Goal: Transaction & Acquisition: Purchase product/service

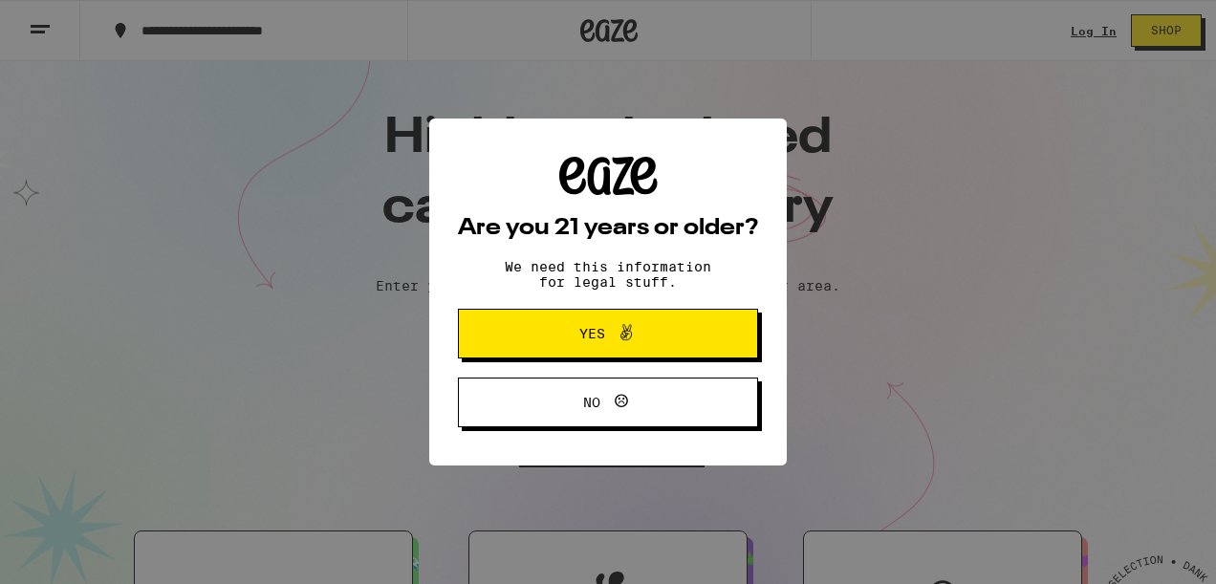
click at [602, 336] on span "Yes" at bounding box center [592, 333] width 26 height 13
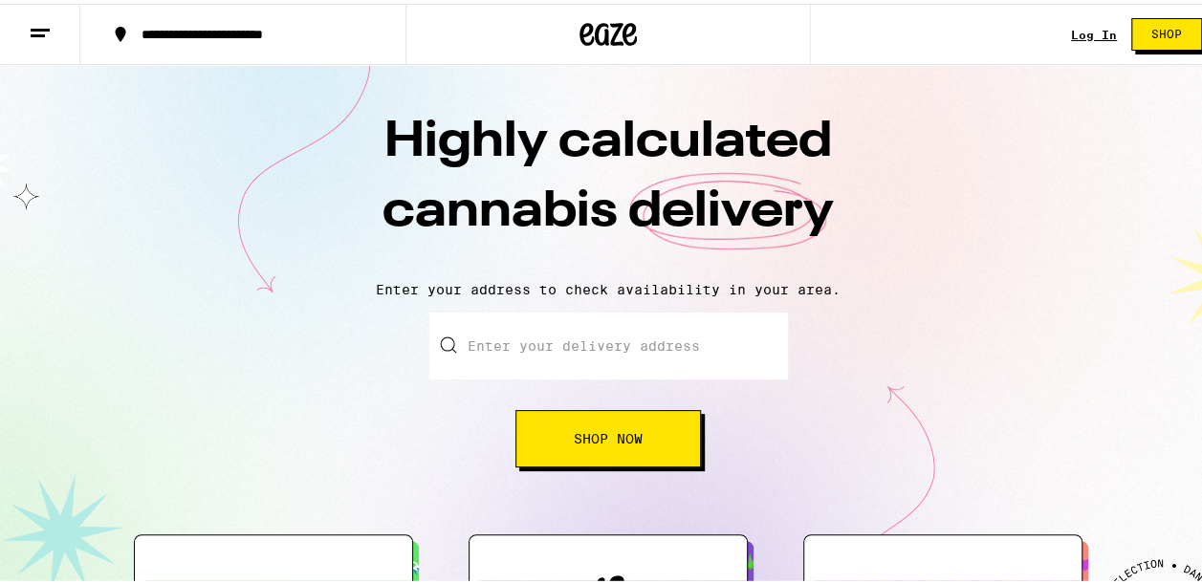
click at [1075, 27] on link "Log In" at bounding box center [1094, 31] width 46 height 12
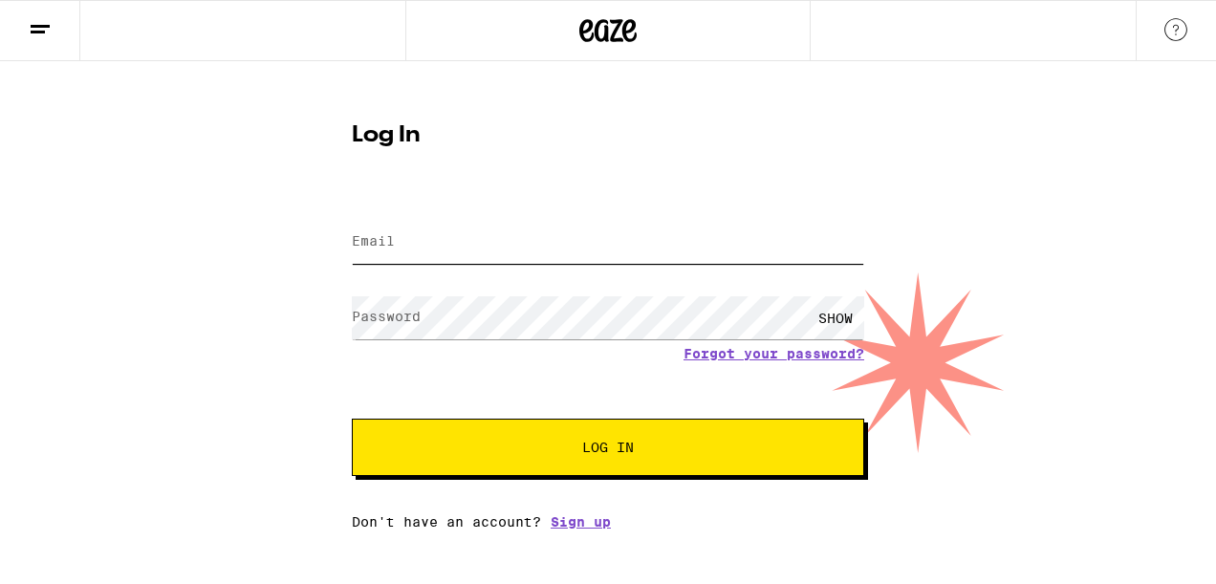
click at [597, 254] on input "Email" at bounding box center [608, 242] width 512 height 43
type input "[EMAIL_ADDRESS][DOMAIN_NAME]"
click at [606, 449] on span "Log In" at bounding box center [608, 447] width 52 height 13
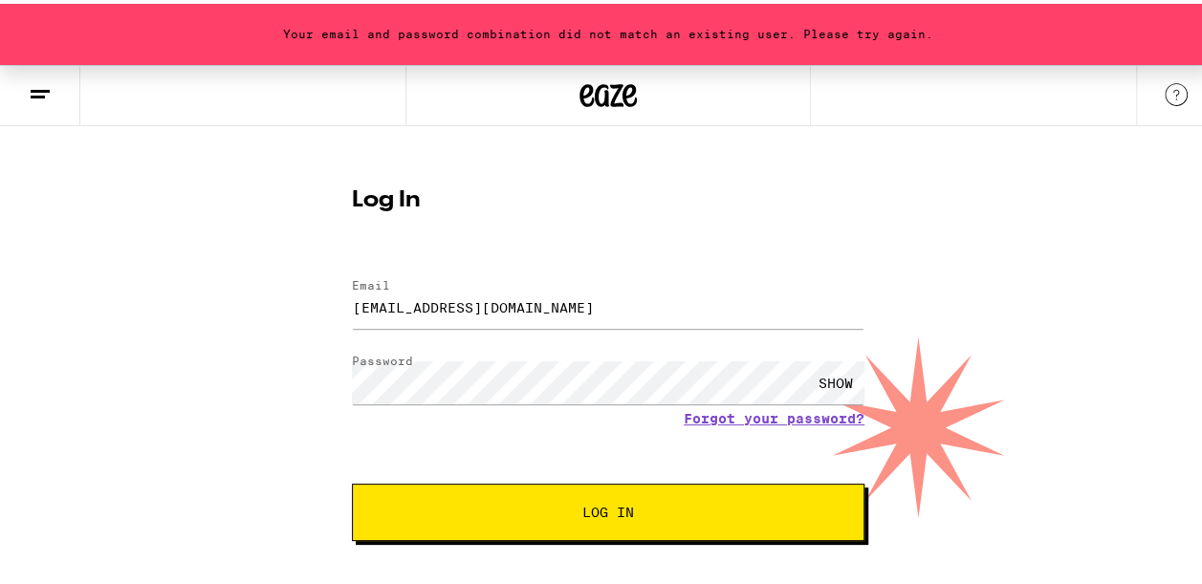
click at [832, 373] on div "SHOW" at bounding box center [835, 379] width 57 height 43
click at [702, 511] on span "Log In" at bounding box center [608, 508] width 358 height 13
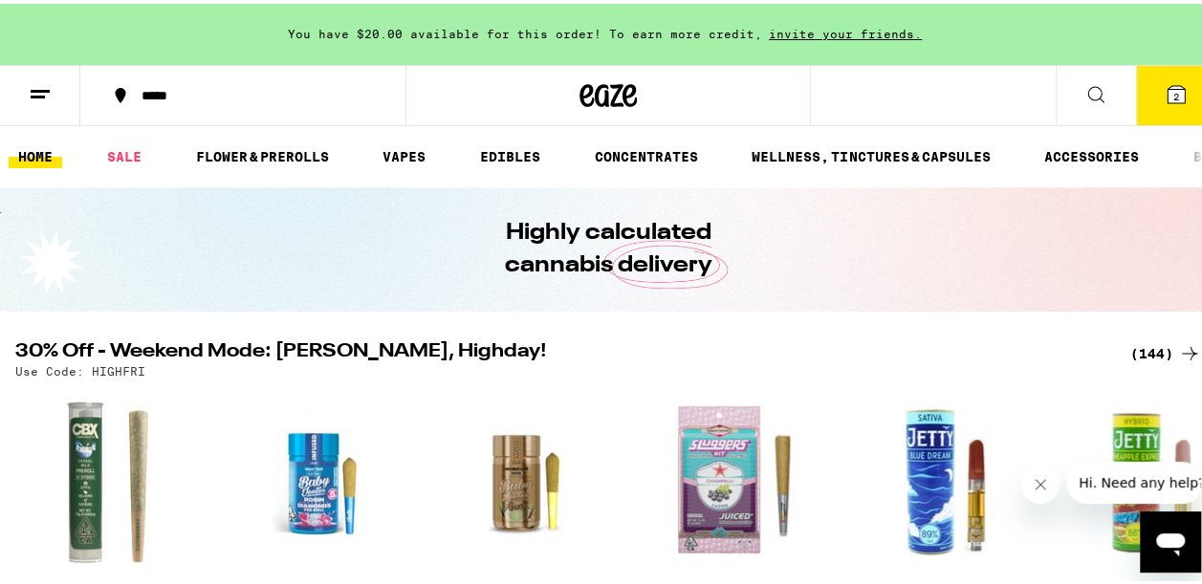
click at [1170, 80] on icon at bounding box center [1175, 90] width 23 height 23
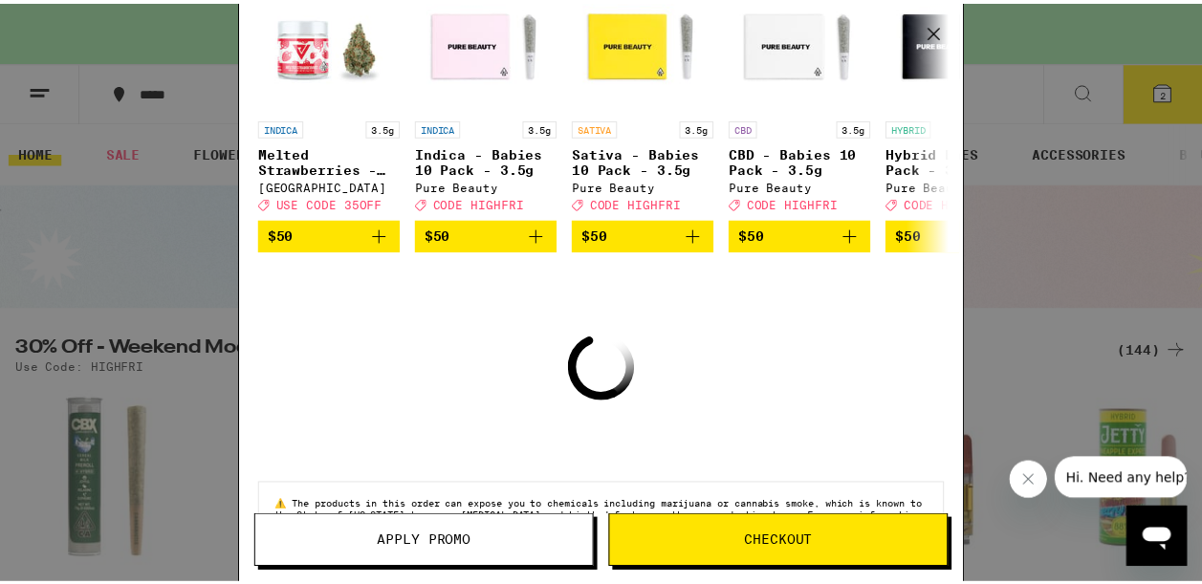
scroll to position [279, 0]
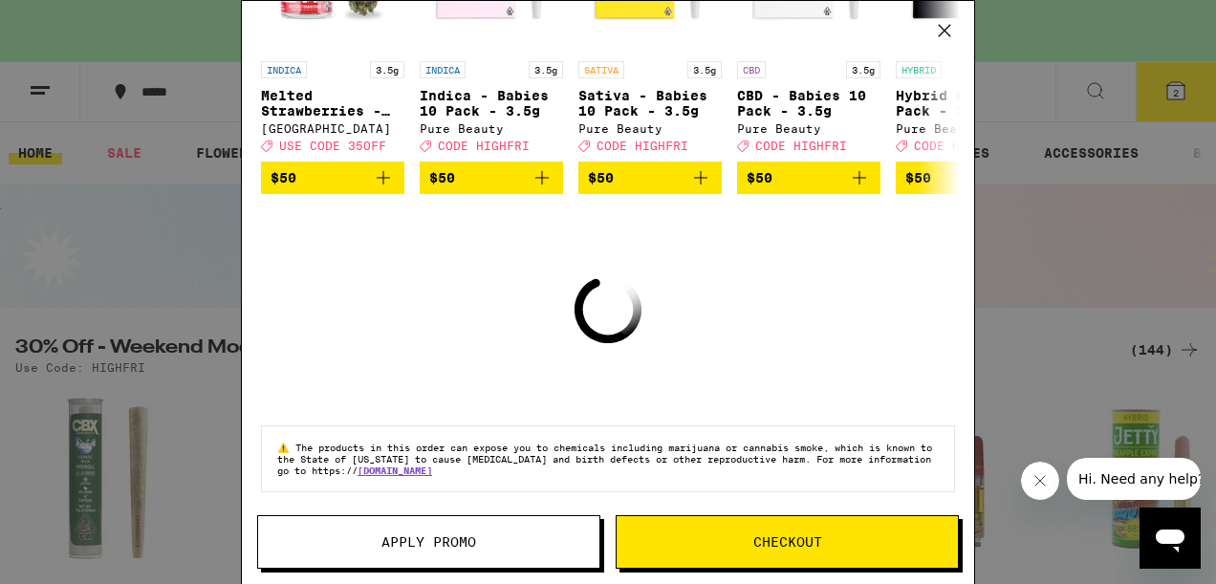
click at [943, 29] on icon at bounding box center [944, 30] width 11 height 11
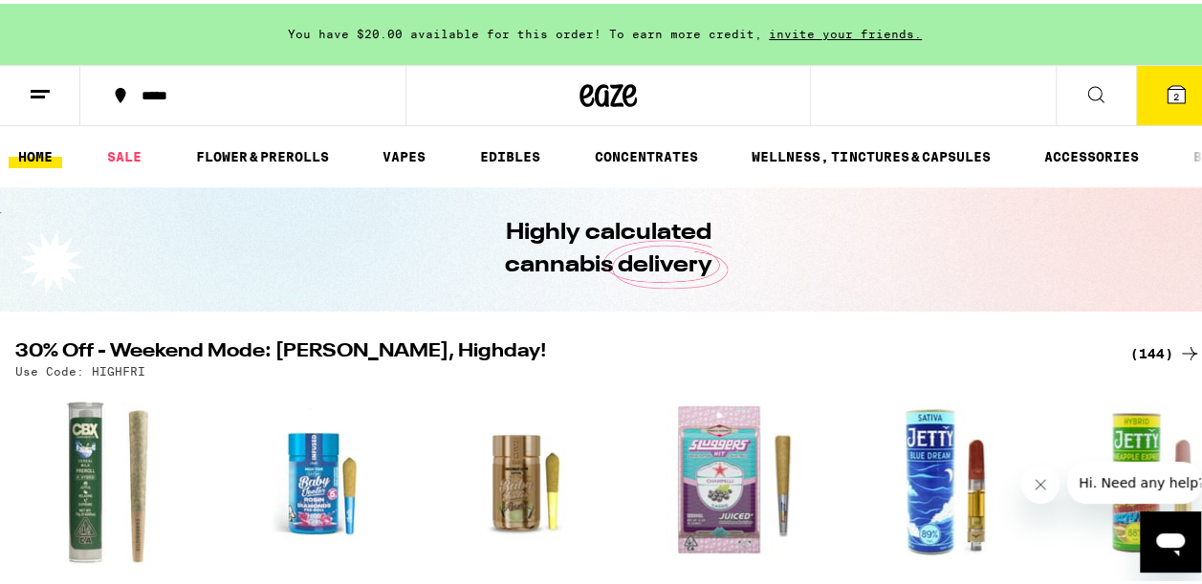
click at [1167, 95] on icon at bounding box center [1175, 90] width 17 height 17
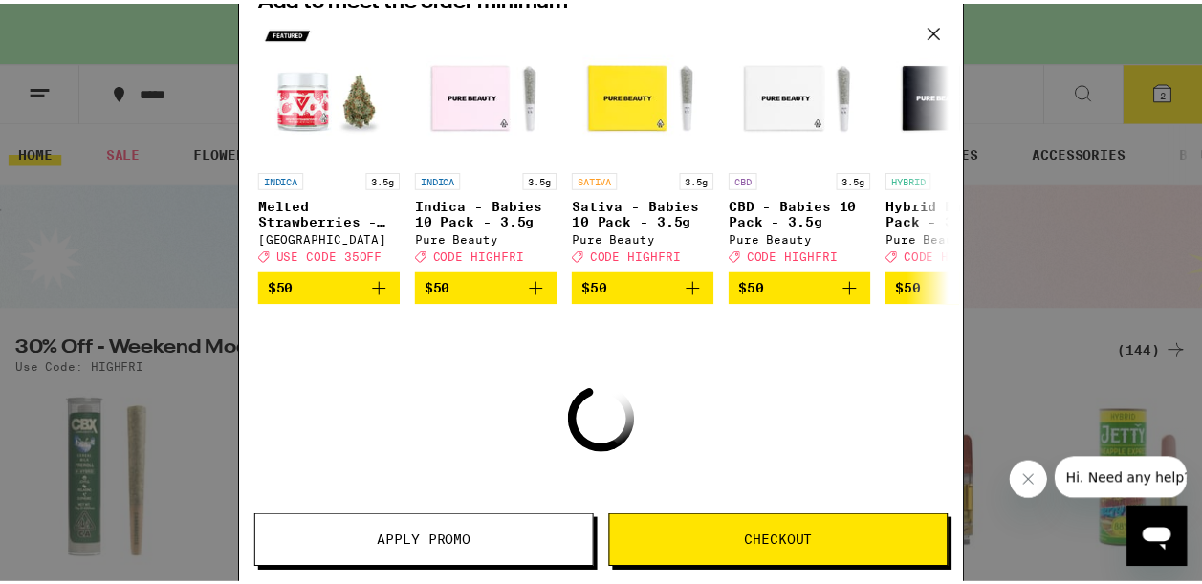
scroll to position [279, 0]
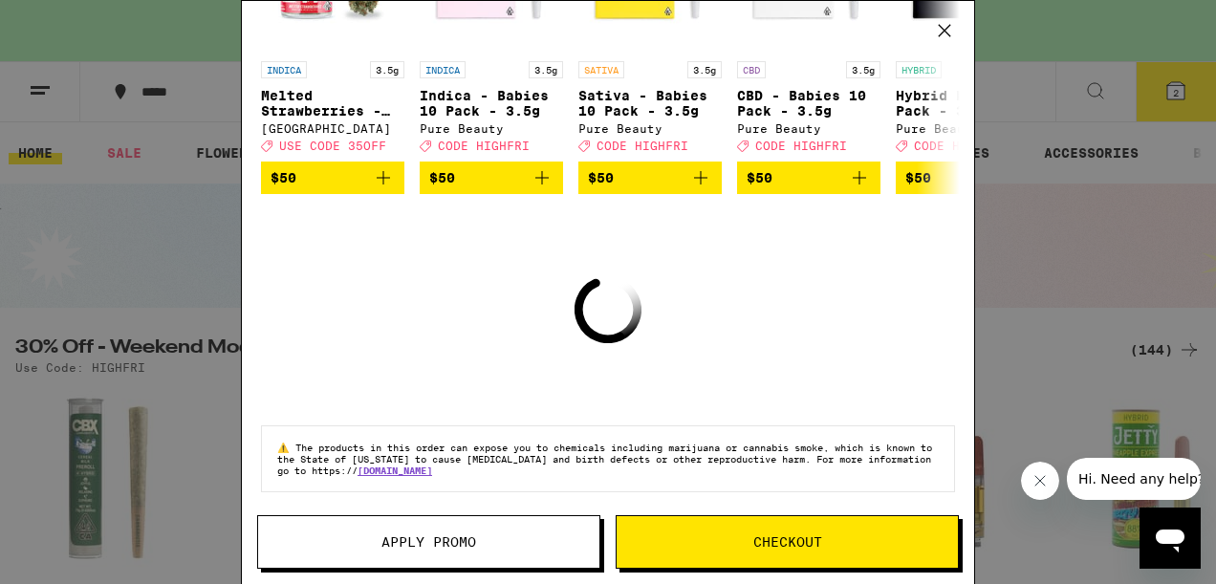
click at [816, 554] on button "Checkout" at bounding box center [787, 542] width 343 height 54
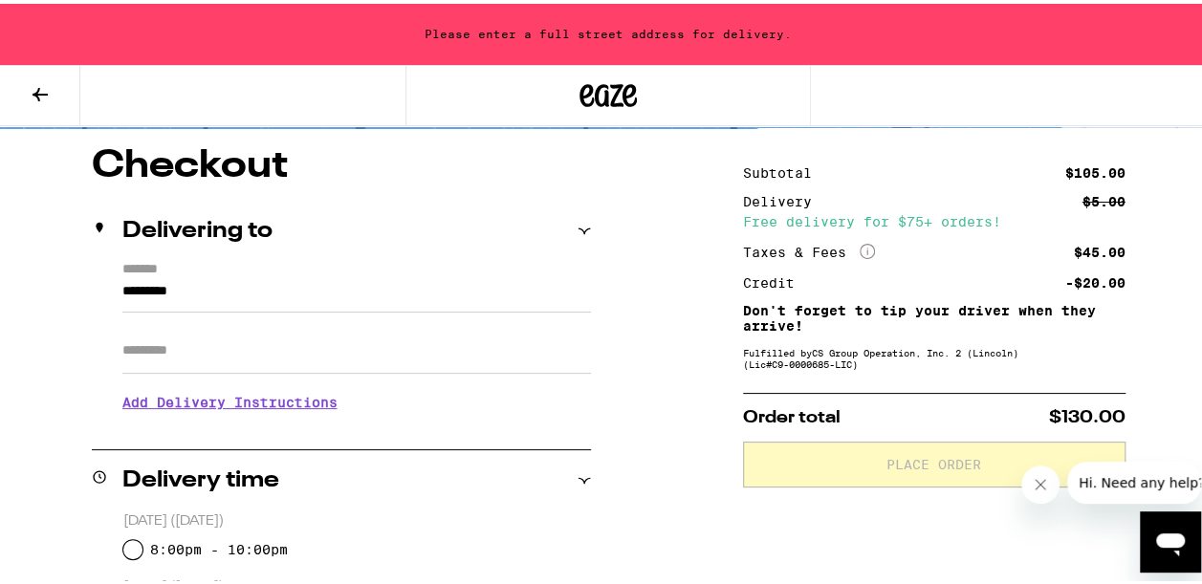
scroll to position [149, 0]
click at [42, 93] on icon at bounding box center [40, 90] width 23 height 23
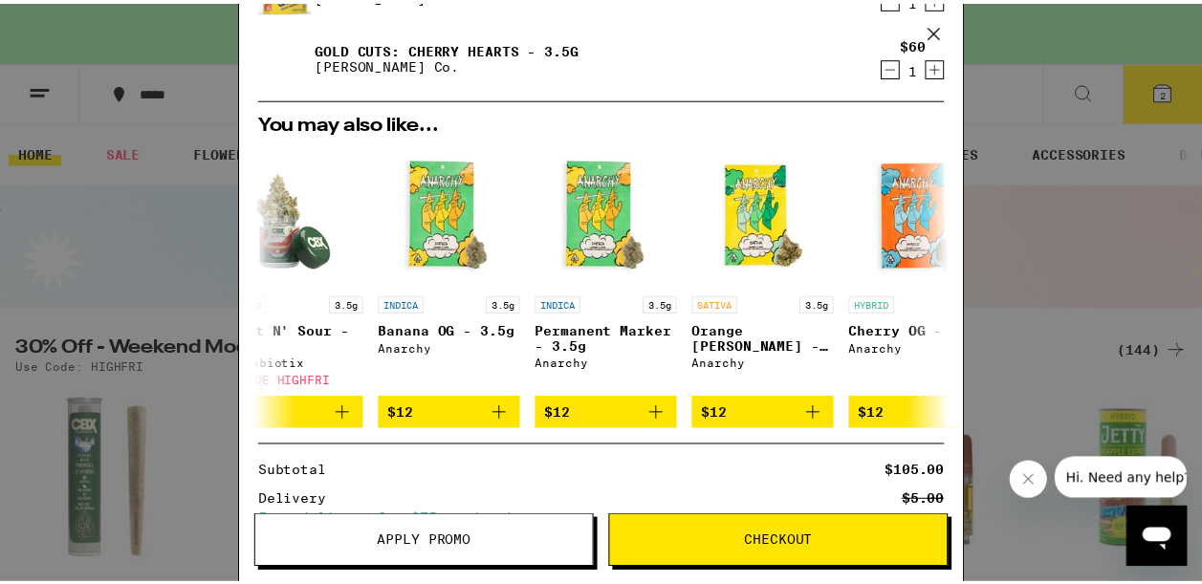
scroll to position [0, 906]
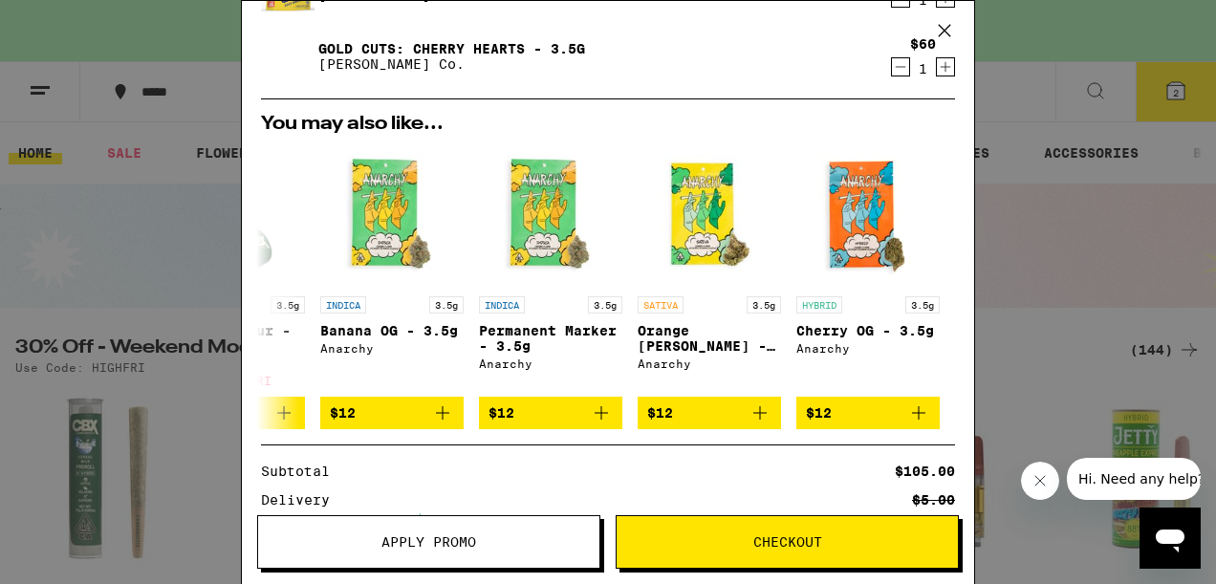
click at [948, 38] on icon at bounding box center [944, 30] width 29 height 29
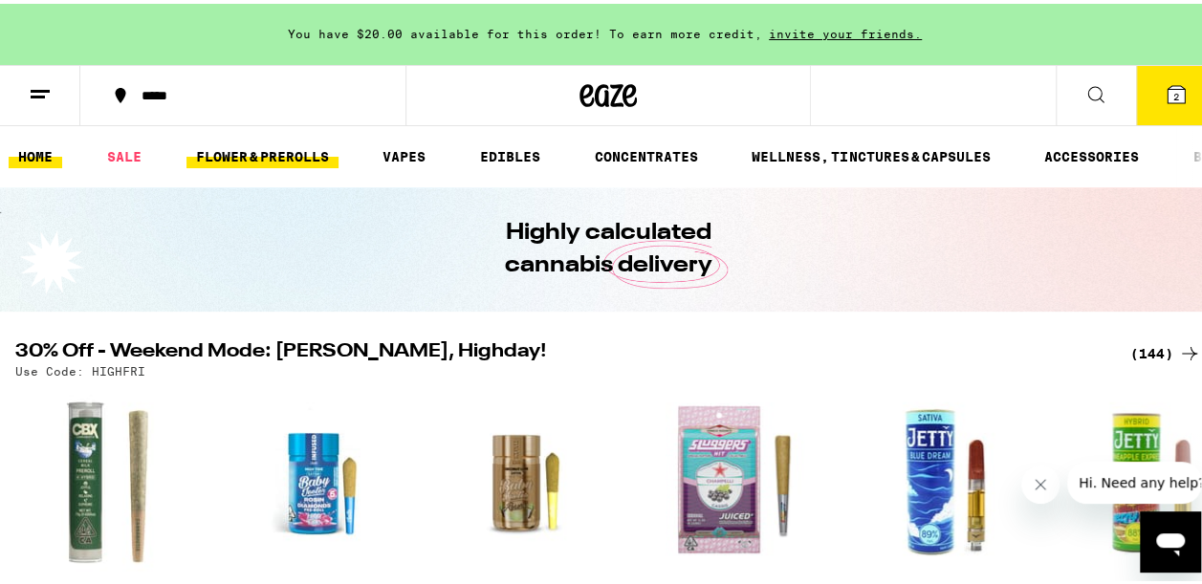
click at [263, 163] on link "FLOWER & PREROLLS" at bounding box center [262, 152] width 152 height 23
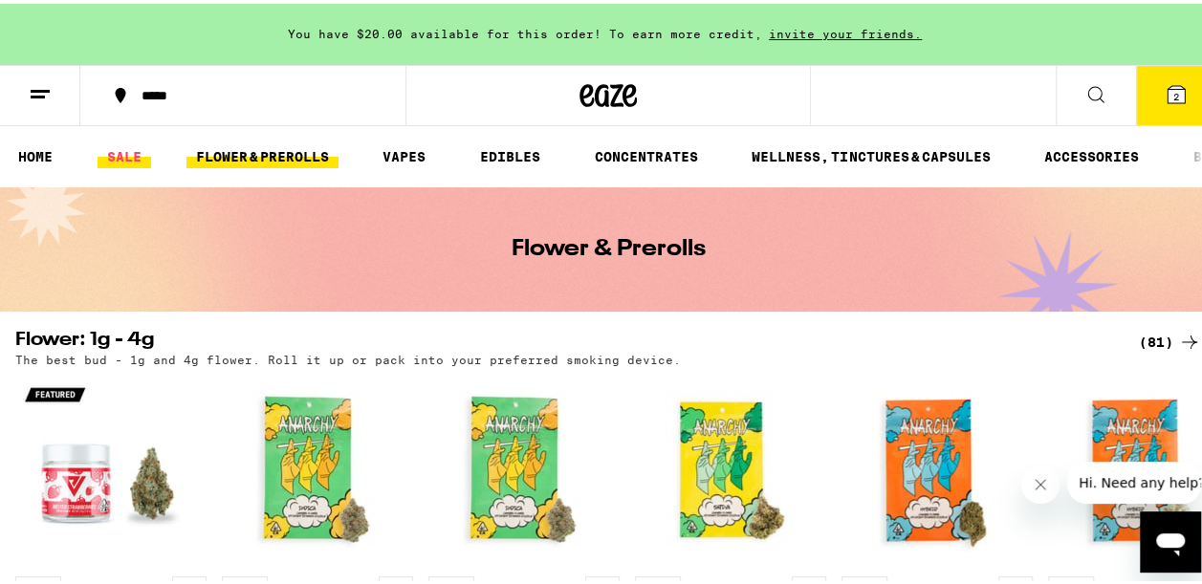
click at [126, 157] on link "SALE" at bounding box center [125, 152] width 54 height 23
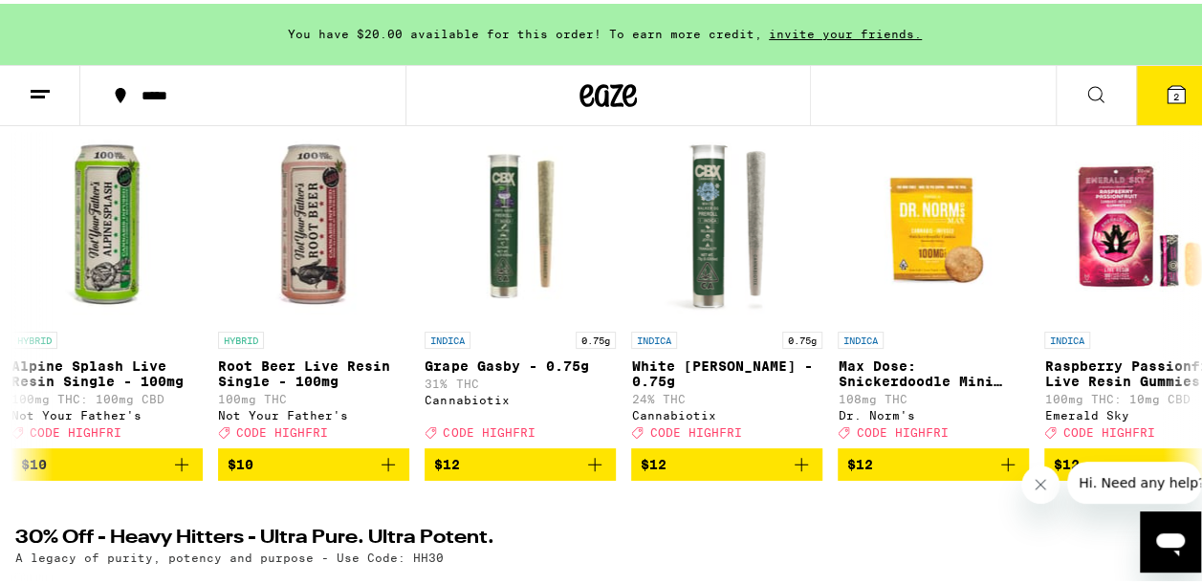
scroll to position [0, 4963]
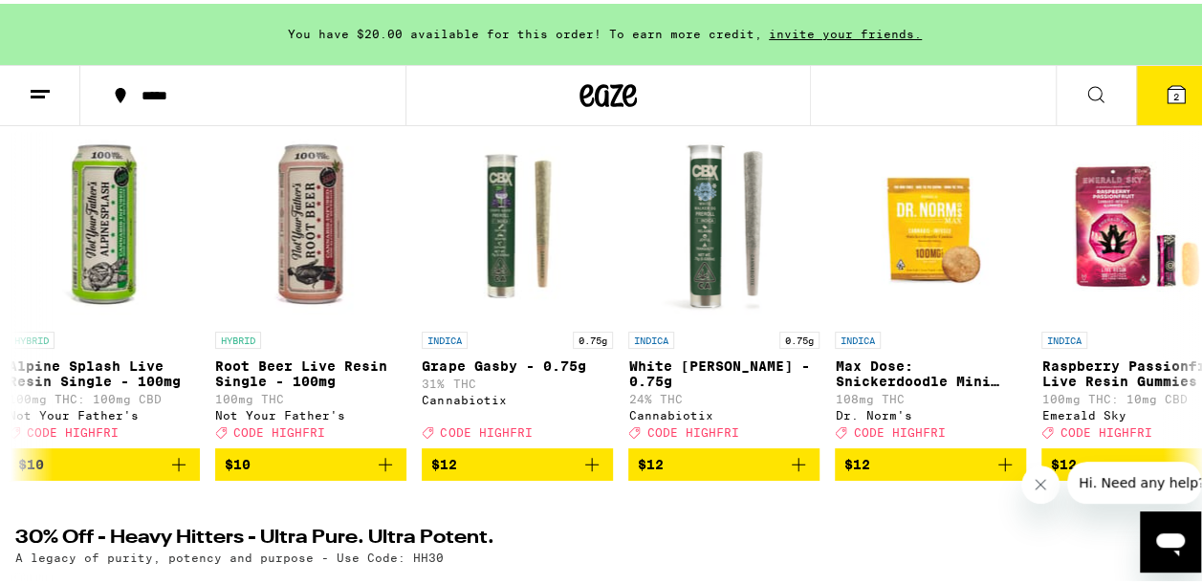
click at [1150, 107] on button "2" at bounding box center [1176, 91] width 80 height 59
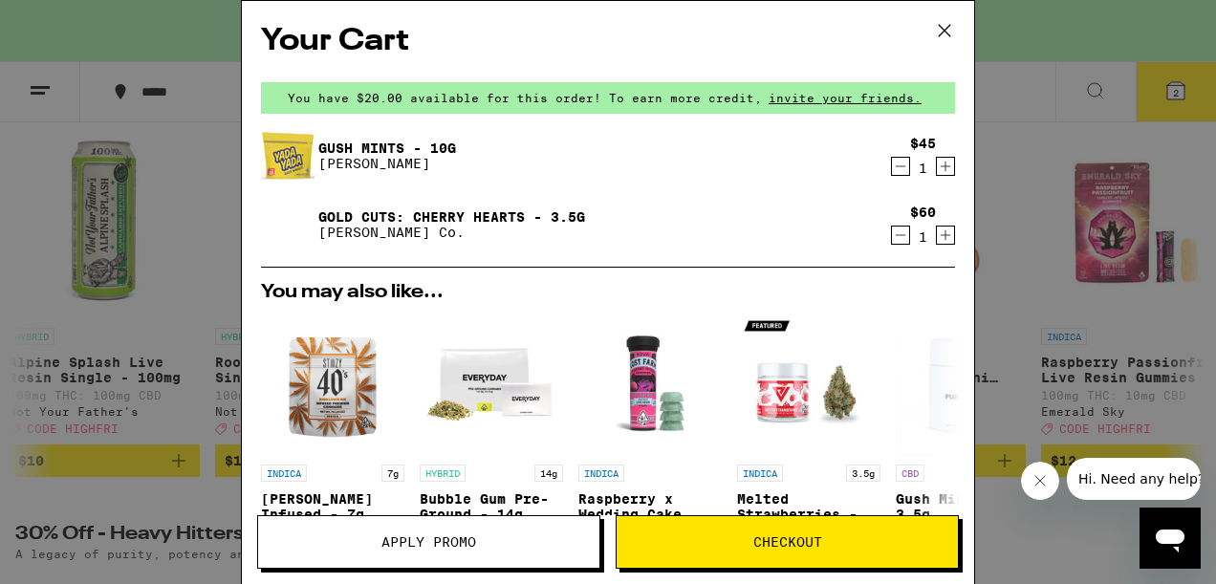
click at [489, 159] on div "Gush Mints - 10g [PERSON_NAME]" at bounding box center [571, 156] width 620 height 54
click at [337, 164] on p "[PERSON_NAME]" at bounding box center [387, 163] width 138 height 15
click at [354, 173] on div "Gush Mints - 10g [PERSON_NAME]" at bounding box center [571, 156] width 620 height 54
click at [333, 156] on p "[PERSON_NAME]" at bounding box center [387, 163] width 138 height 15
click at [277, 160] on img at bounding box center [288, 156] width 54 height 54
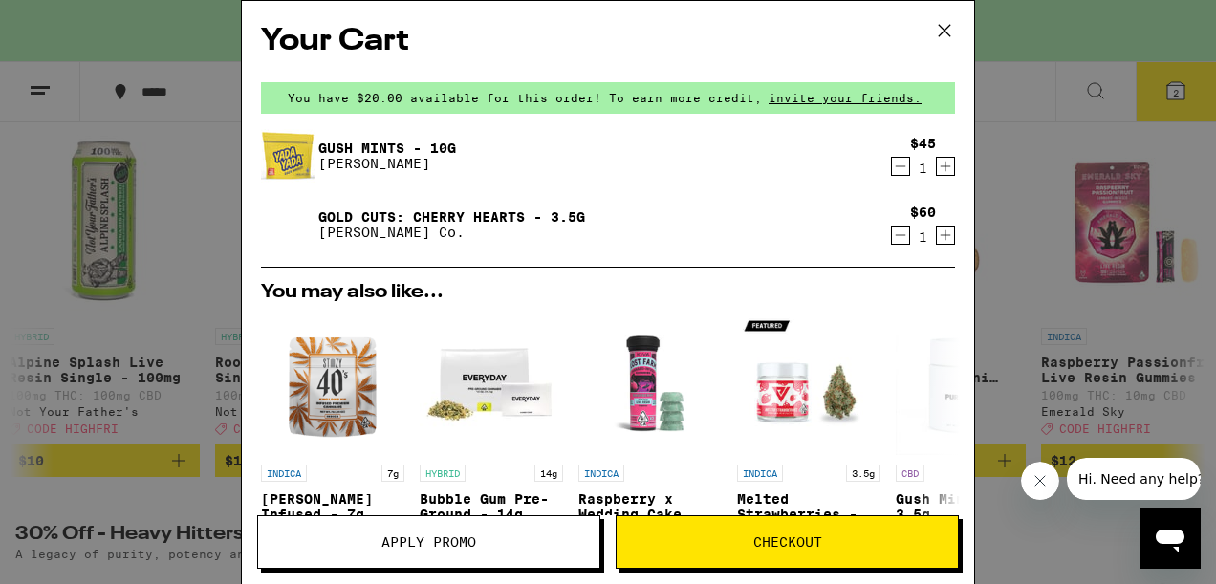
click at [946, 33] on icon at bounding box center [944, 30] width 11 height 11
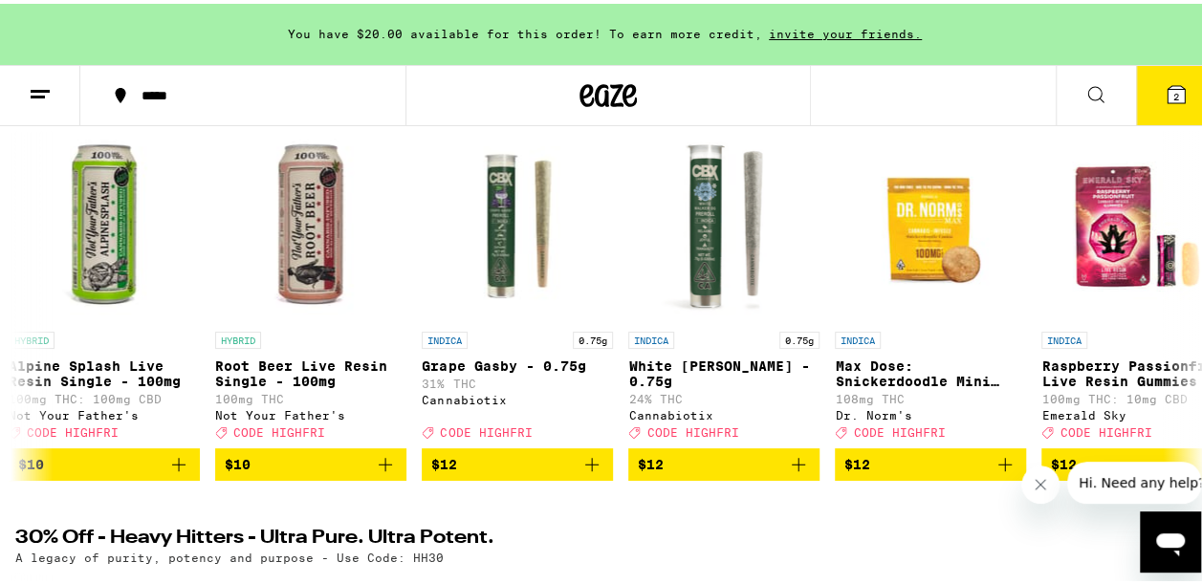
click at [1084, 93] on icon at bounding box center [1095, 90] width 23 height 23
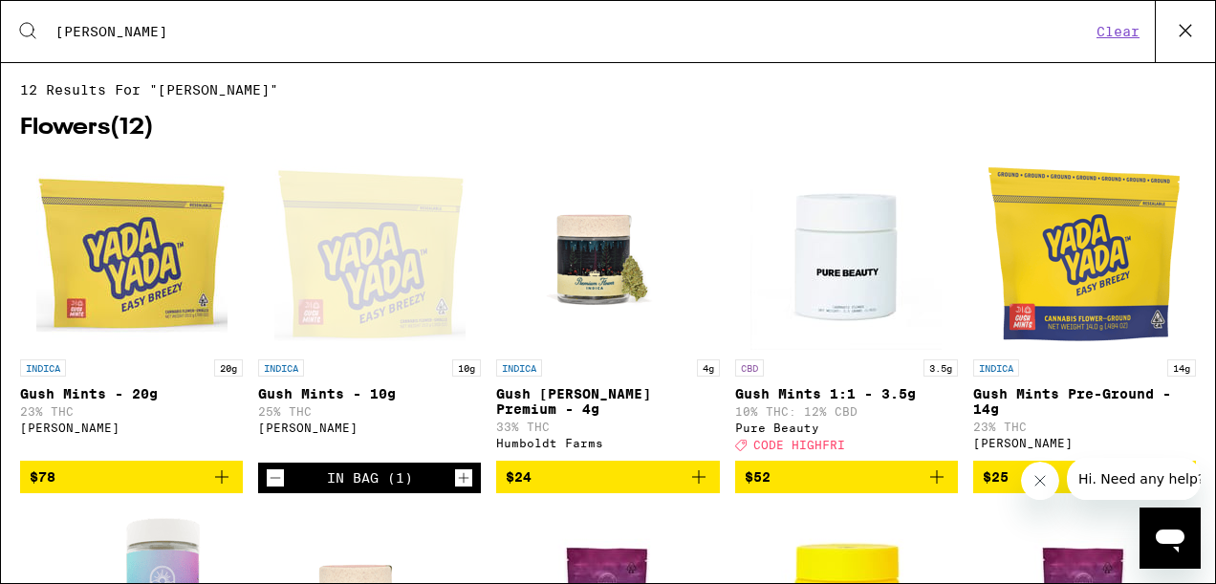
type input "[PERSON_NAME]"
click at [155, 273] on img "Open page for Gush Mints - 20g from Yada Yada" at bounding box center [131, 254] width 191 height 191
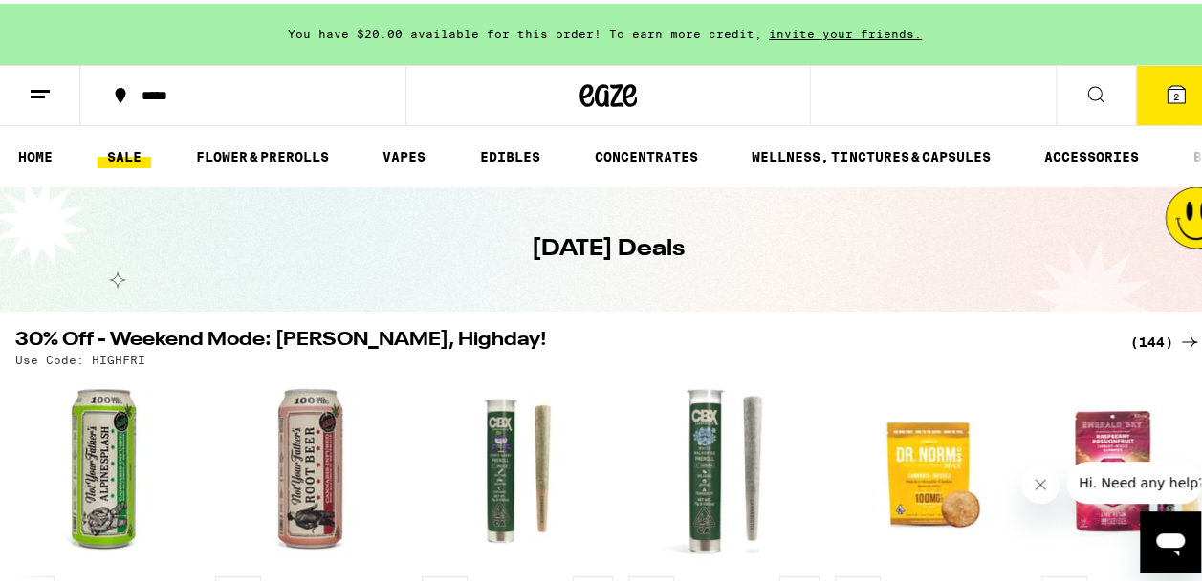
click at [1074, 115] on button at bounding box center [1095, 92] width 80 height 60
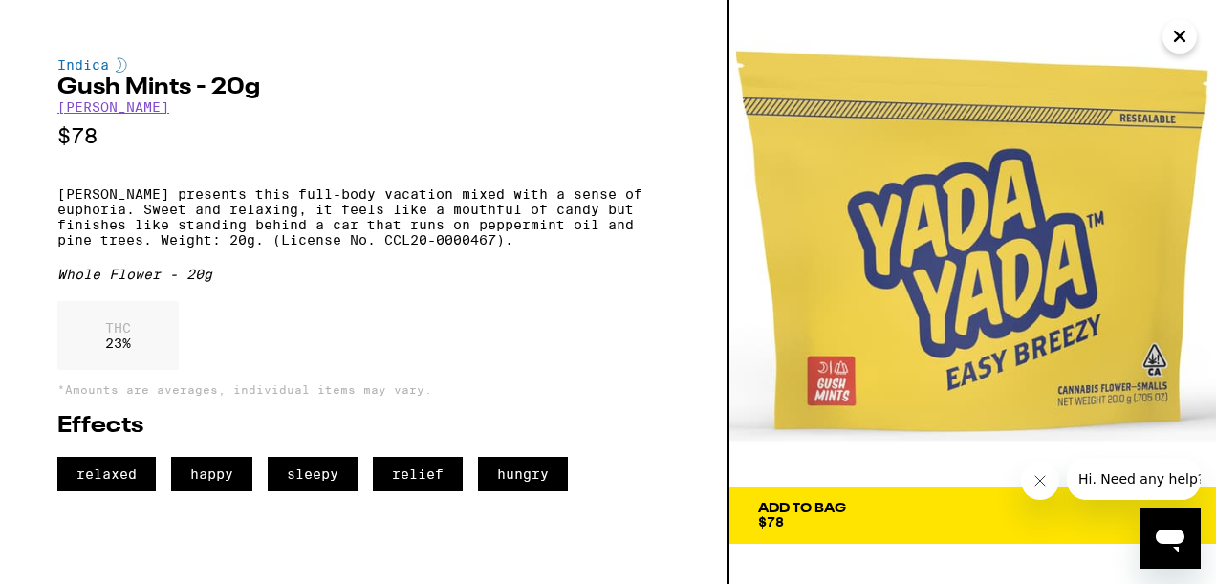
click at [1178, 43] on icon "Close" at bounding box center [1179, 36] width 23 height 29
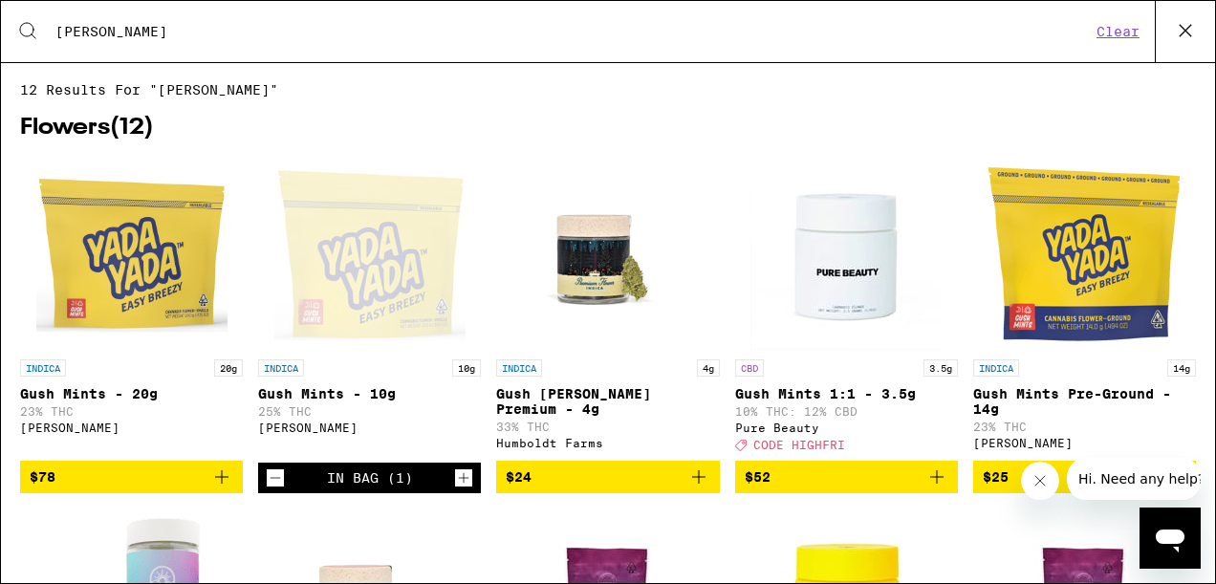
click at [727, 124] on h2 "Flowers ( 12 )" at bounding box center [608, 128] width 1176 height 23
click at [278, 40] on input "[PERSON_NAME]" at bounding box center [572, 31] width 1036 height 17
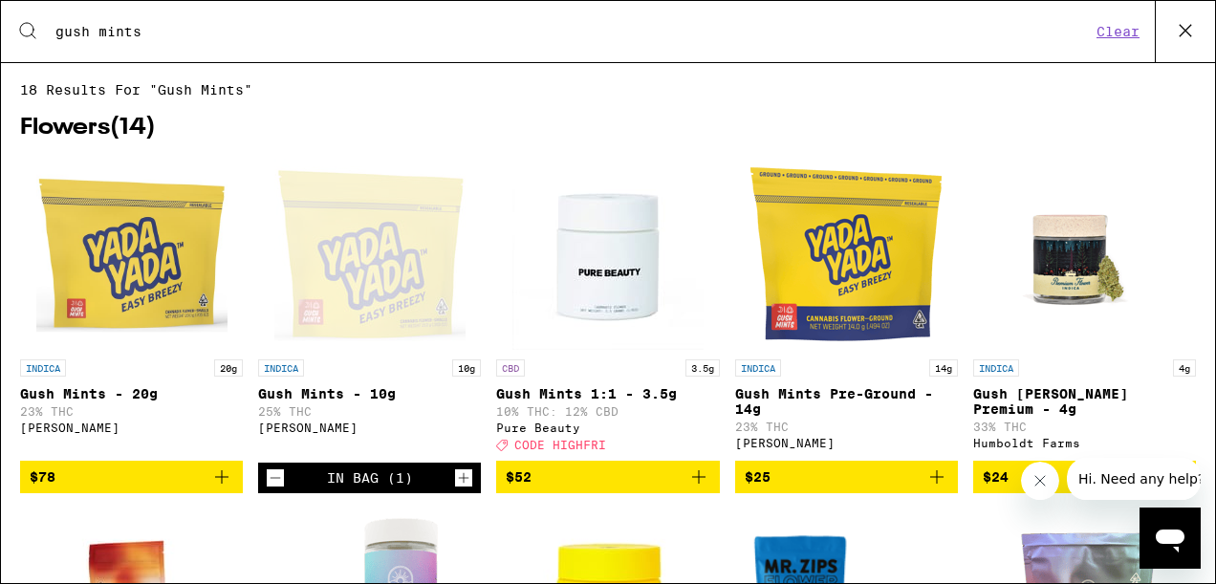
type input "gush mints"
click at [375, 291] on div "Open page for Gush Mints - 10g from Yada Yada" at bounding box center [369, 254] width 191 height 191
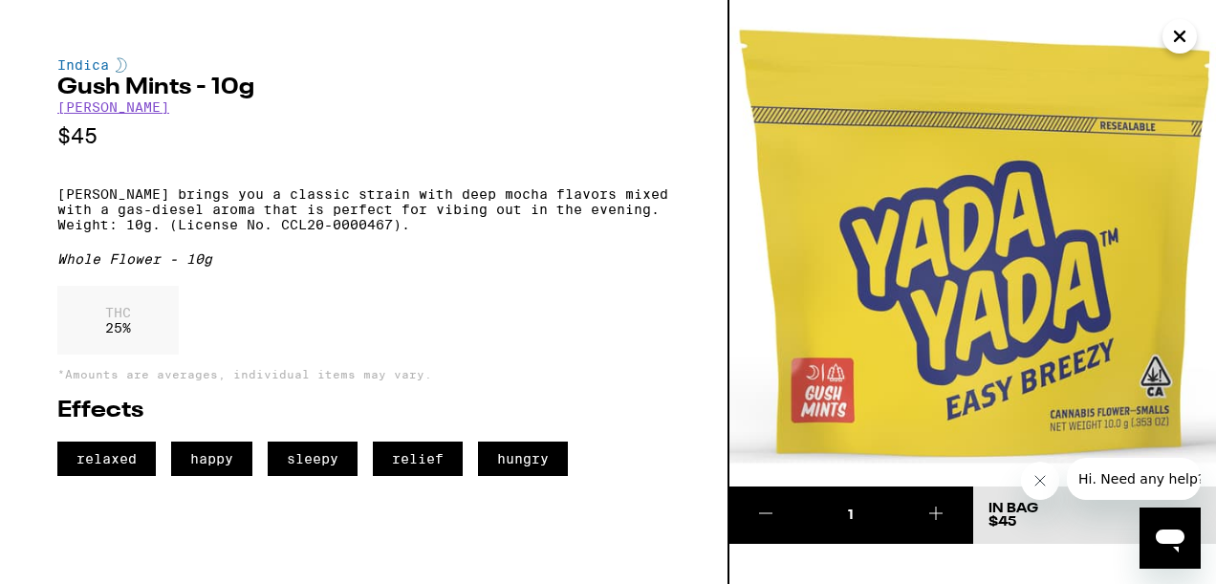
click at [765, 509] on icon at bounding box center [765, 513] width 23 height 23
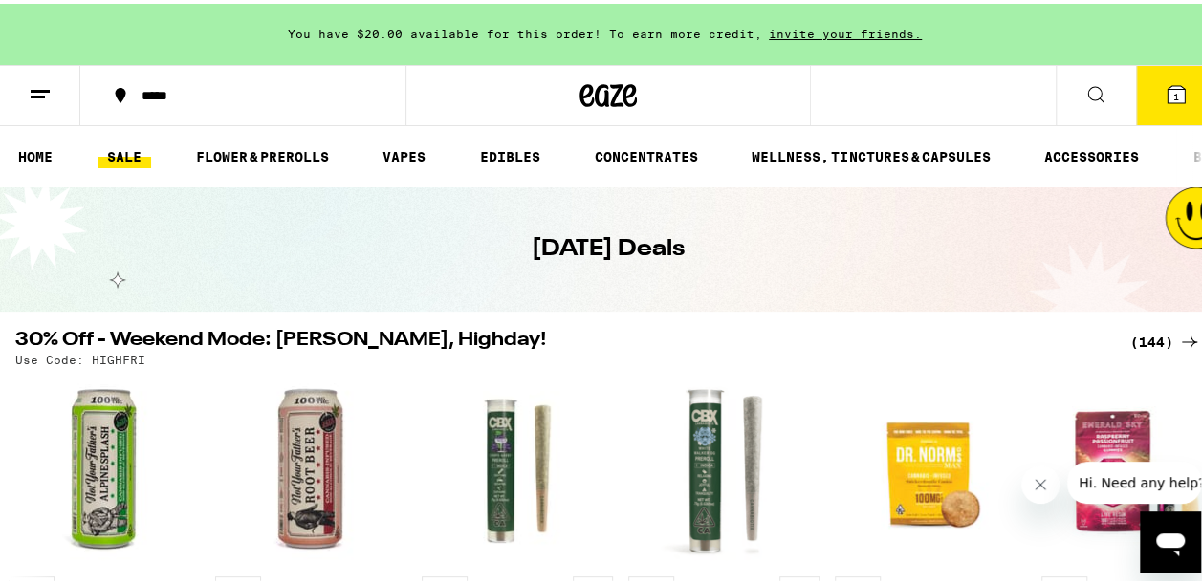
click at [1148, 103] on button "1" at bounding box center [1176, 91] width 80 height 59
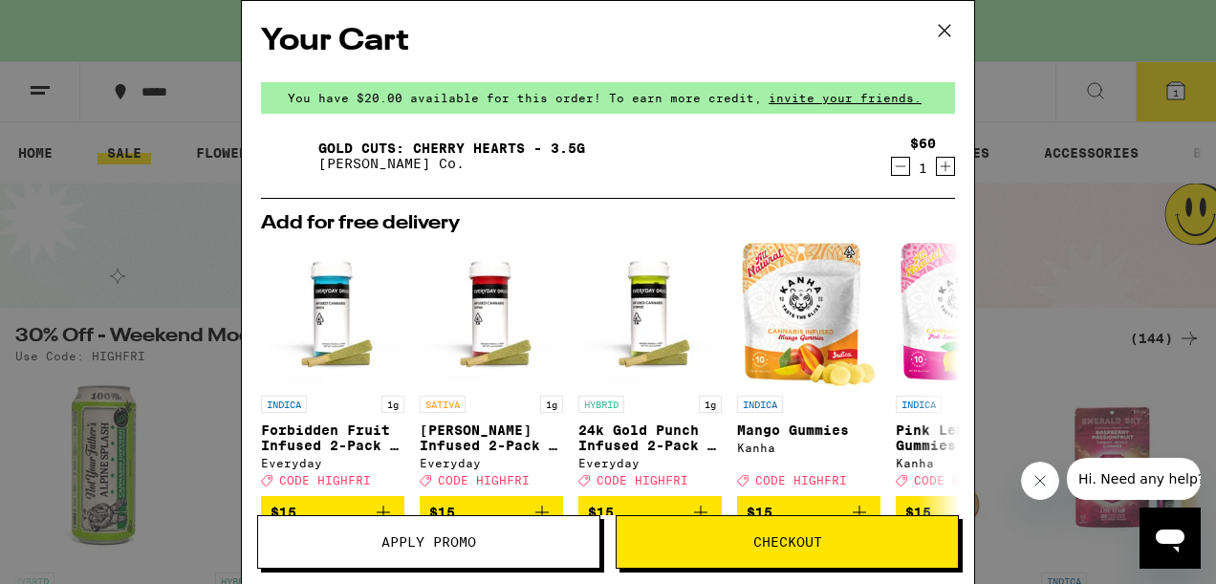
click at [896, 166] on icon "Decrement" at bounding box center [901, 166] width 11 height 0
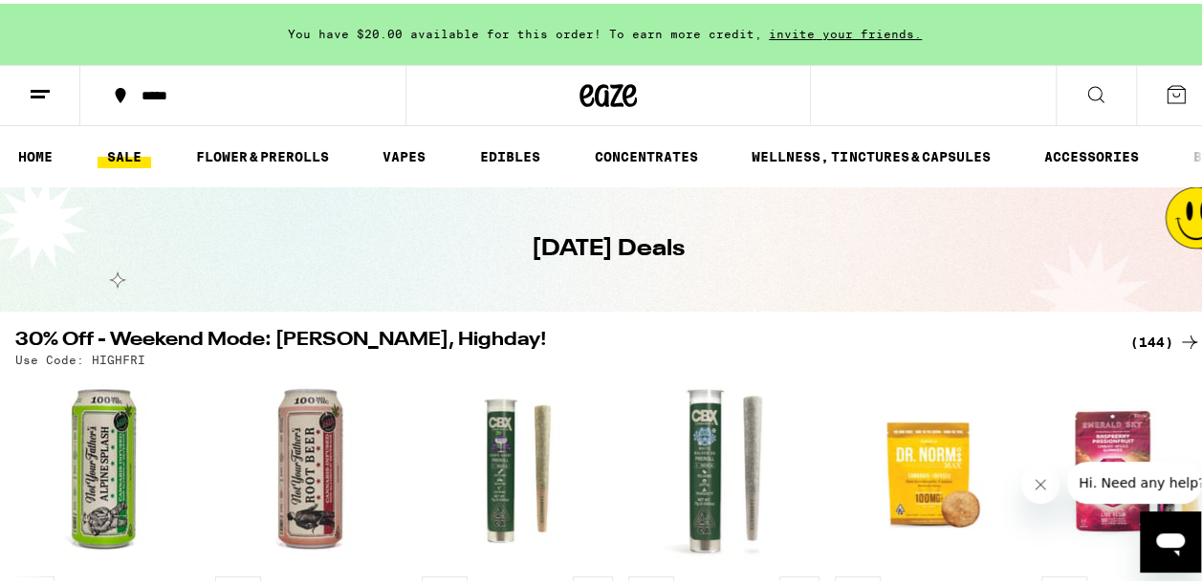
click at [115, 162] on link "SALE" at bounding box center [125, 152] width 54 height 23
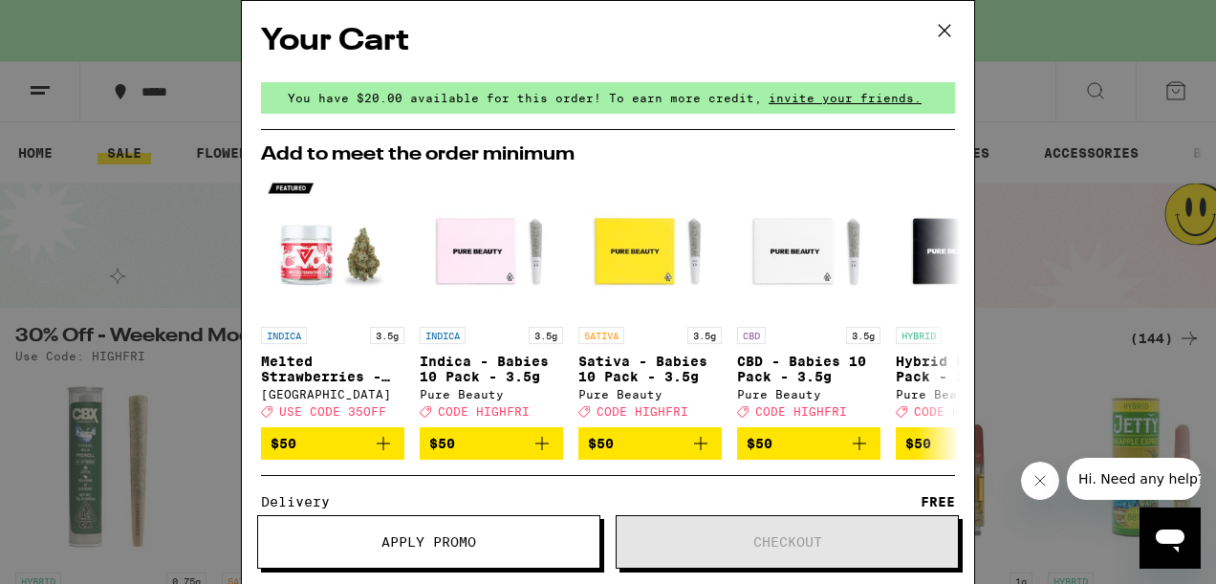
click at [941, 33] on icon at bounding box center [944, 30] width 11 height 11
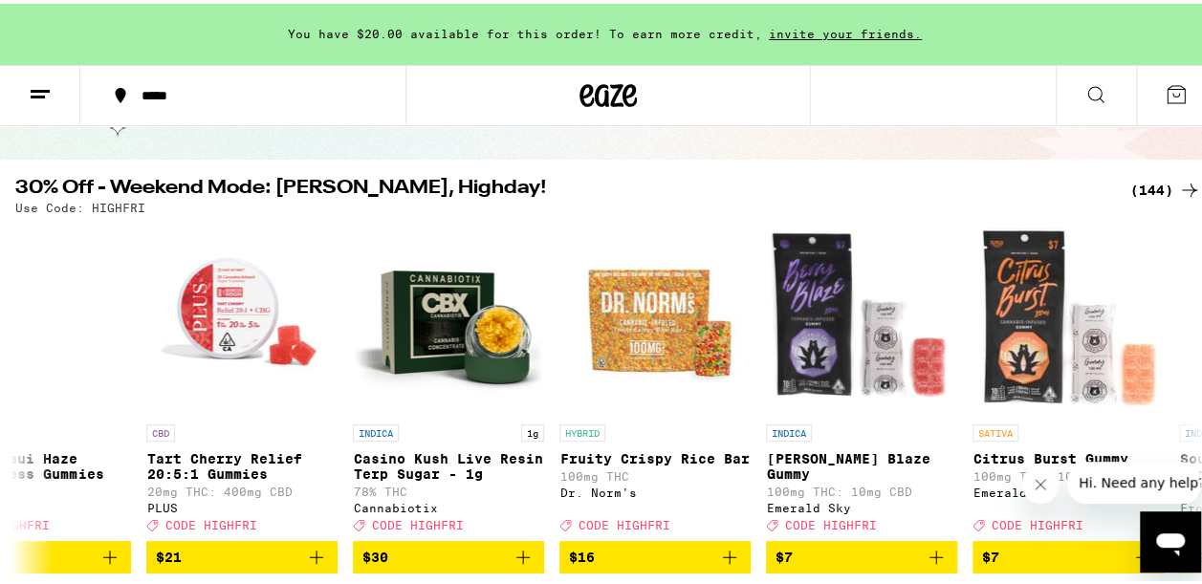
scroll to position [0, 1729]
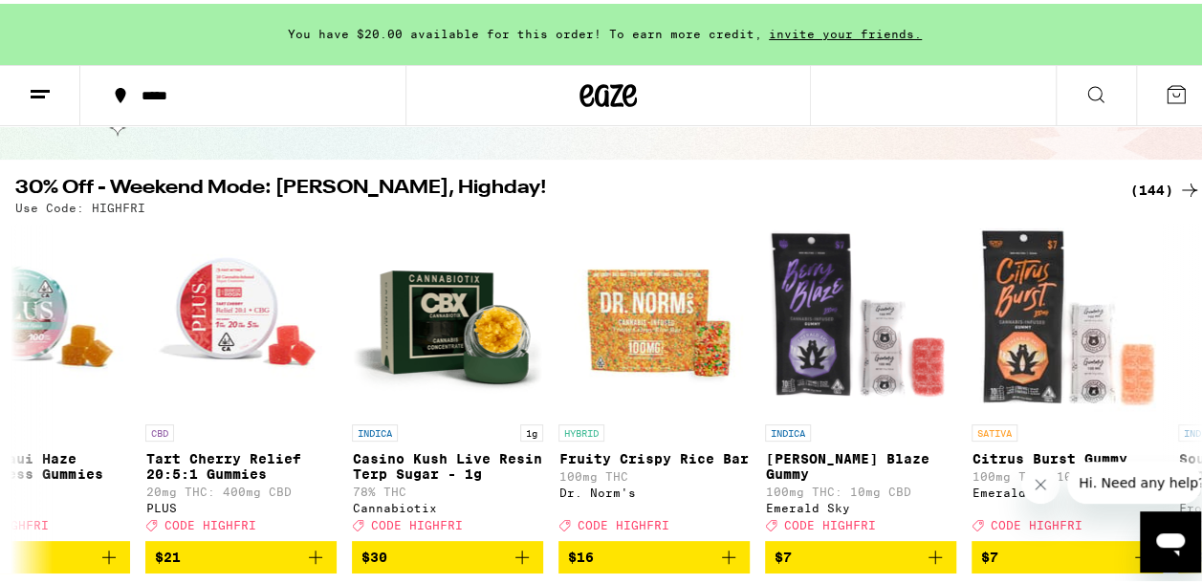
click at [1143, 320] on img "Open page for Citrus Burst Gummy from Emerald Sky" at bounding box center [1066, 315] width 191 height 191
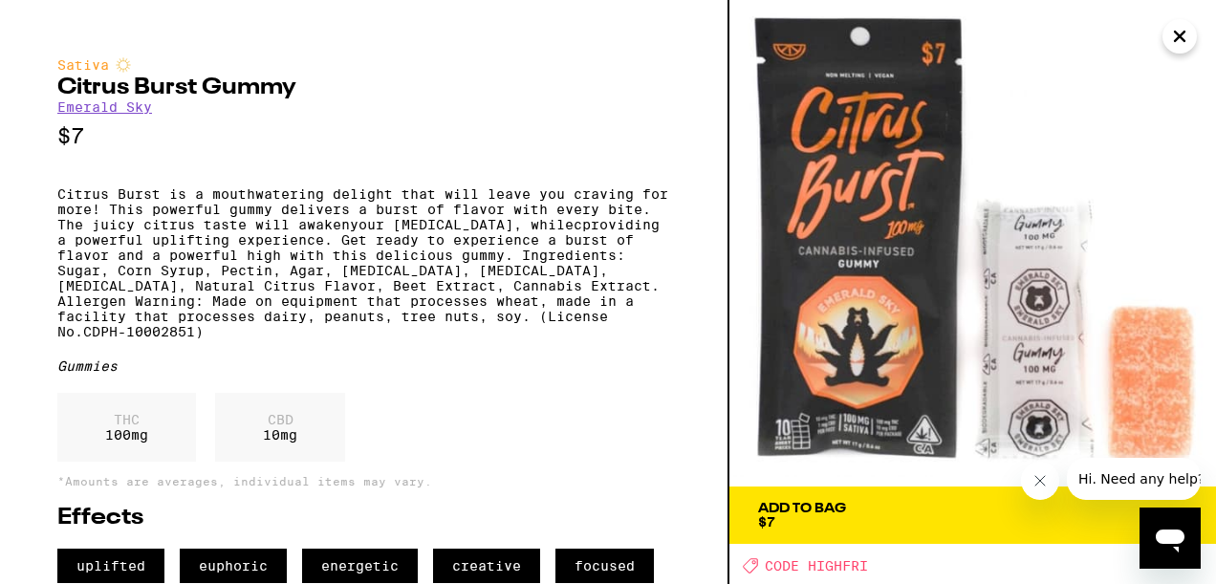
click at [1196, 45] on img at bounding box center [972, 243] width 487 height 487
click at [1182, 46] on icon "Close" at bounding box center [1179, 36] width 23 height 29
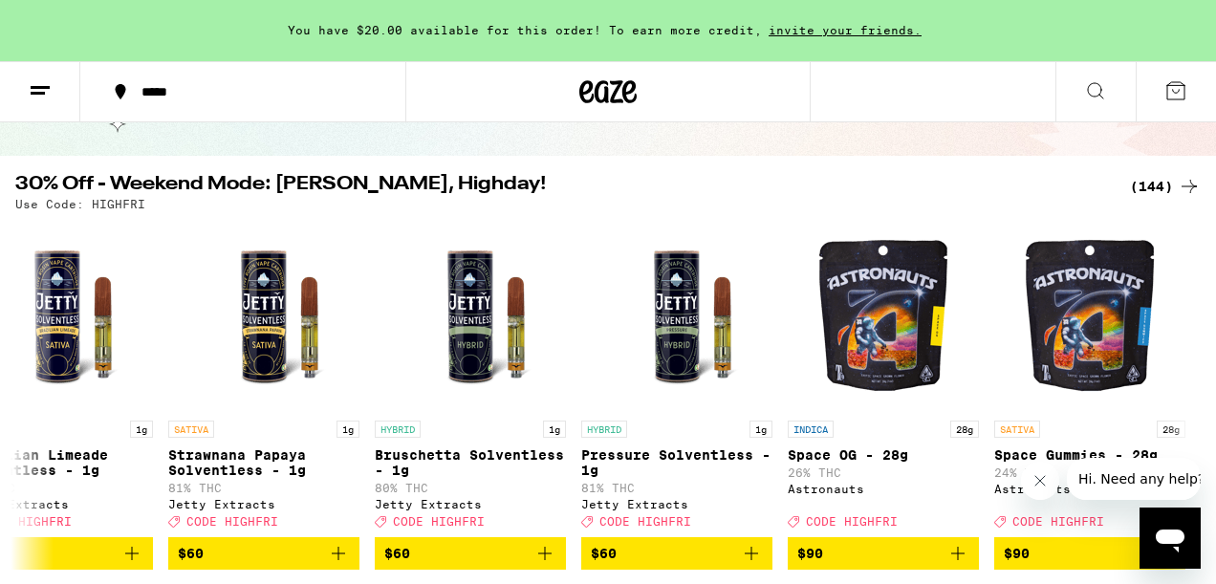
scroll to position [0, 28551]
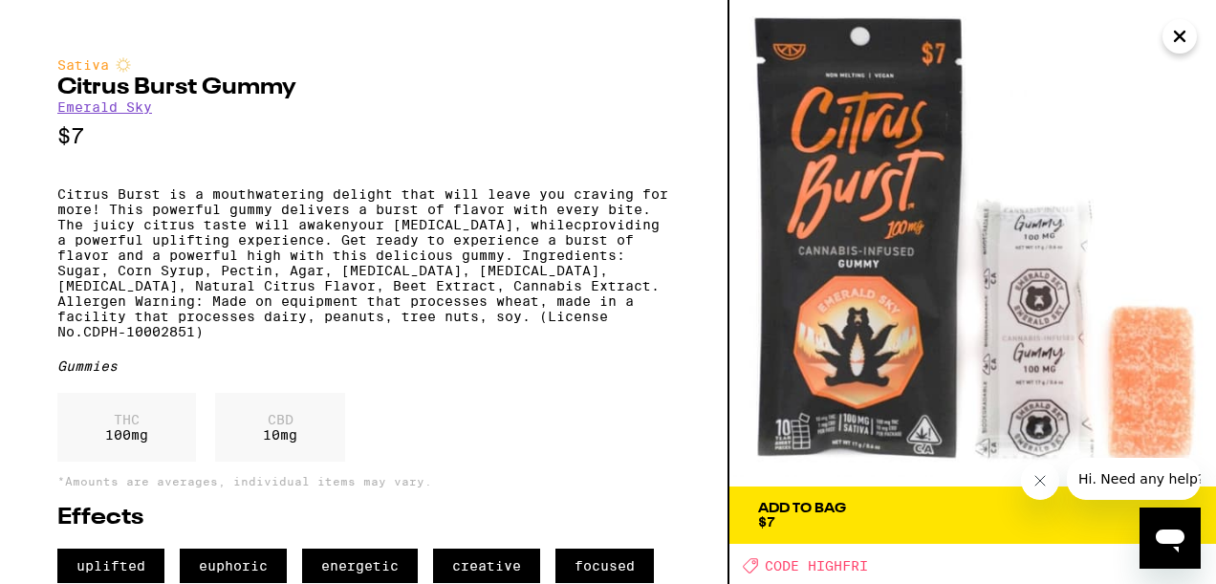
click at [1181, 42] on icon "Close" at bounding box center [1179, 36] width 23 height 29
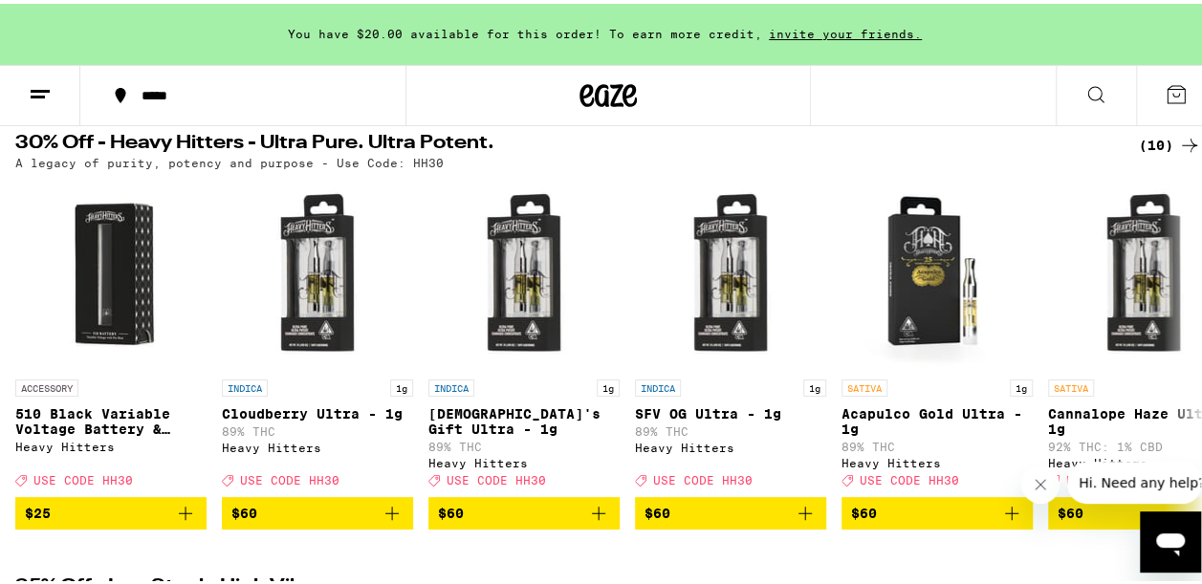
scroll to position [639, 0]
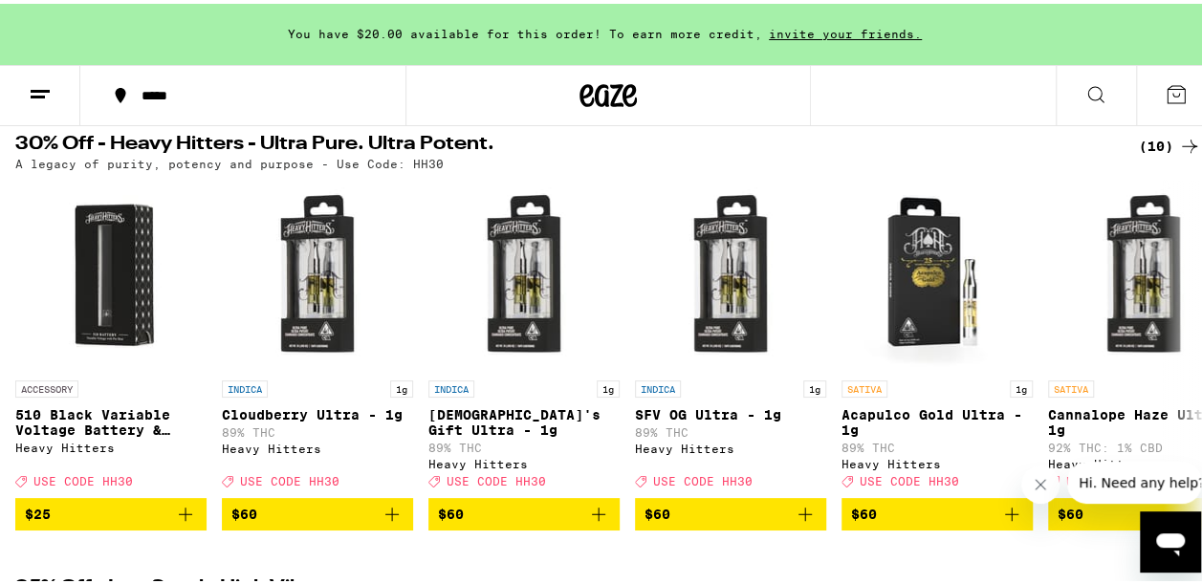
click at [728, 321] on img "Open page for SFV OG Ultra - 1g from Heavy Hitters" at bounding box center [730, 271] width 191 height 191
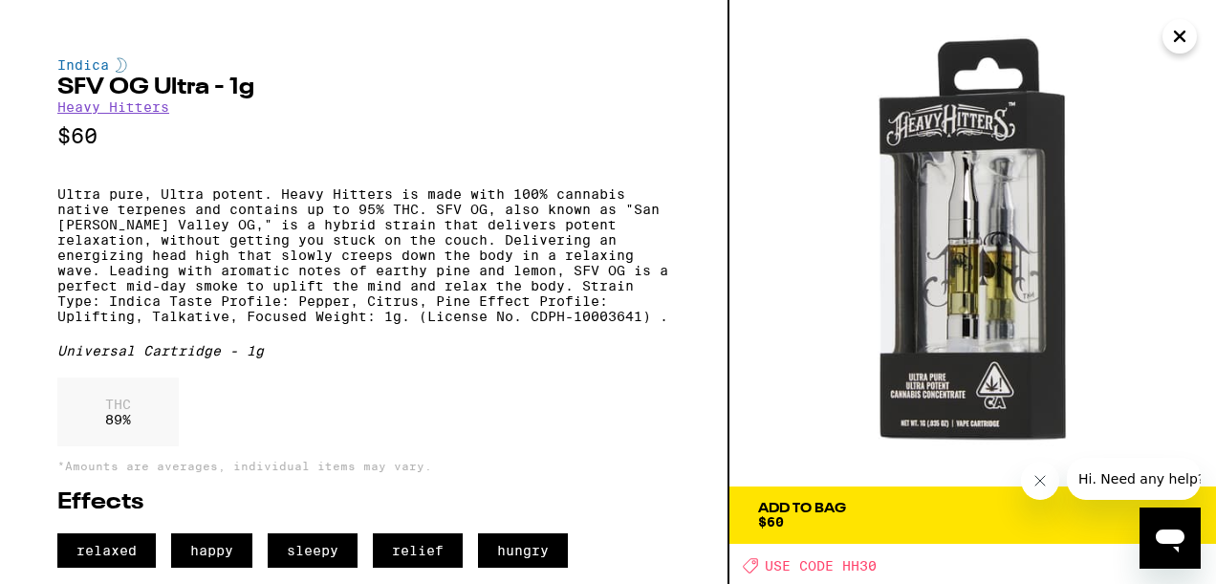
click at [1169, 50] on icon "Close" at bounding box center [1179, 36] width 23 height 29
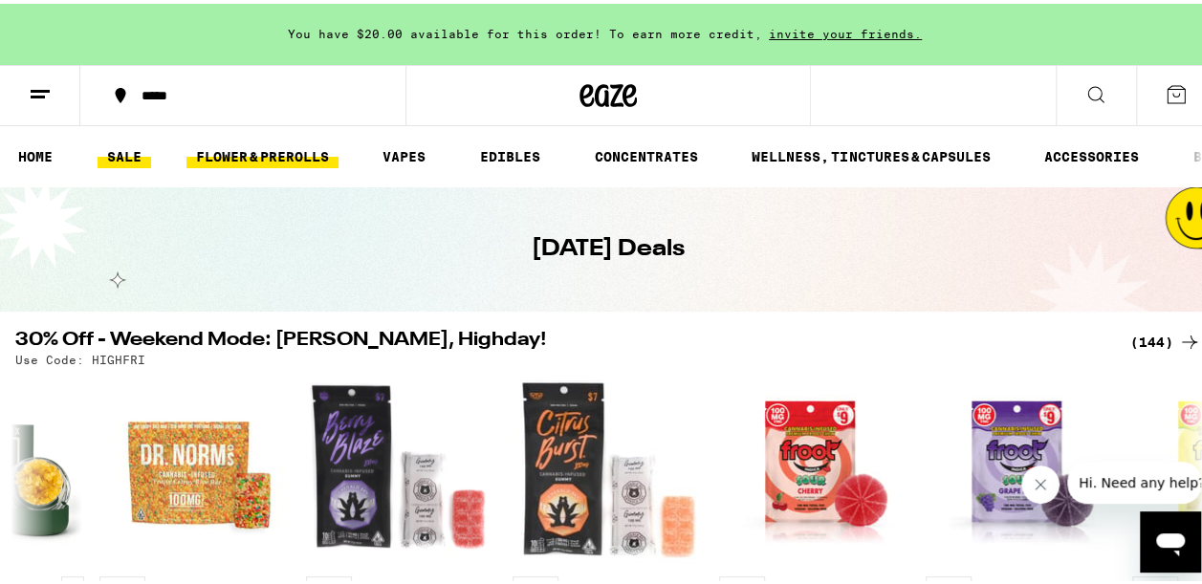
click at [279, 150] on link "FLOWER & PREROLLS" at bounding box center [262, 152] width 152 height 23
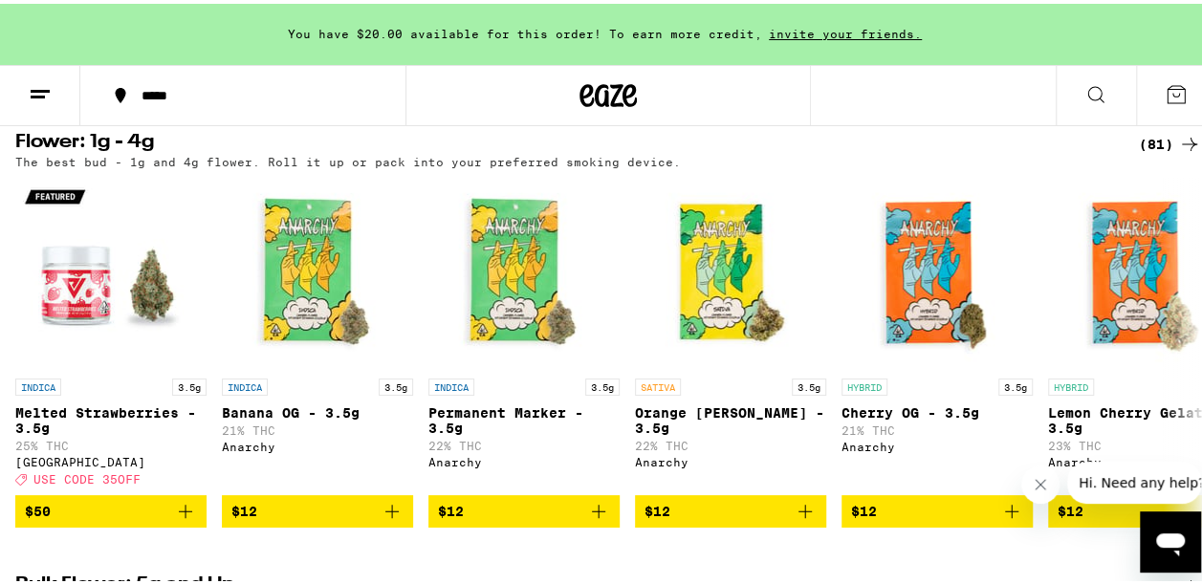
click at [1164, 93] on icon at bounding box center [1175, 90] width 23 height 23
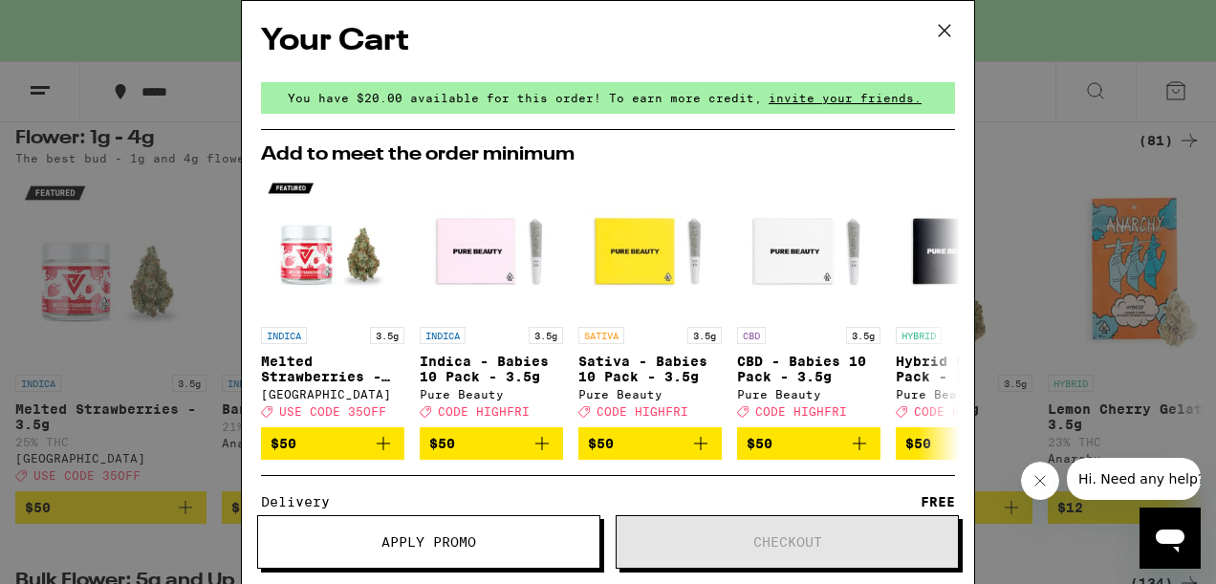
click at [940, 40] on icon at bounding box center [944, 30] width 29 height 29
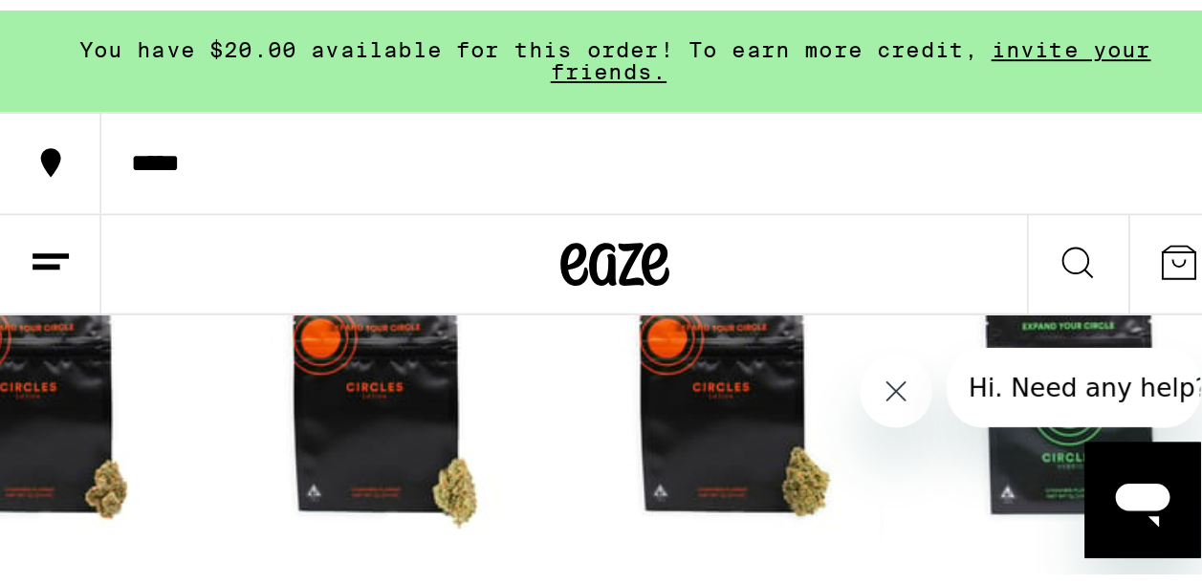
scroll to position [662, 0]
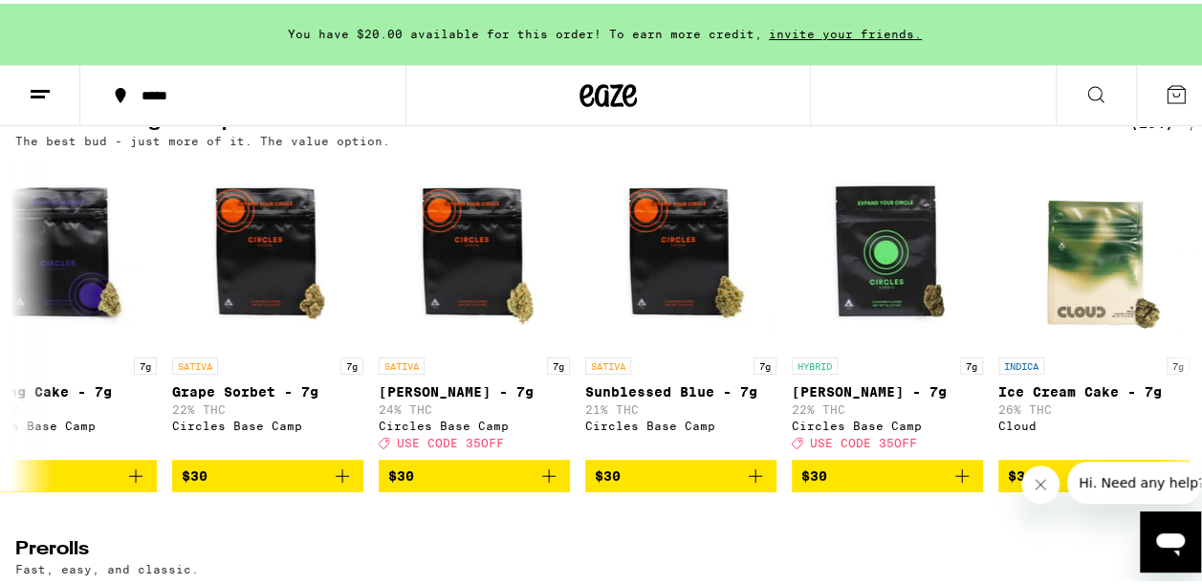
click at [1084, 88] on icon at bounding box center [1095, 90] width 23 height 23
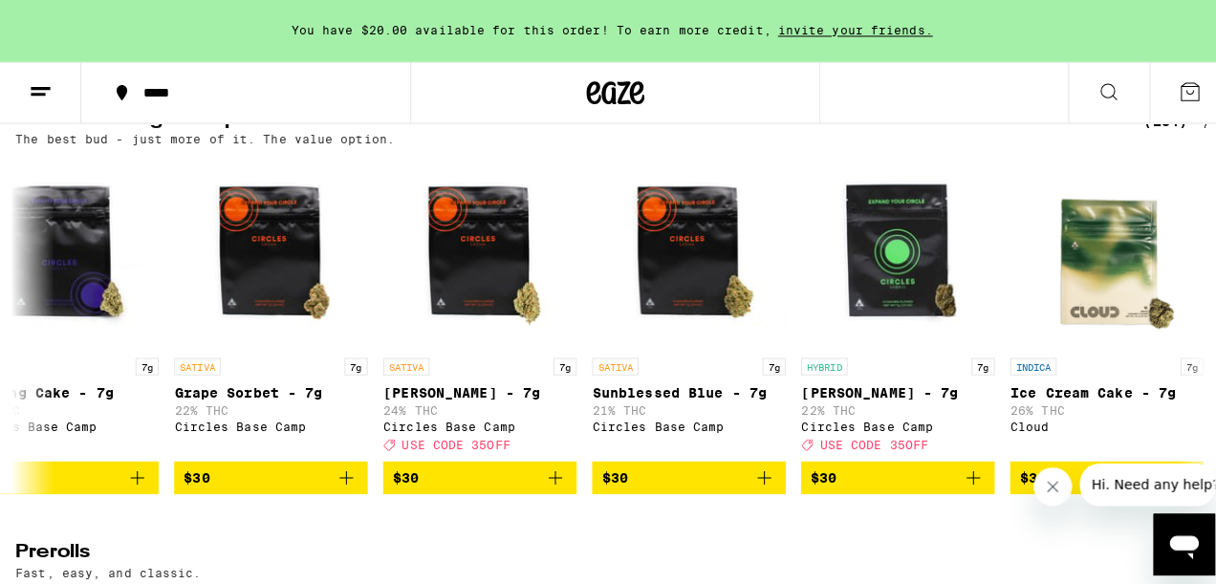
scroll to position [0, 0]
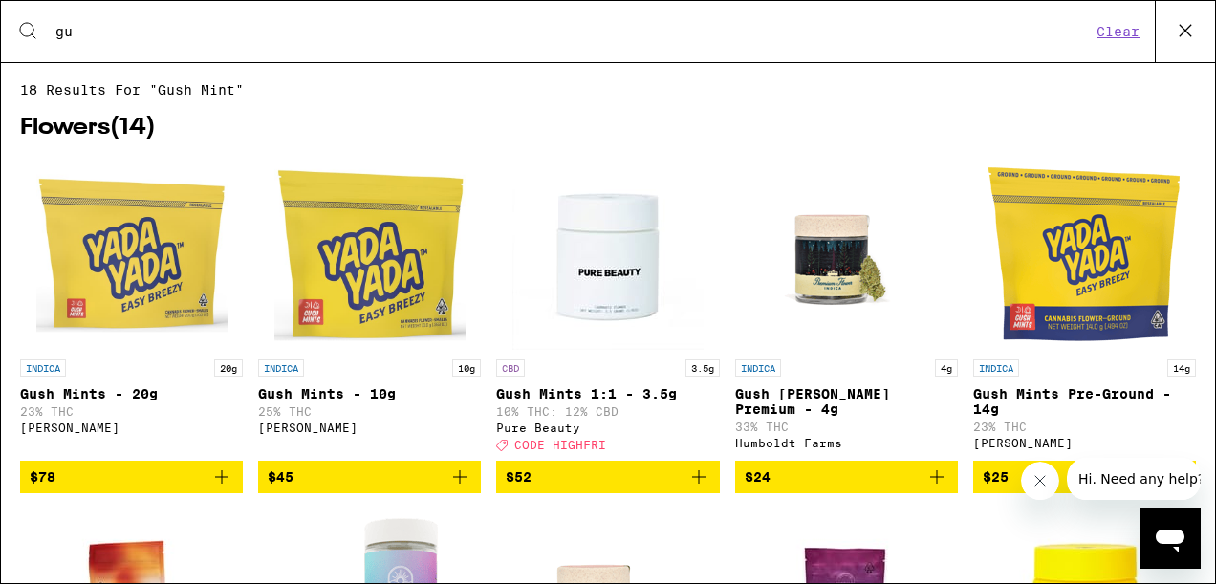
type input "g"
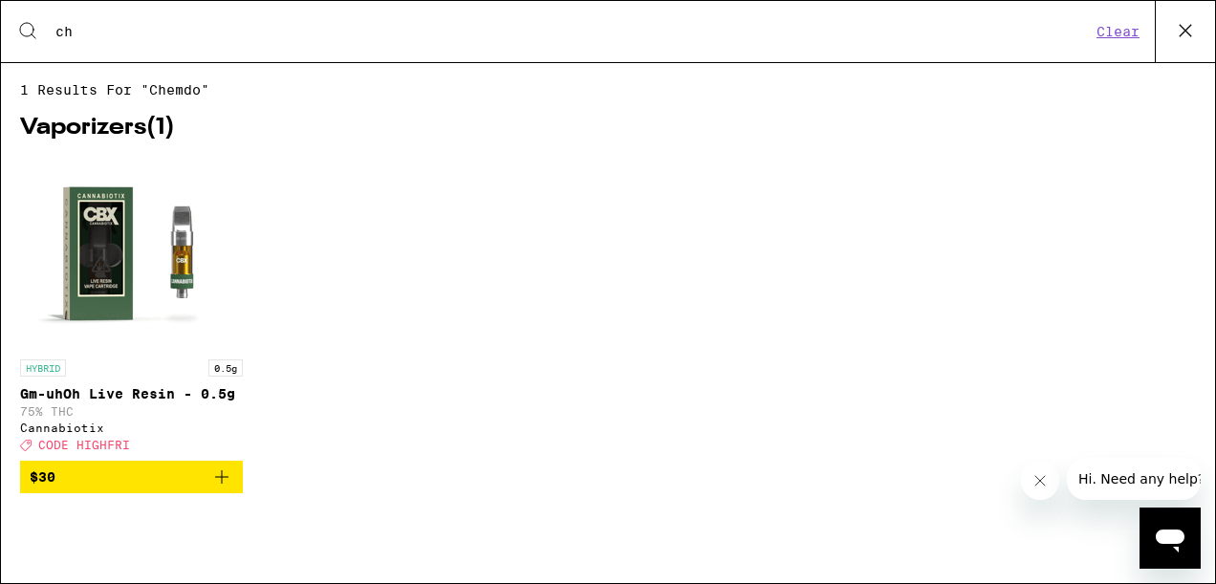
type input "c"
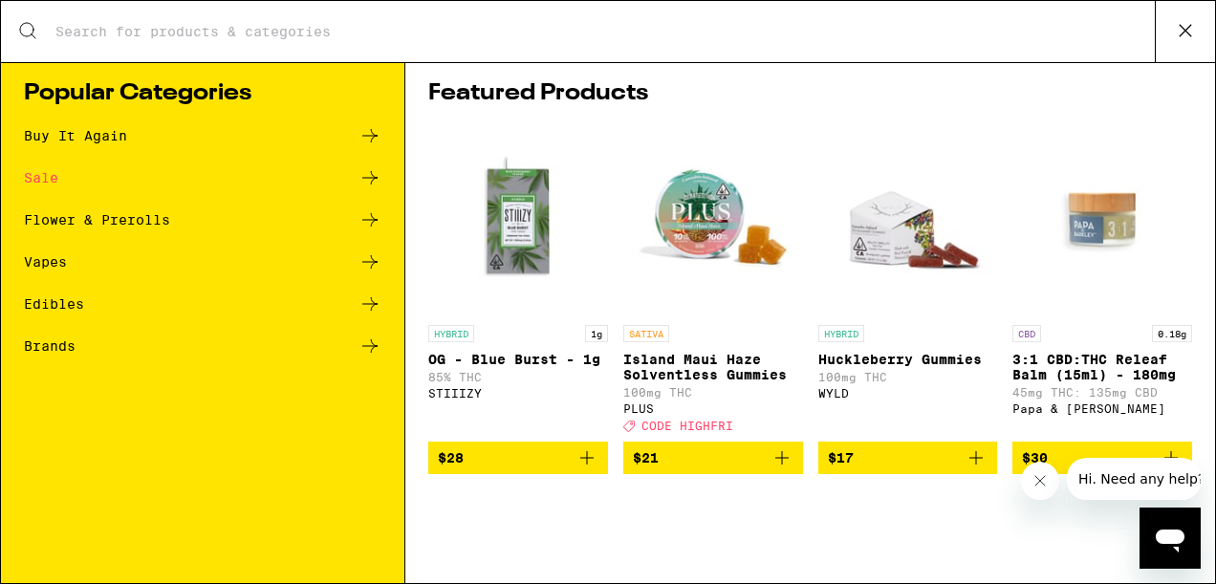
click at [459, 38] on input "Search for Products" at bounding box center [604, 31] width 1100 height 17
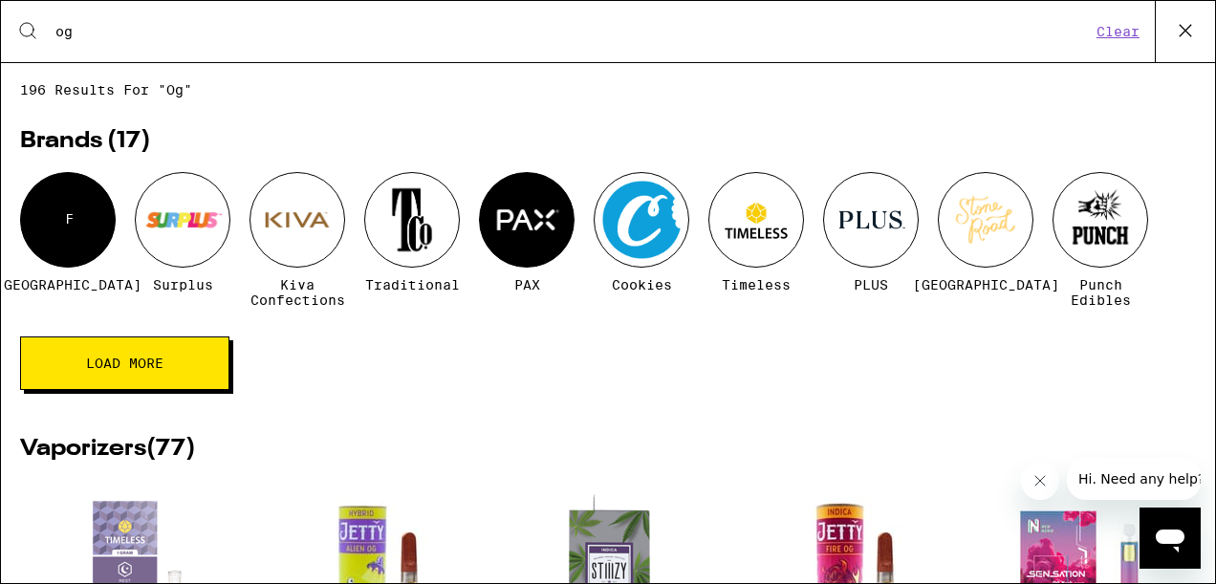
type input "o"
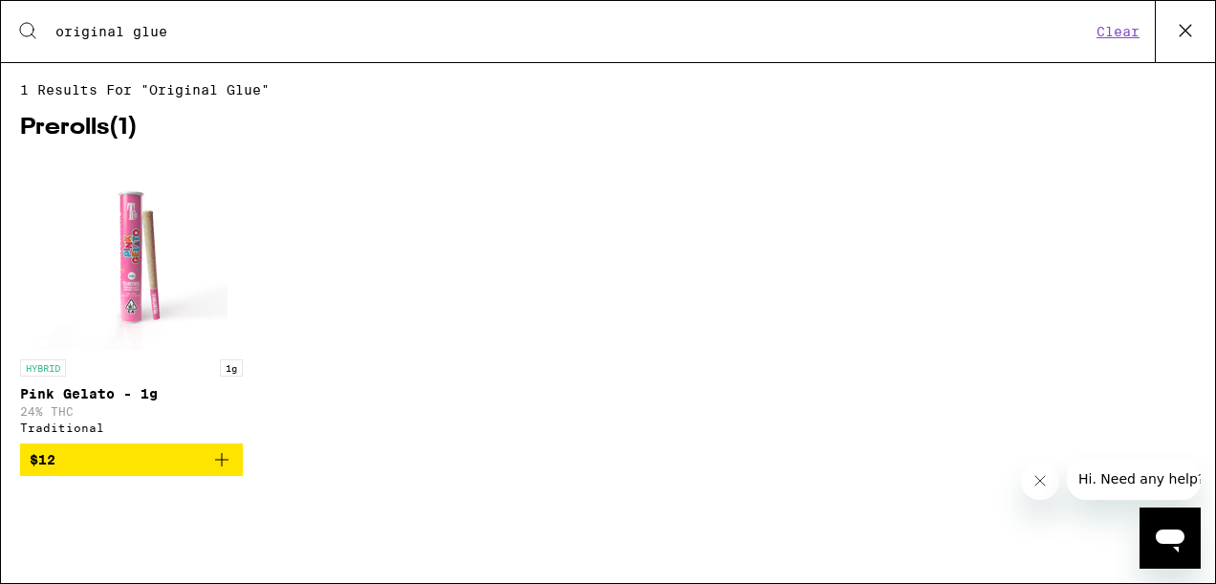
type input "original glue"
click at [1121, 33] on button "Clear" at bounding box center [1118, 31] width 54 height 17
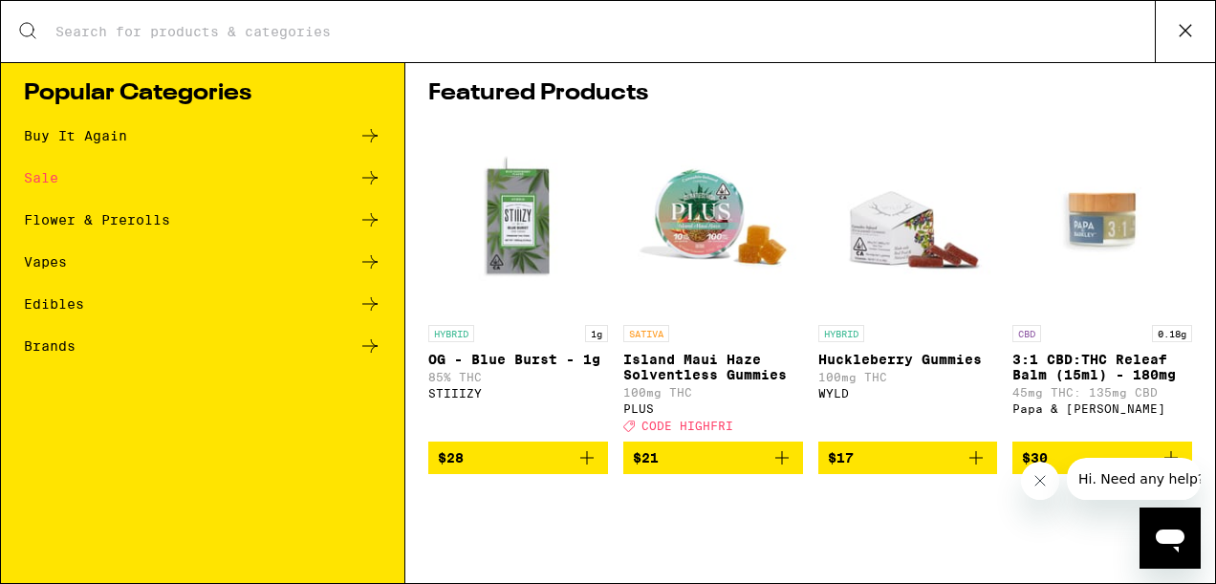
click at [299, 34] on input "Search for Products" at bounding box center [604, 31] width 1100 height 17
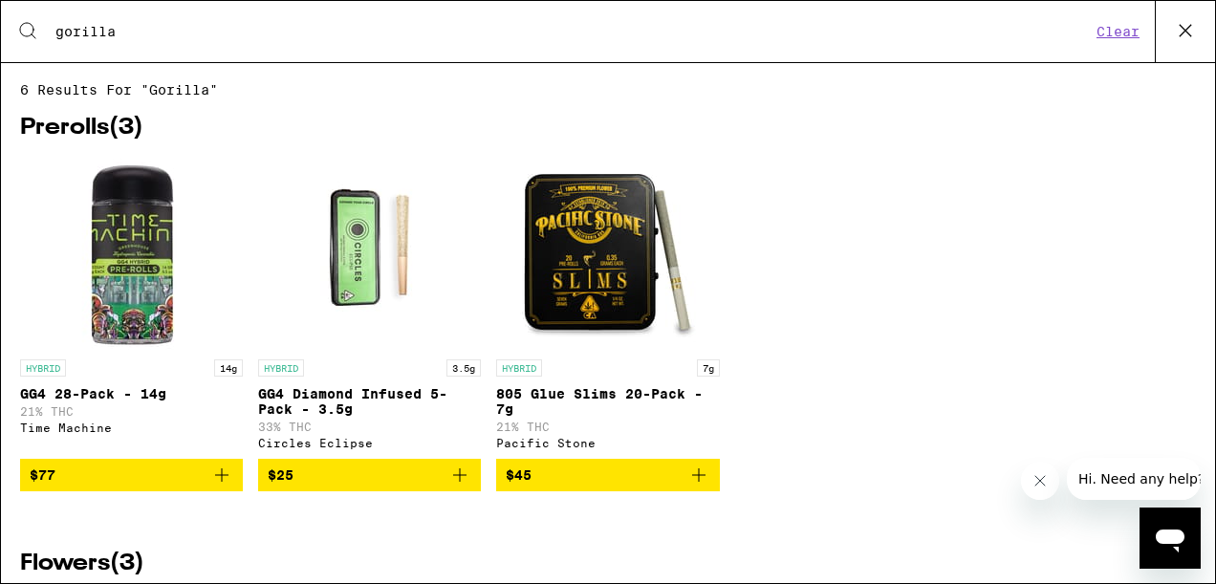
type input "gorilla"
click at [163, 254] on img "Open page for GG4 28-Pack - 14g from Time Machine" at bounding box center [131, 254] width 191 height 191
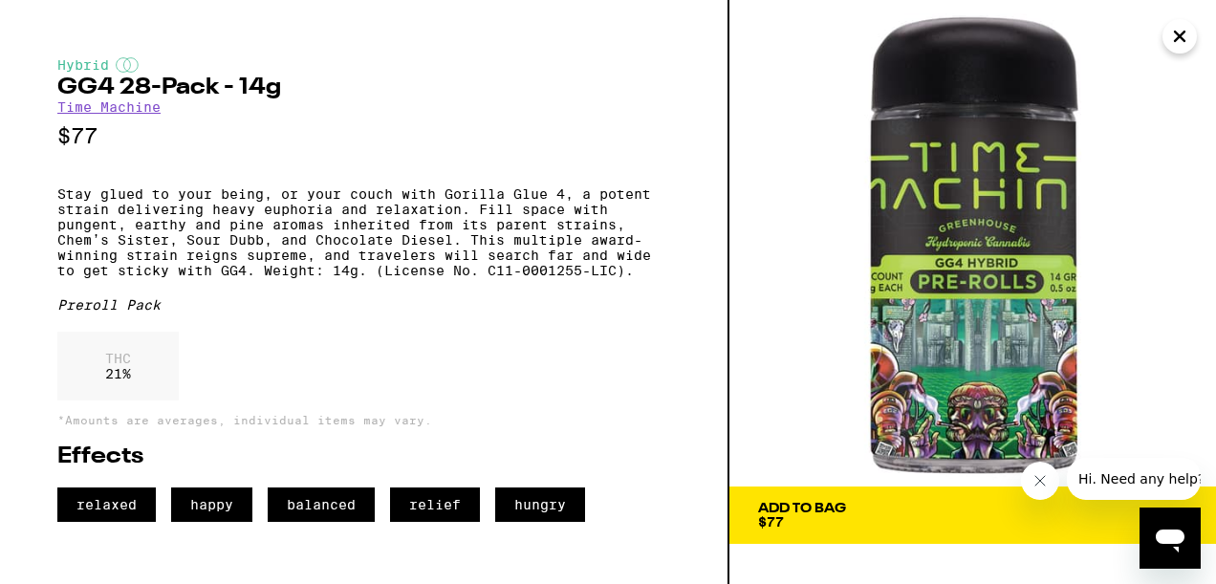
click at [1182, 29] on icon "Close" at bounding box center [1179, 36] width 23 height 29
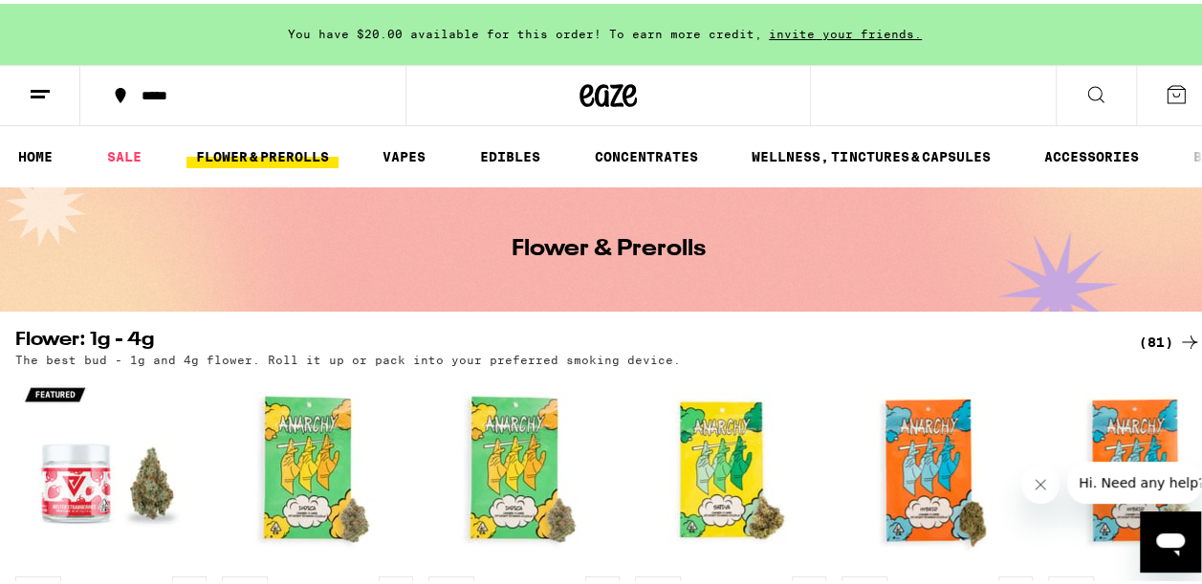
click at [1065, 84] on button at bounding box center [1095, 92] width 80 height 60
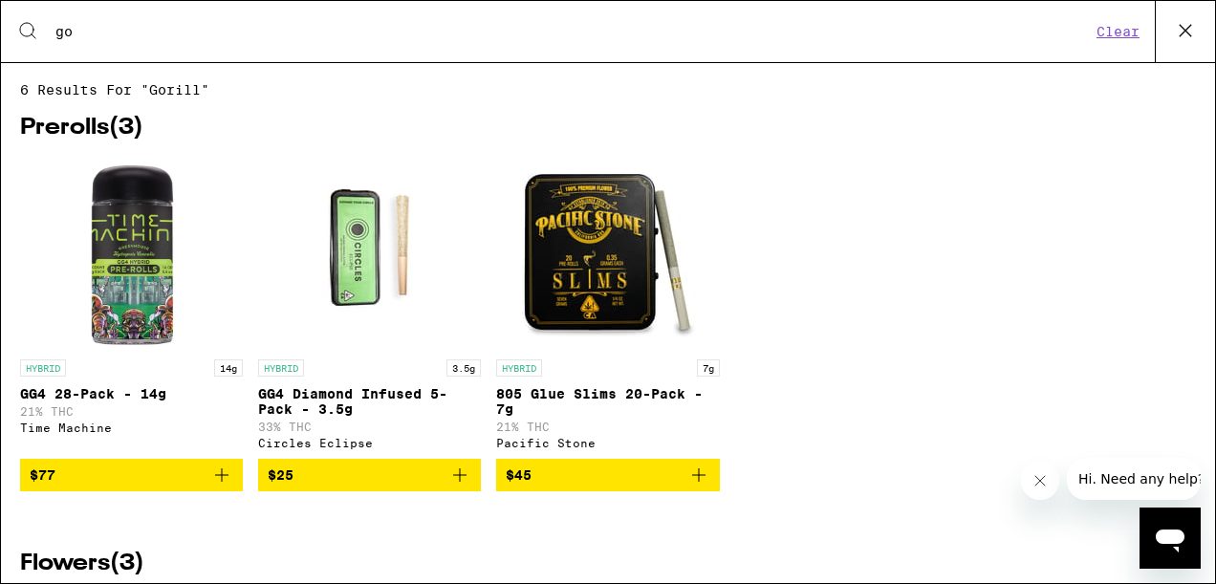
type input "g"
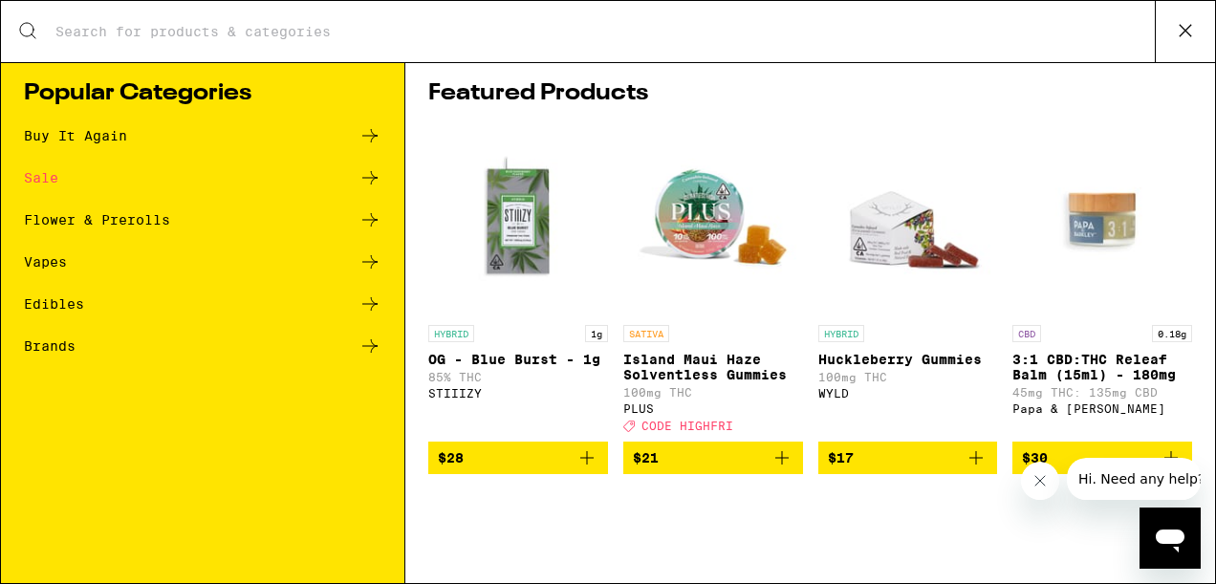
click at [345, 20] on div "Search for Products" at bounding box center [608, 31] width 1214 height 61
click at [170, 27] on input "Search for Products" at bounding box center [604, 31] width 1100 height 17
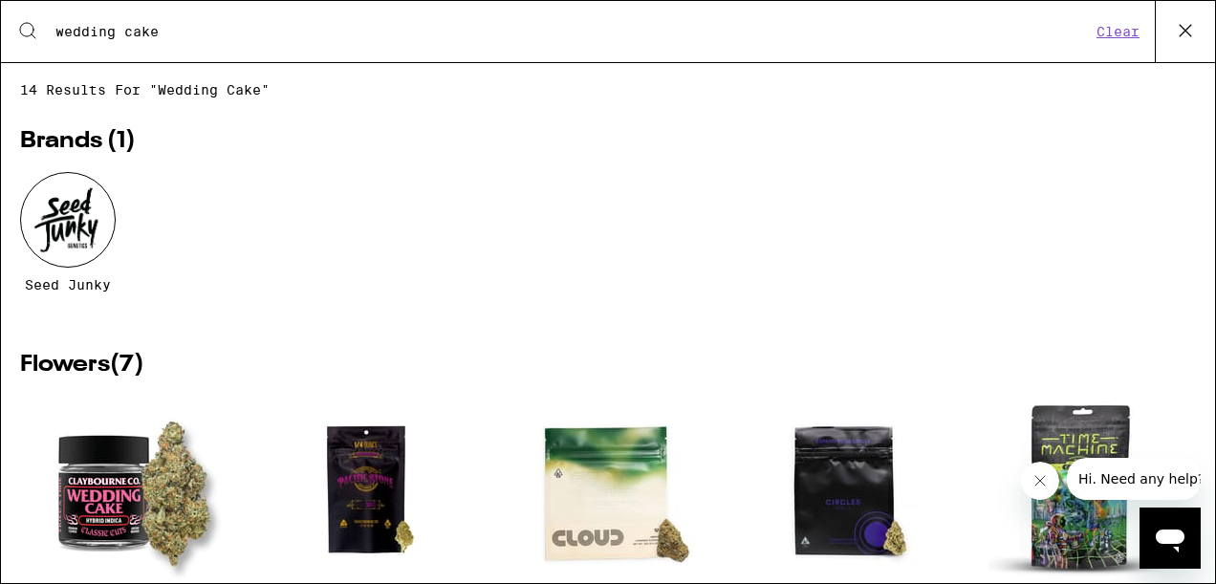
type input "wedding cake"
click at [795, 153] on h2 "Brands ( 1 )" at bounding box center [608, 141] width 1176 height 23
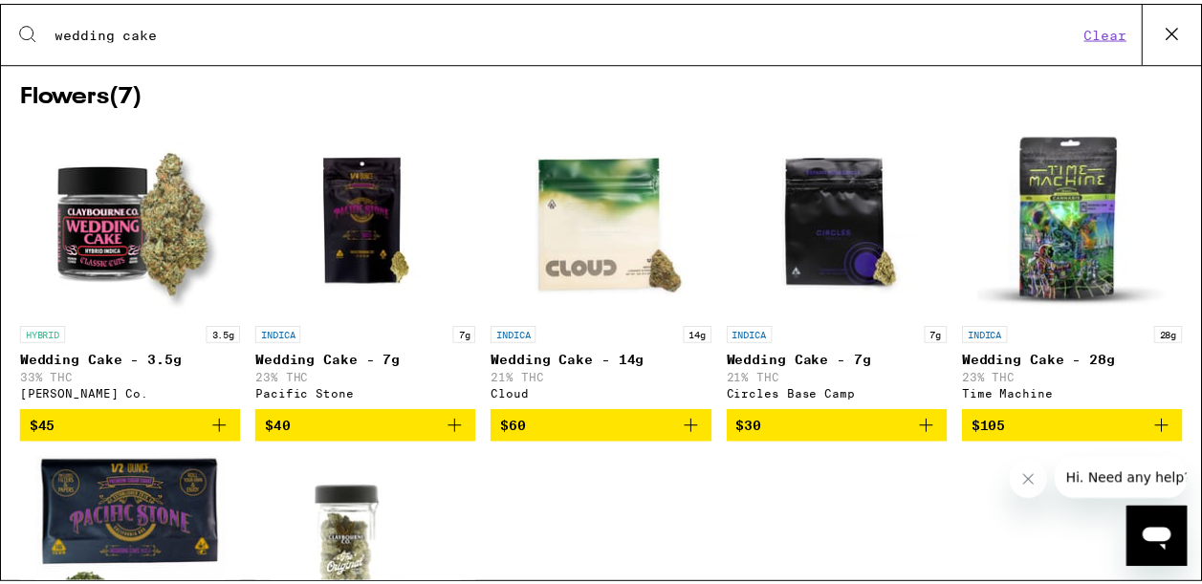
scroll to position [268, 0]
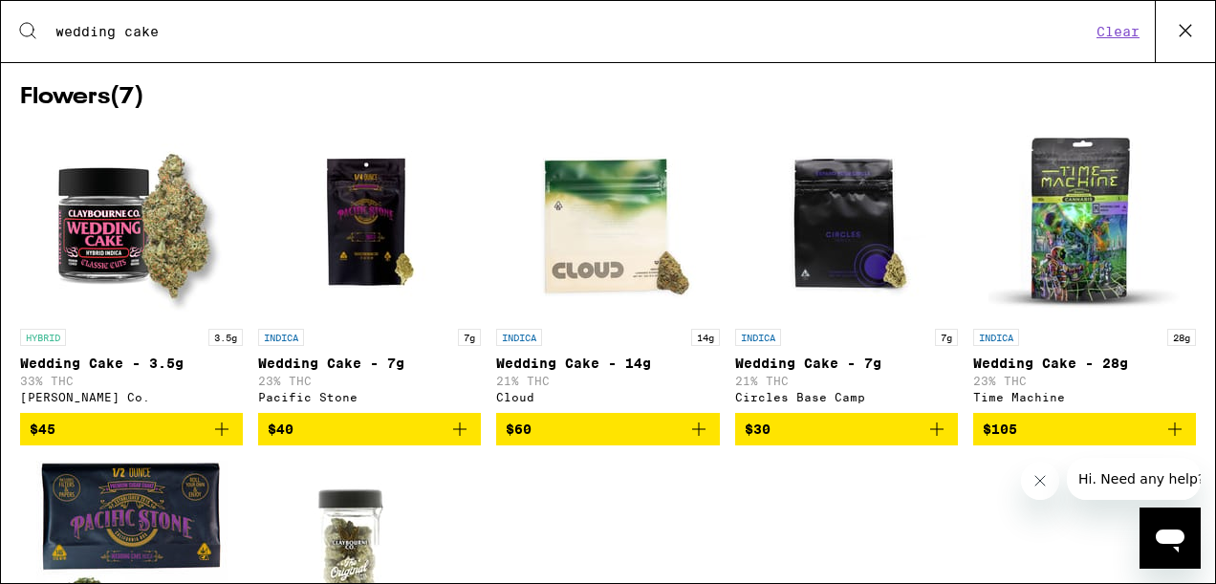
click at [126, 229] on img "Open page for Wedding Cake - 3.5g from Claybourne Co." at bounding box center [131, 223] width 191 height 191
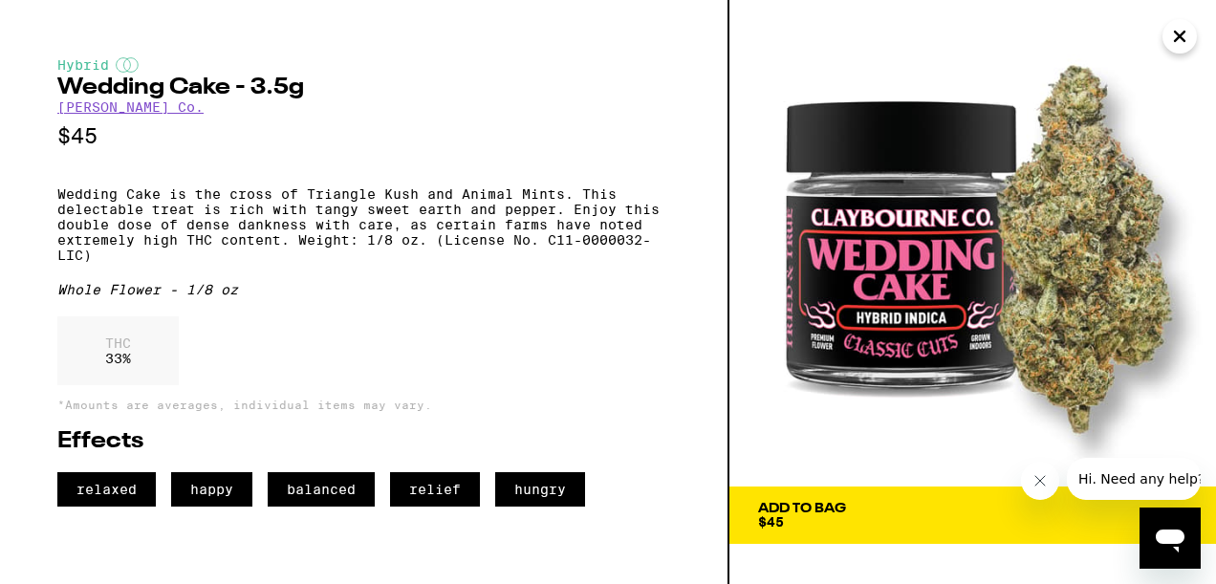
click at [1174, 34] on icon "Close" at bounding box center [1179, 36] width 23 height 29
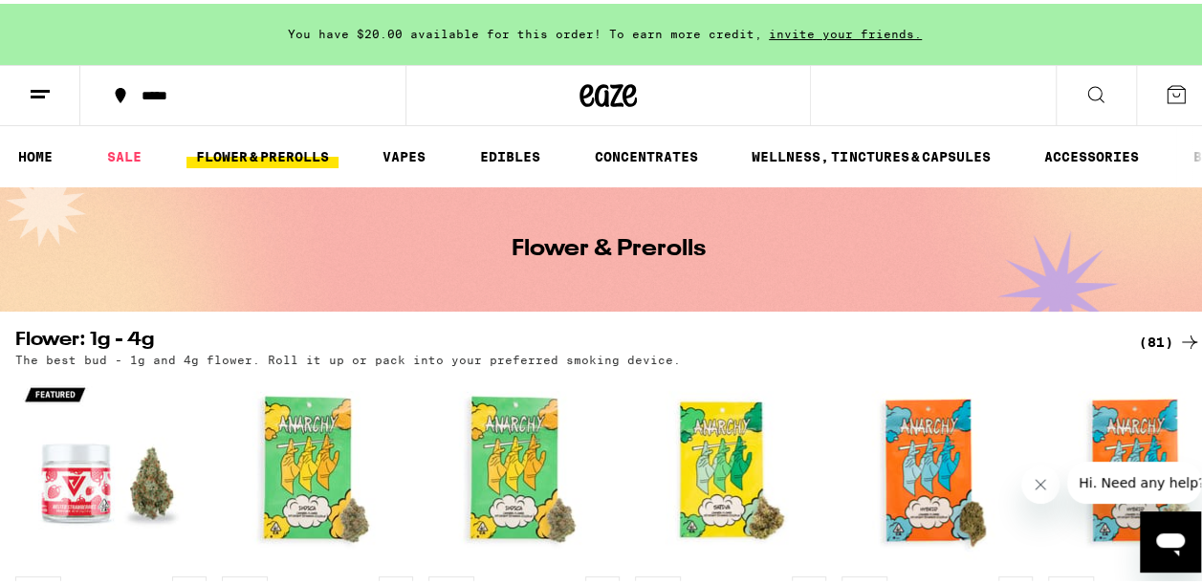
click at [1084, 94] on icon at bounding box center [1095, 90] width 23 height 23
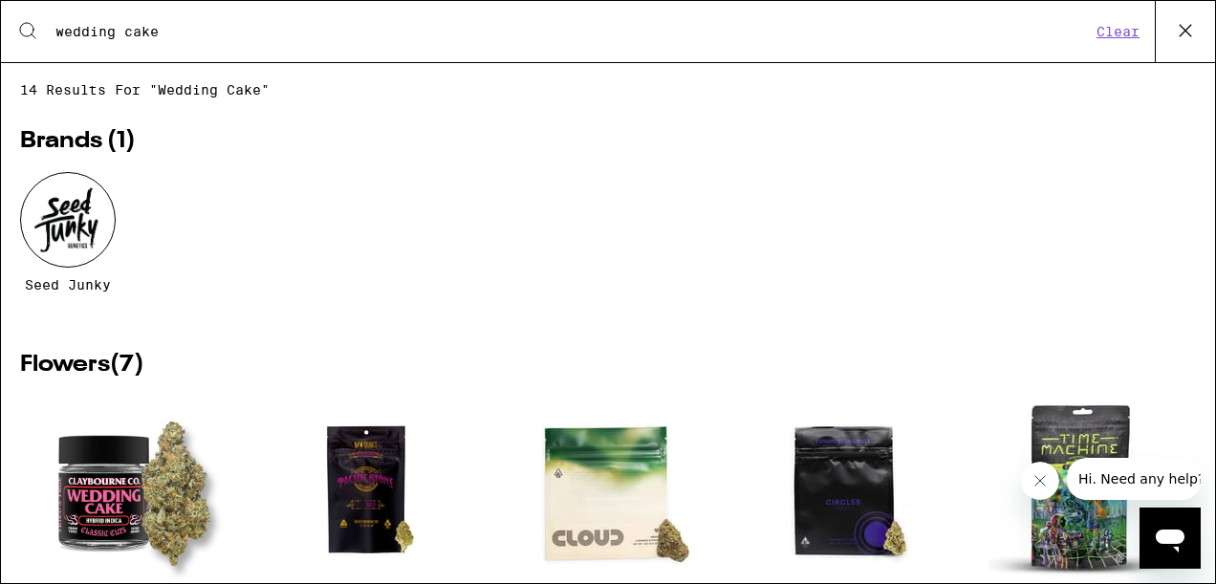
click at [578, 224] on div "Seed Junky" at bounding box center [608, 246] width 1176 height 149
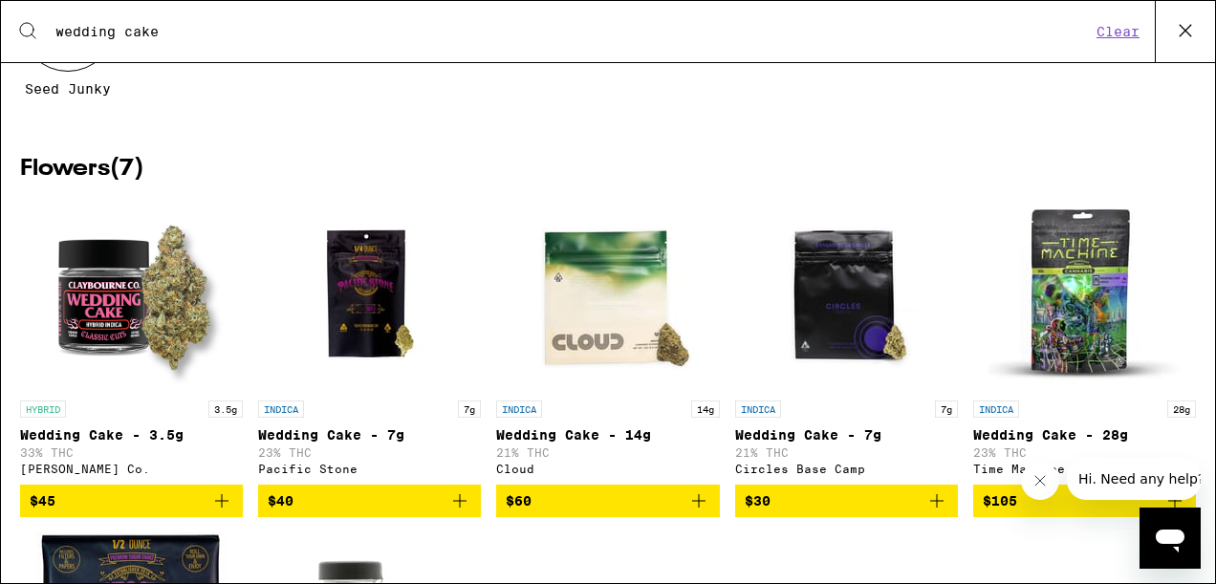
scroll to position [229, 0]
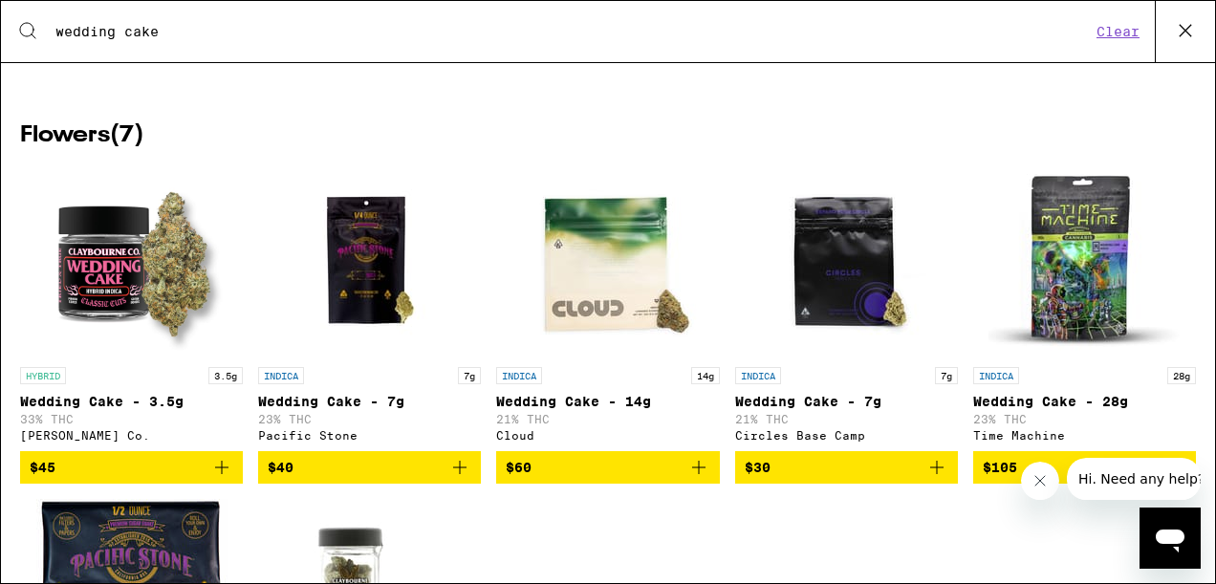
click at [824, 266] on img "Open page for Wedding Cake - 7g from Circles Base Camp" at bounding box center [845, 261] width 191 height 191
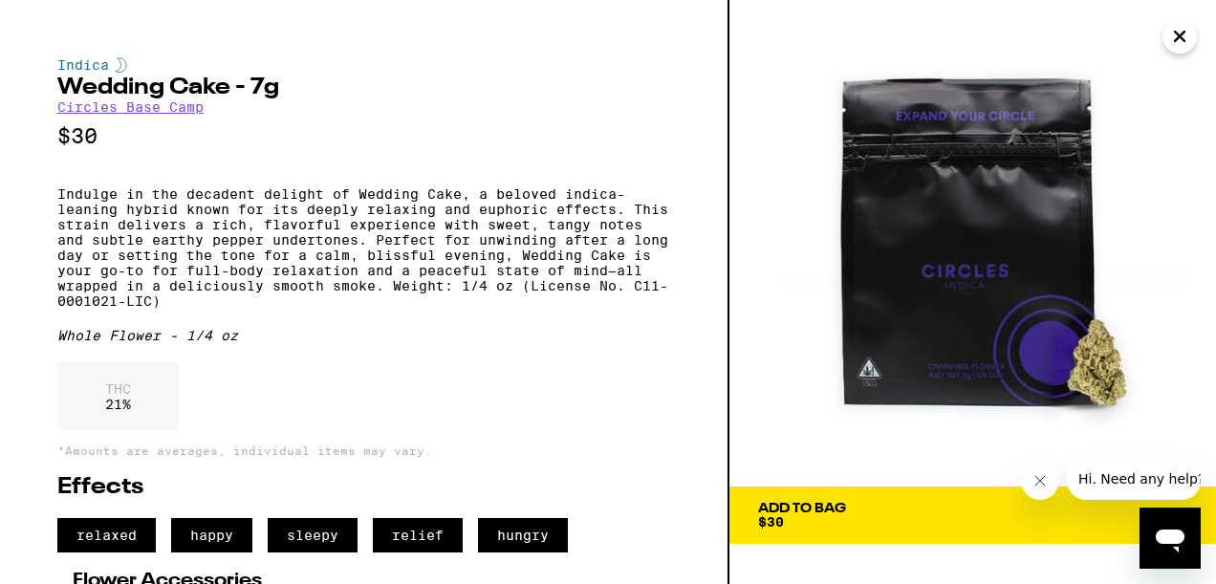
click at [899, 531] on button "Add To Bag $30" at bounding box center [972, 515] width 487 height 57
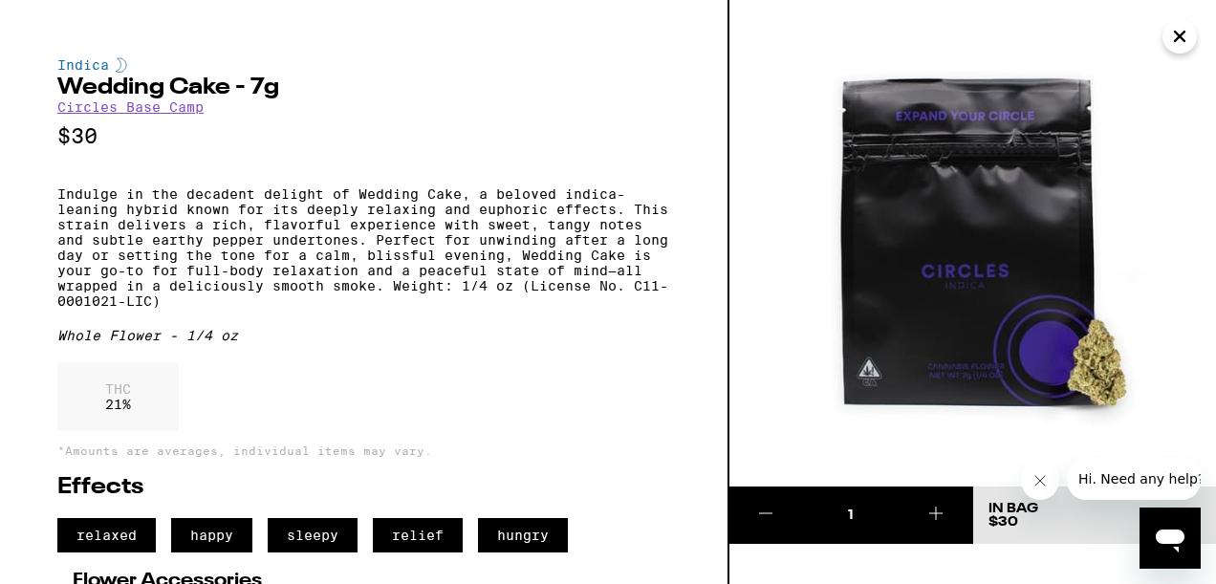
click at [1176, 38] on icon "Close" at bounding box center [1180, 37] width 10 height 10
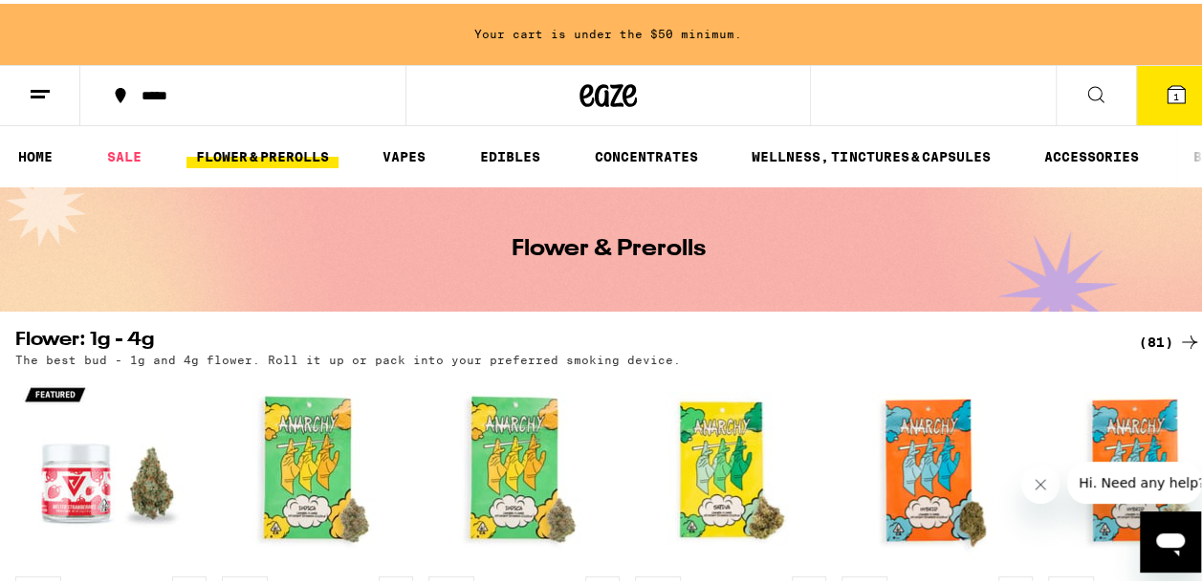
click at [1084, 77] on button at bounding box center [1095, 92] width 80 height 60
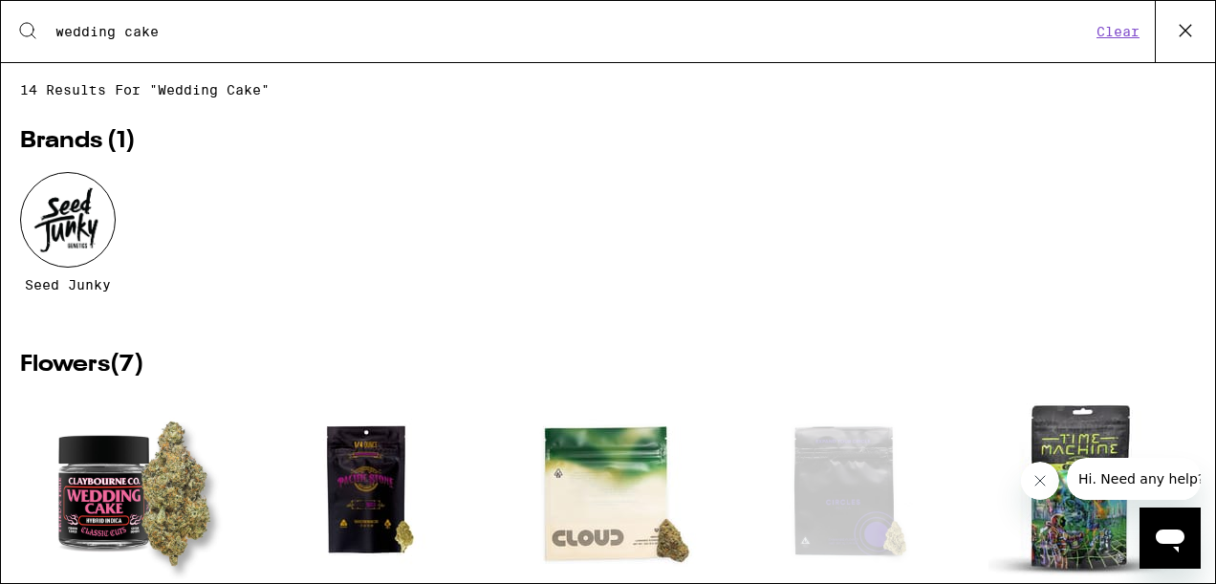
click at [966, 85] on span "14 results for "wedding cake"" at bounding box center [608, 89] width 1176 height 15
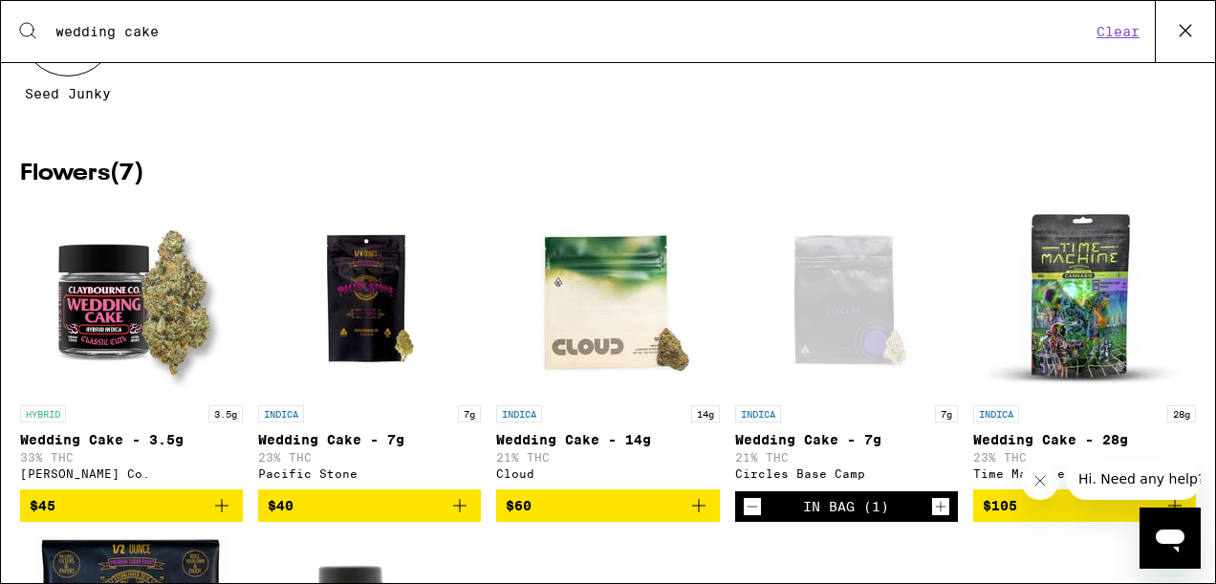
scroll to position [153, 0]
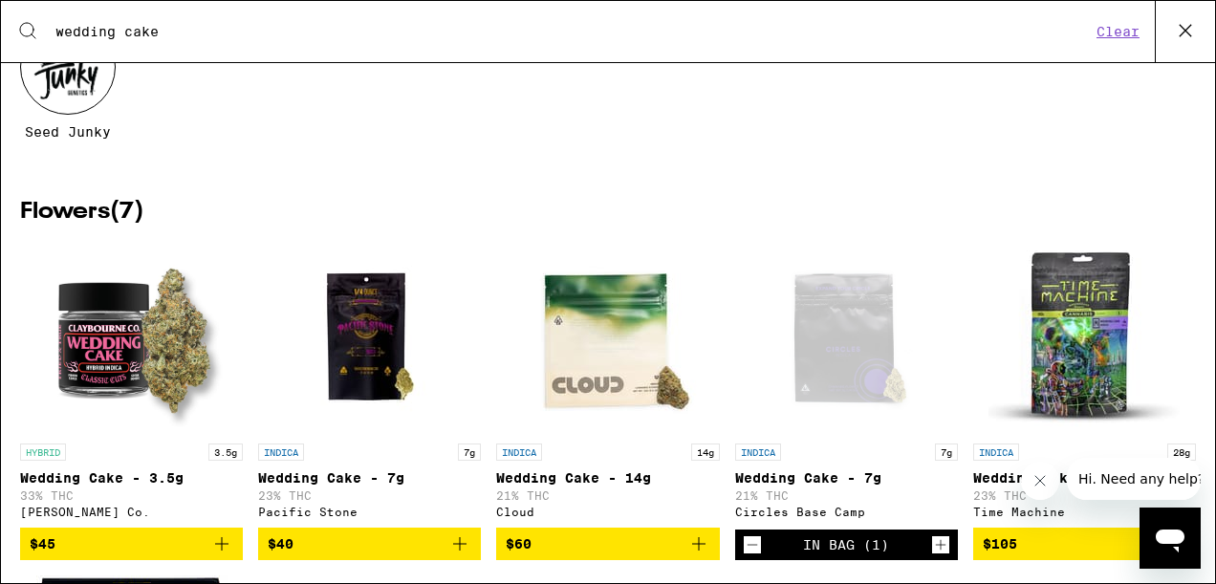
click at [816, 342] on div "Open page for Wedding Cake - 7g from Circles Base Camp" at bounding box center [845, 338] width 191 height 191
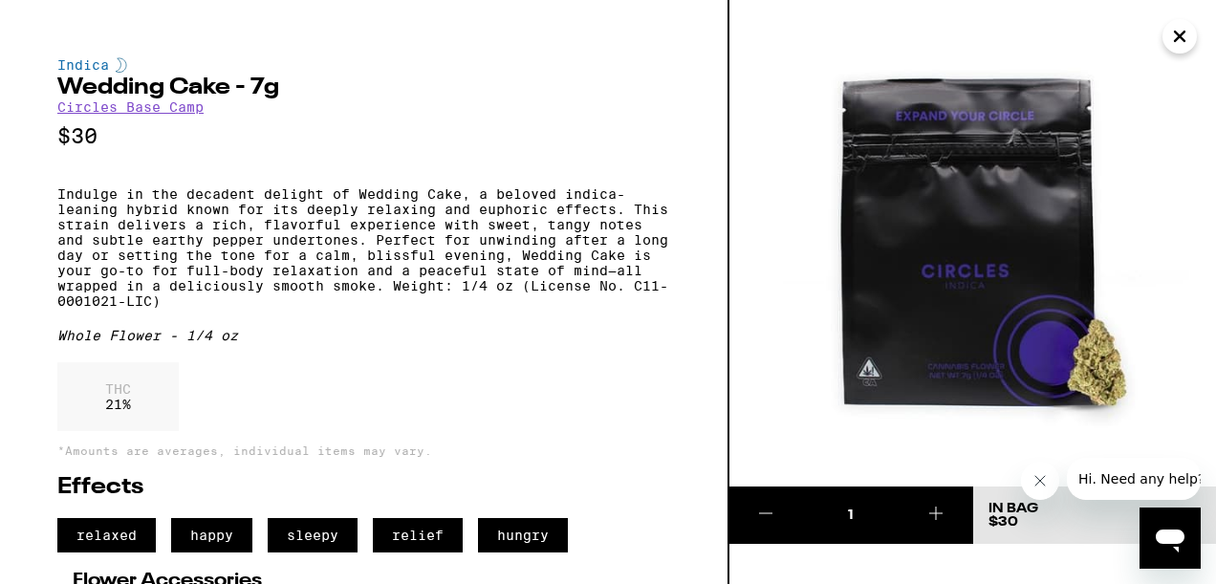
click at [935, 522] on icon at bounding box center [935, 513] width 23 height 23
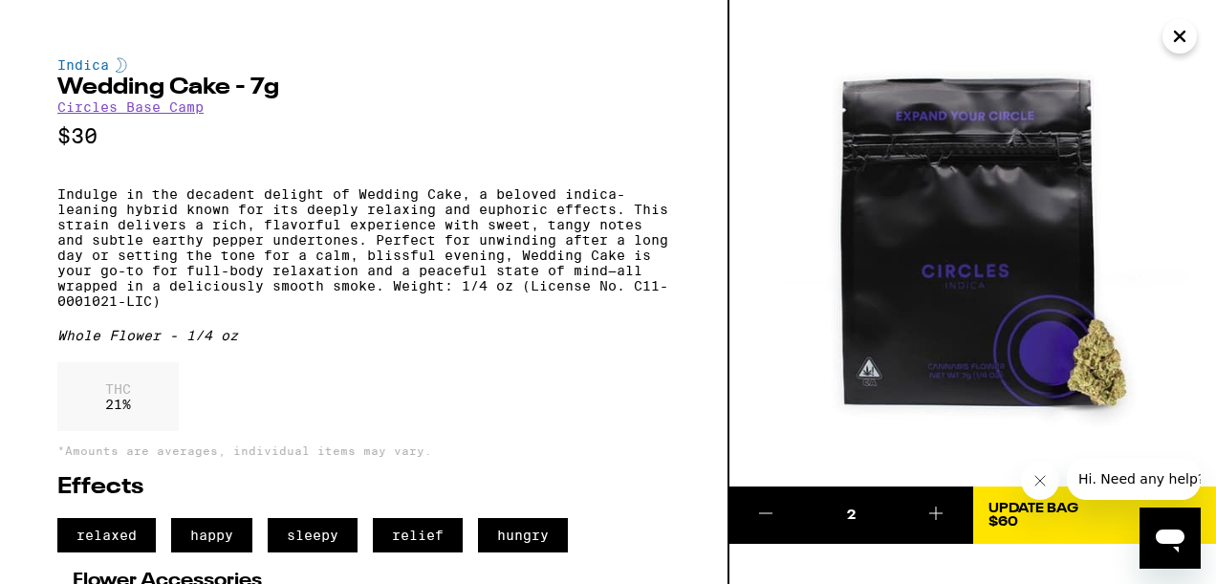
click at [1055, 522] on div "Update Bag $60" at bounding box center [1034, 515] width 90 height 27
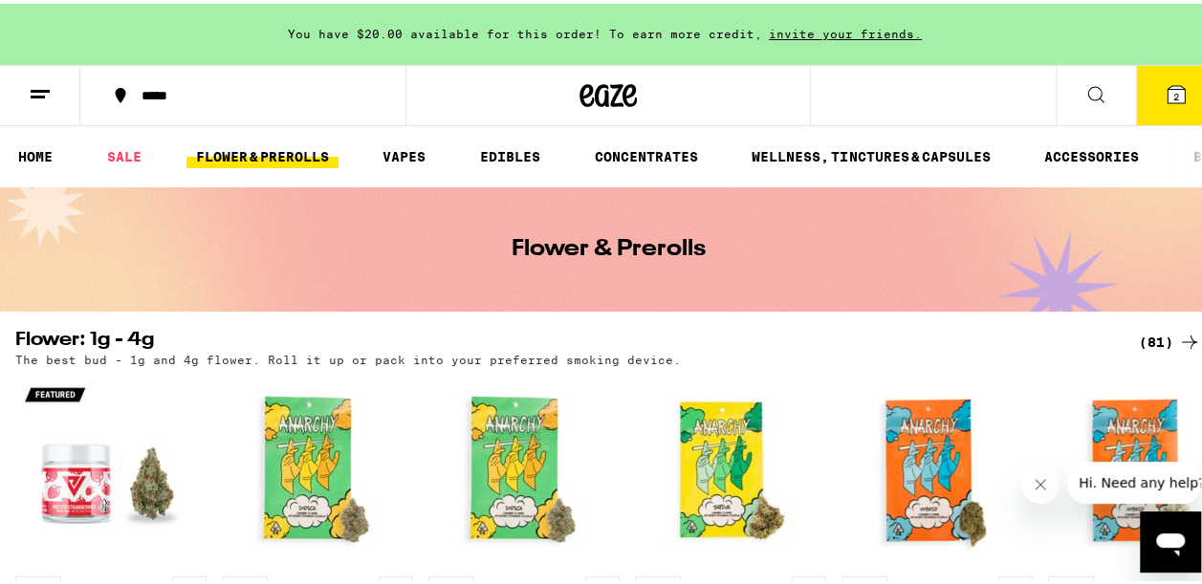
click at [1167, 96] on icon at bounding box center [1175, 90] width 17 height 17
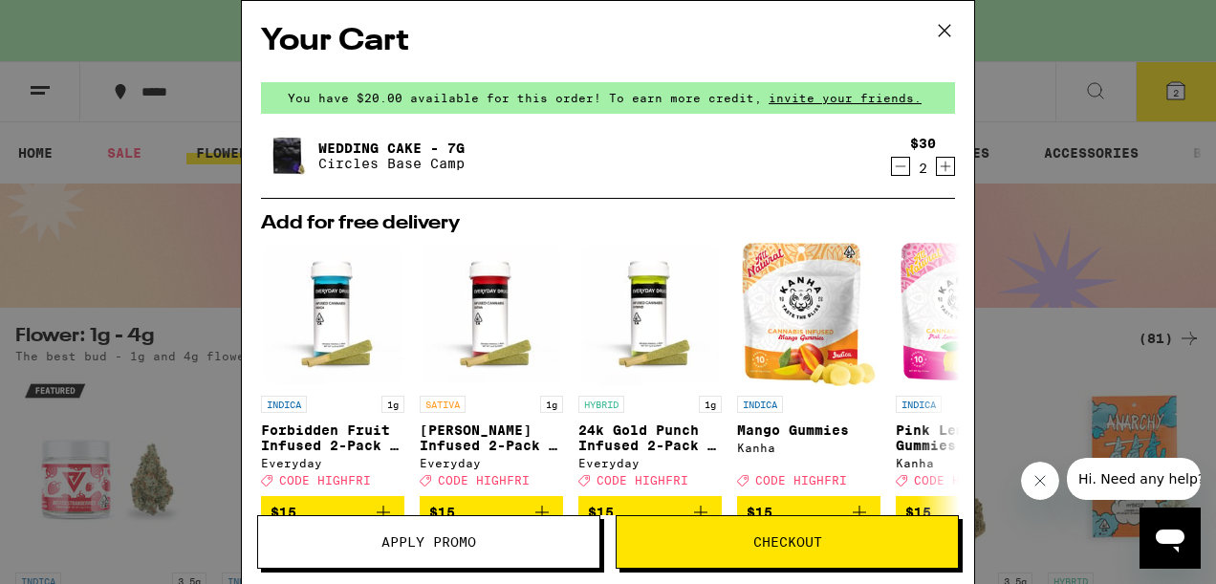
click at [855, 549] on button "Checkout" at bounding box center [787, 542] width 343 height 54
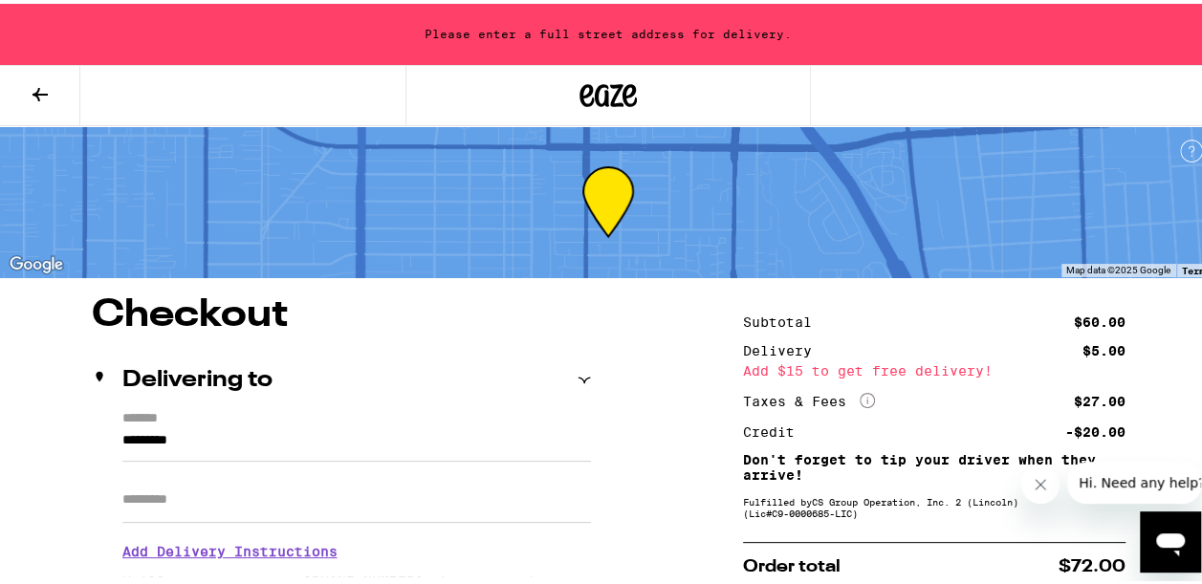
click at [49, 99] on icon at bounding box center [40, 90] width 23 height 23
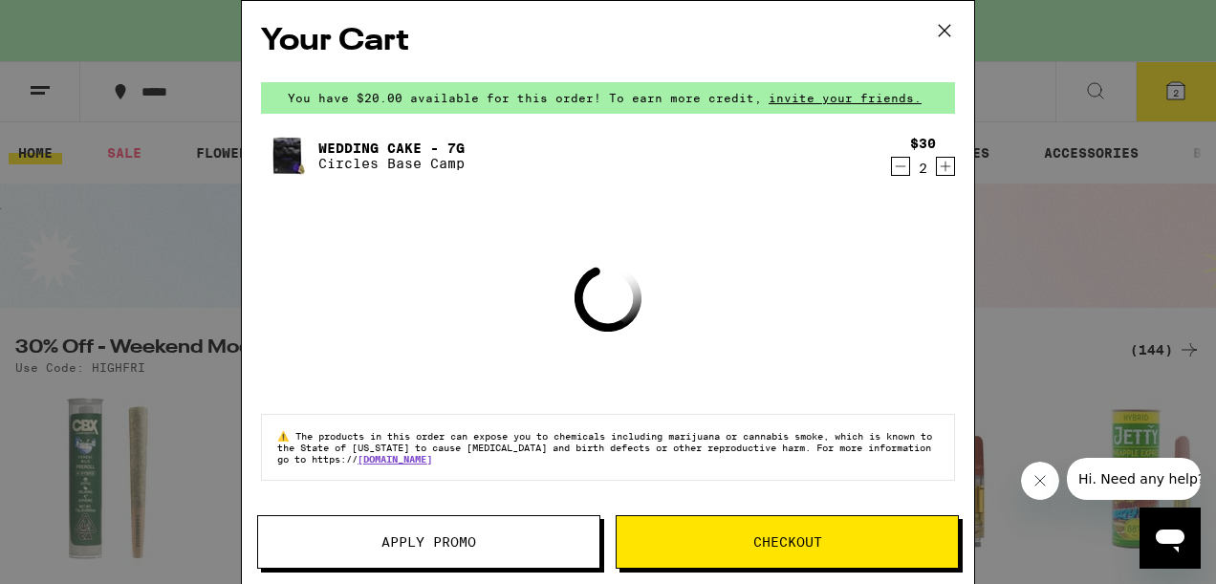
click at [923, 34] on button at bounding box center [944, 31] width 59 height 61
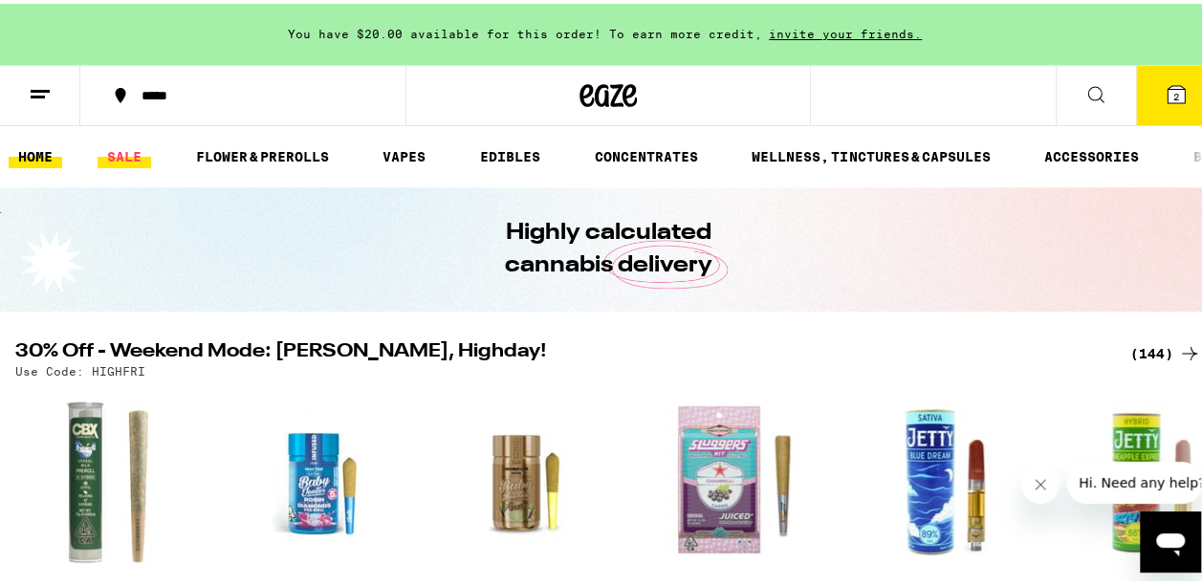
click at [103, 161] on link "SALE" at bounding box center [125, 152] width 54 height 23
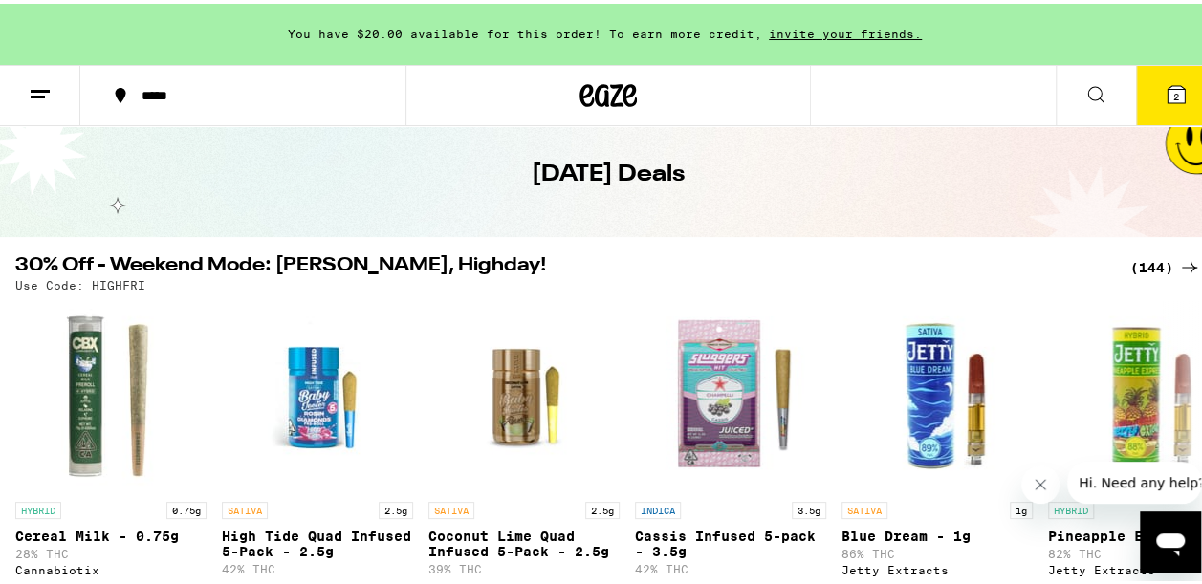
scroll to position [71, 0]
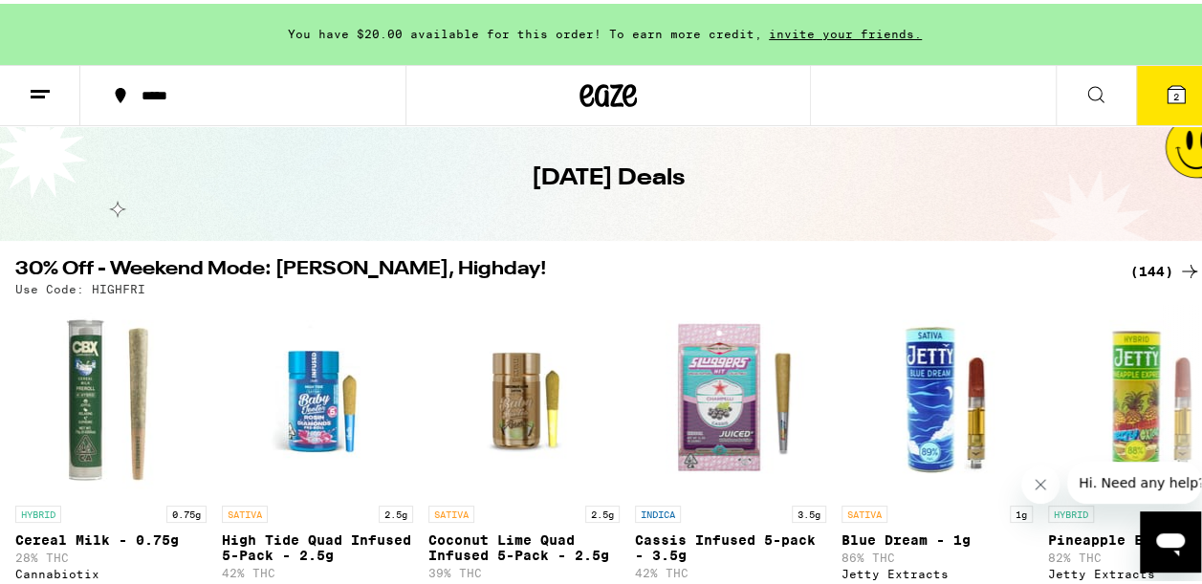
click at [1143, 266] on div "(144)" at bounding box center [1165, 267] width 71 height 23
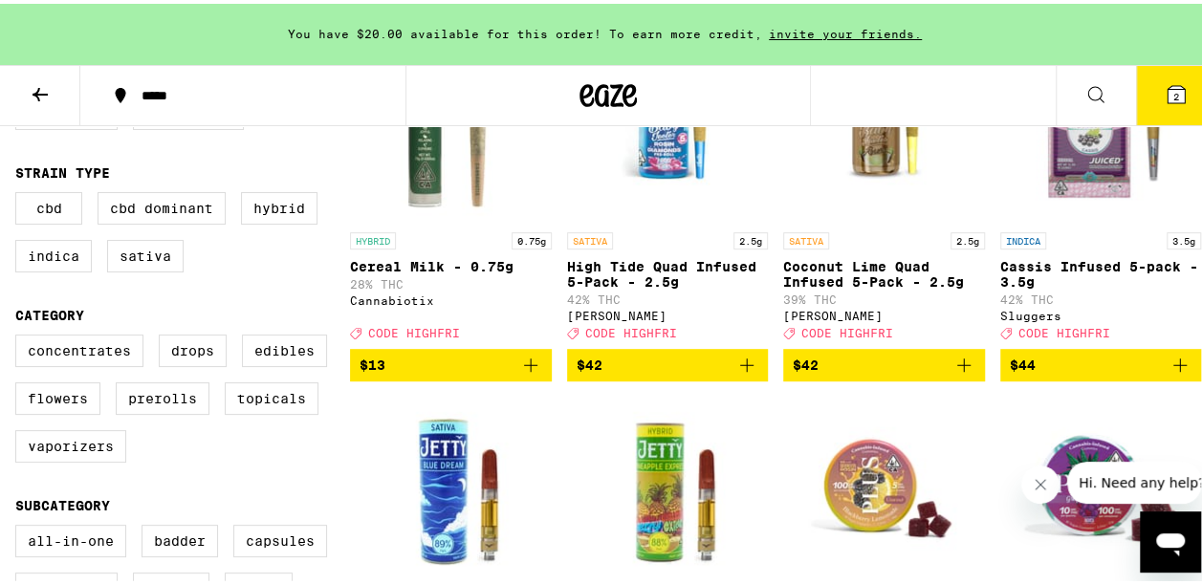
scroll to position [314, 0]
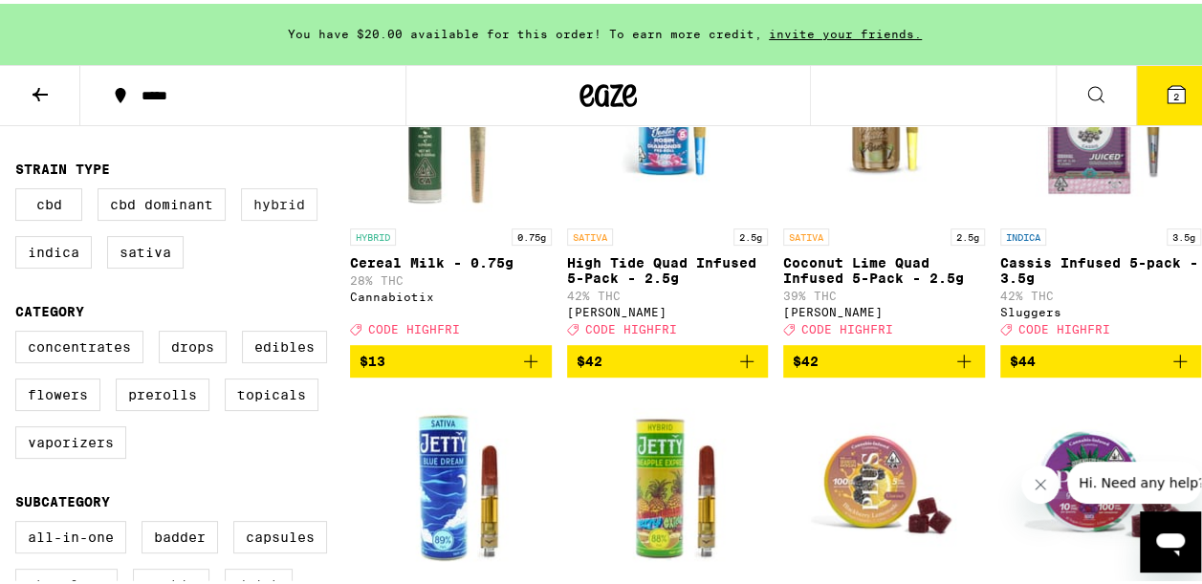
click at [291, 217] on label "Hybrid" at bounding box center [279, 201] width 76 height 33
click at [20, 188] on input "Hybrid" at bounding box center [19, 187] width 1 height 1
checkbox input "true"
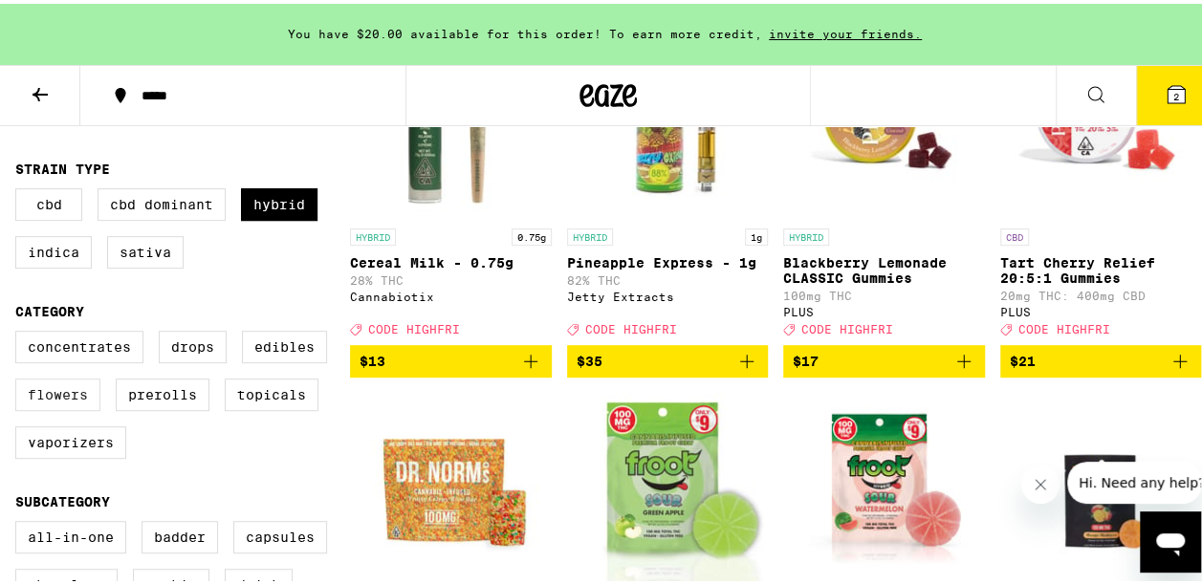
click at [46, 403] on label "Flowers" at bounding box center [57, 391] width 85 height 33
click at [20, 331] on input "Flowers" at bounding box center [19, 330] width 1 height 1
checkbox input "true"
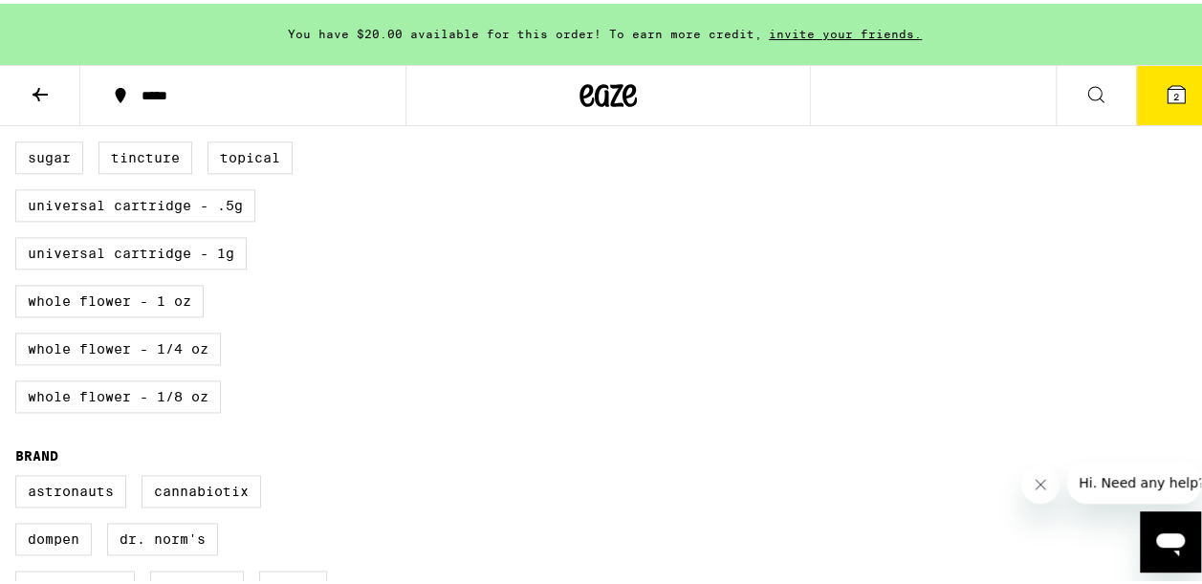
scroll to position [1029, 0]
click at [183, 313] on label "Whole Flower - 1 oz" at bounding box center [109, 296] width 188 height 33
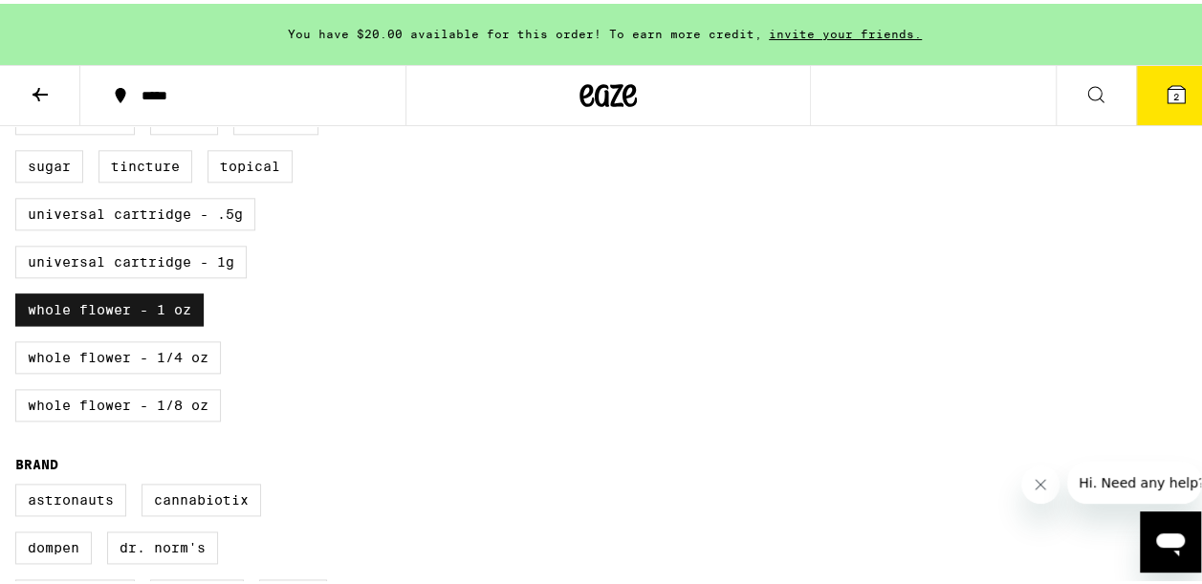
scroll to position [1015, 0]
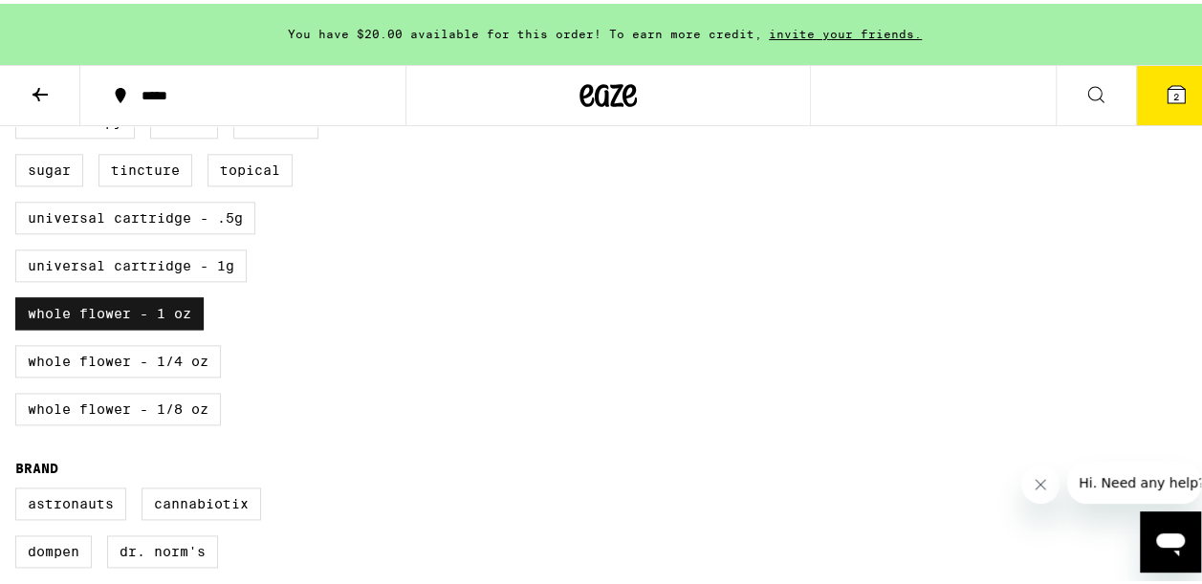
click at [147, 326] on label "Whole Flower - 1 oz" at bounding box center [109, 310] width 188 height 33
checkbox input "false"
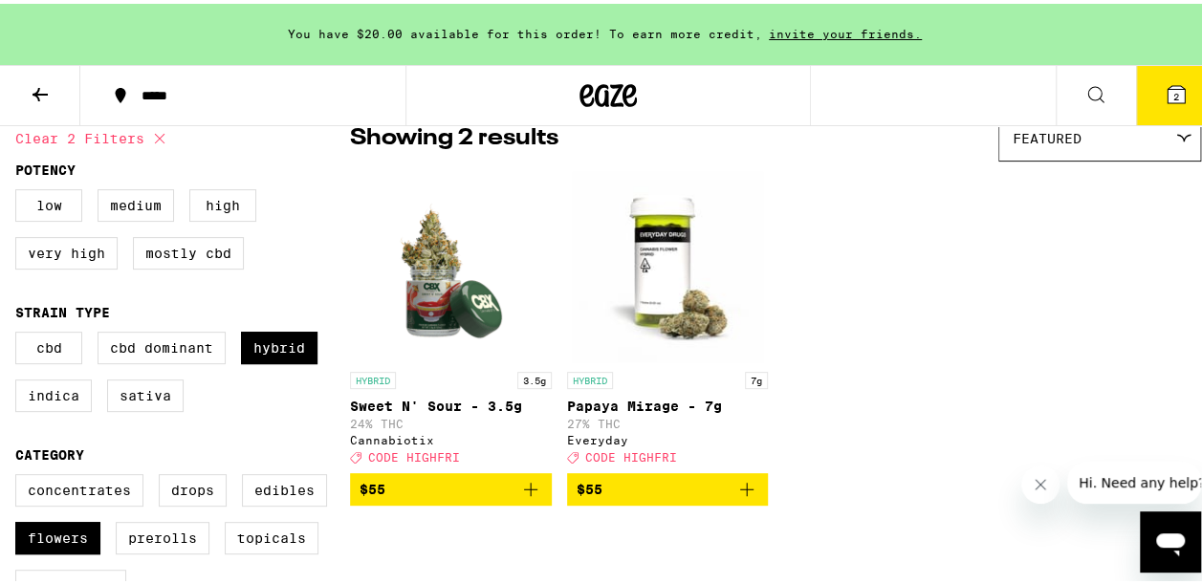
scroll to position [170, 0]
click at [291, 351] on label "Hybrid" at bounding box center [279, 344] width 76 height 33
click at [20, 332] on input "Hybrid" at bounding box center [19, 331] width 1 height 1
checkbox input "false"
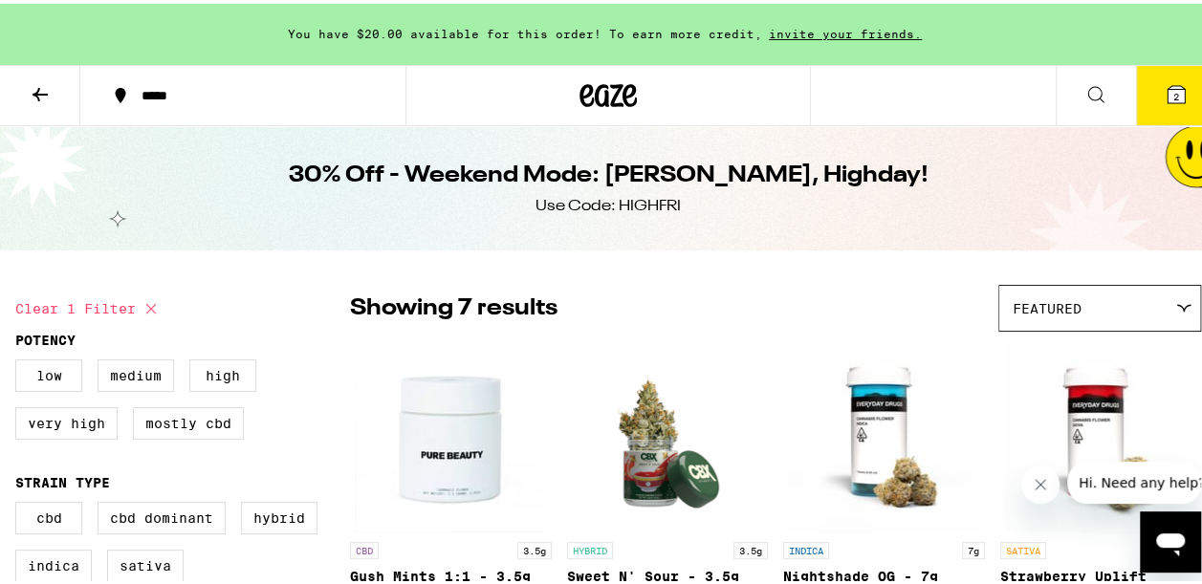
click at [49, 296] on button "Clear 1 filter" at bounding box center [88, 305] width 147 height 48
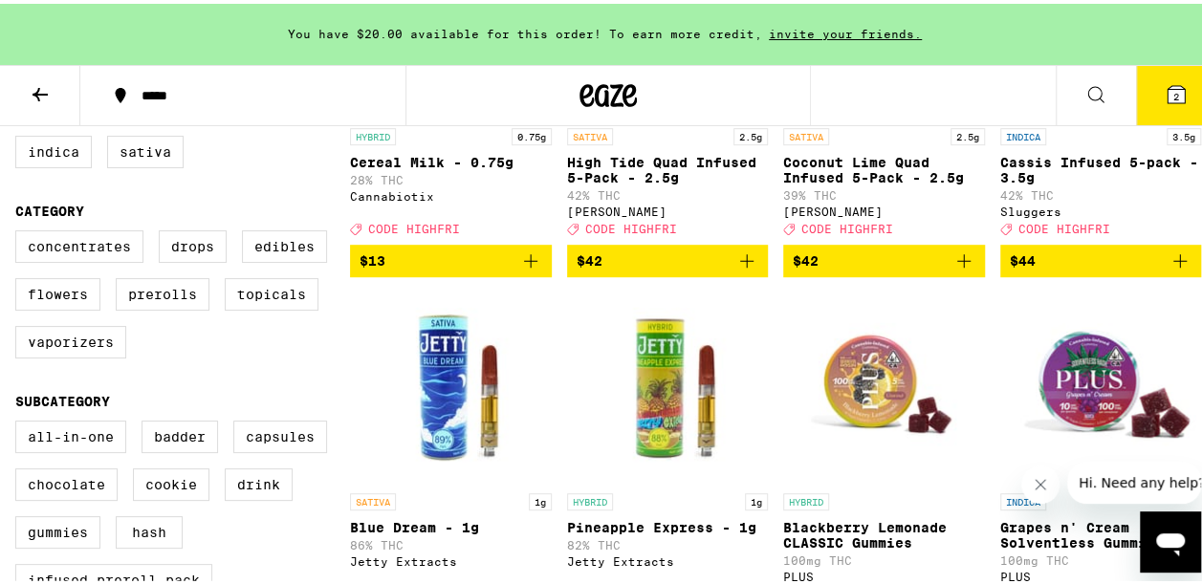
scroll to position [402, 0]
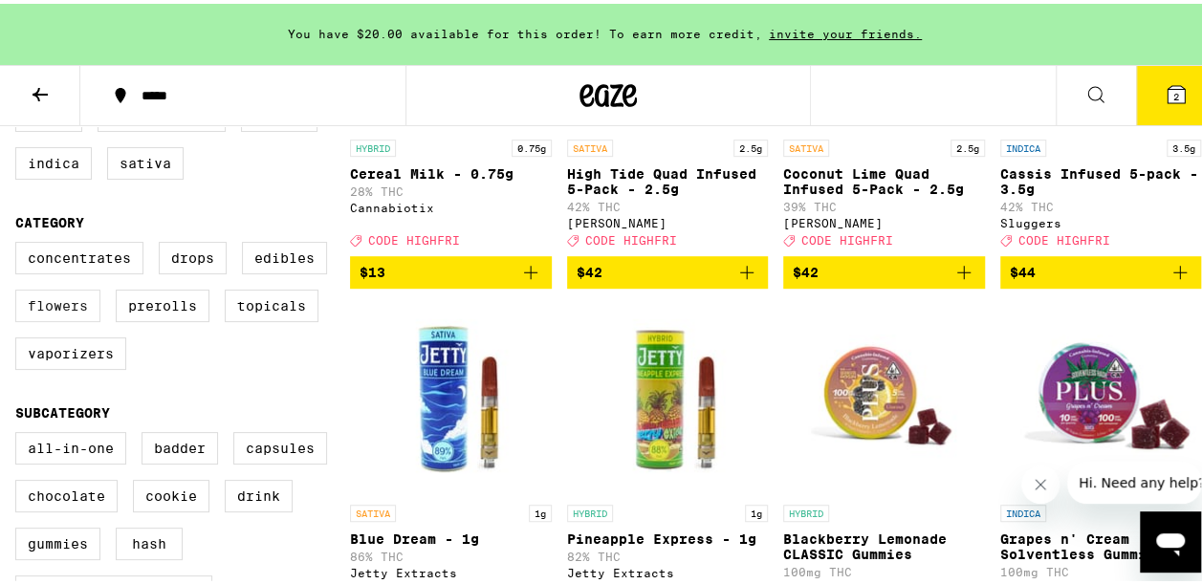
click at [85, 318] on label "Flowers" at bounding box center [57, 302] width 85 height 33
click at [20, 242] on input "Flowers" at bounding box center [19, 241] width 1 height 1
checkbox input "true"
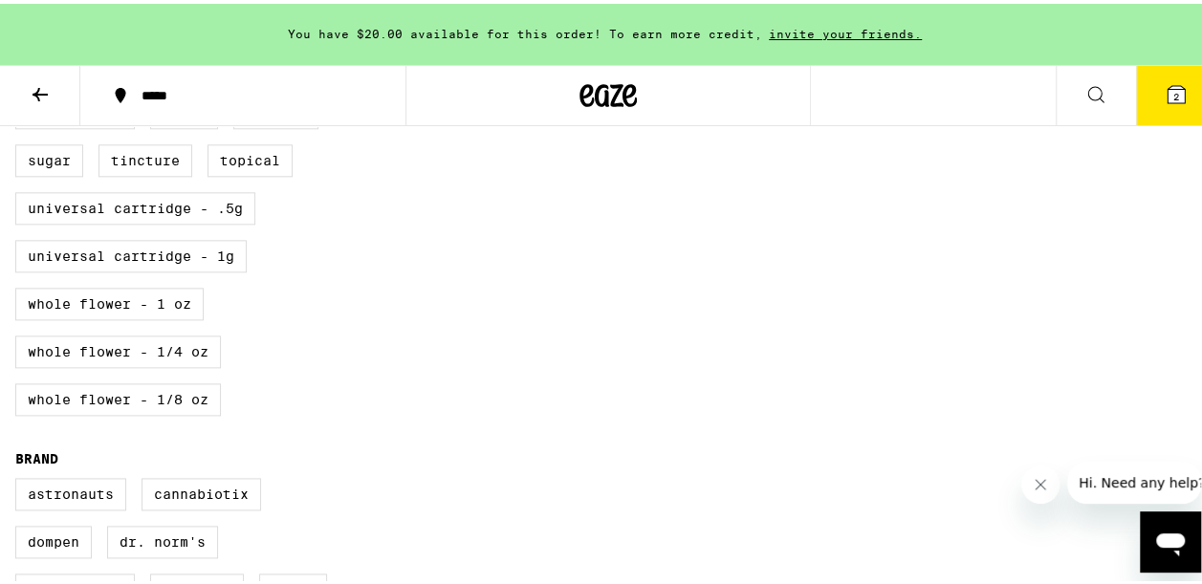
scroll to position [1024, 0]
click at [163, 317] on label "Whole Flower - 1 oz" at bounding box center [109, 301] width 188 height 33
checkbox input "true"
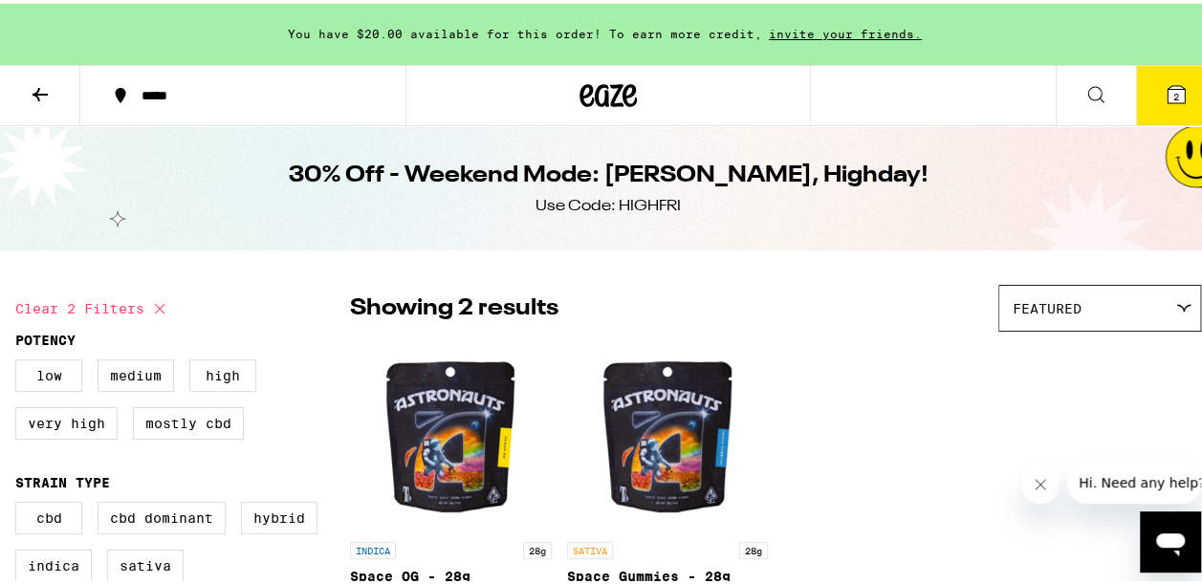
click at [29, 322] on button "Clear 2 filters" at bounding box center [93, 305] width 156 height 48
checkbox input "false"
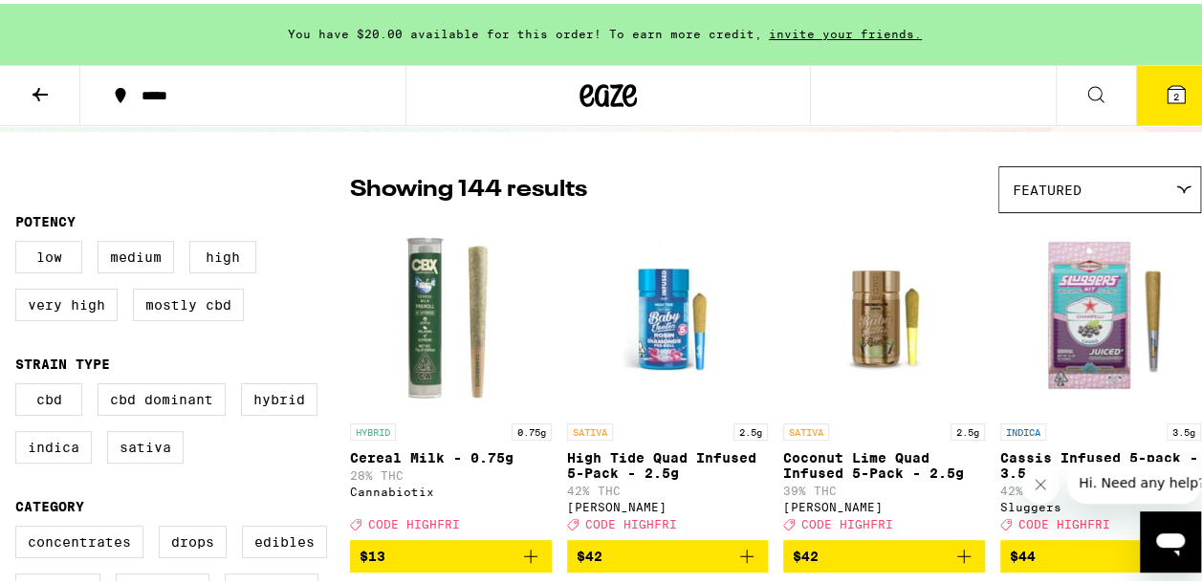
scroll to position [120, 0]
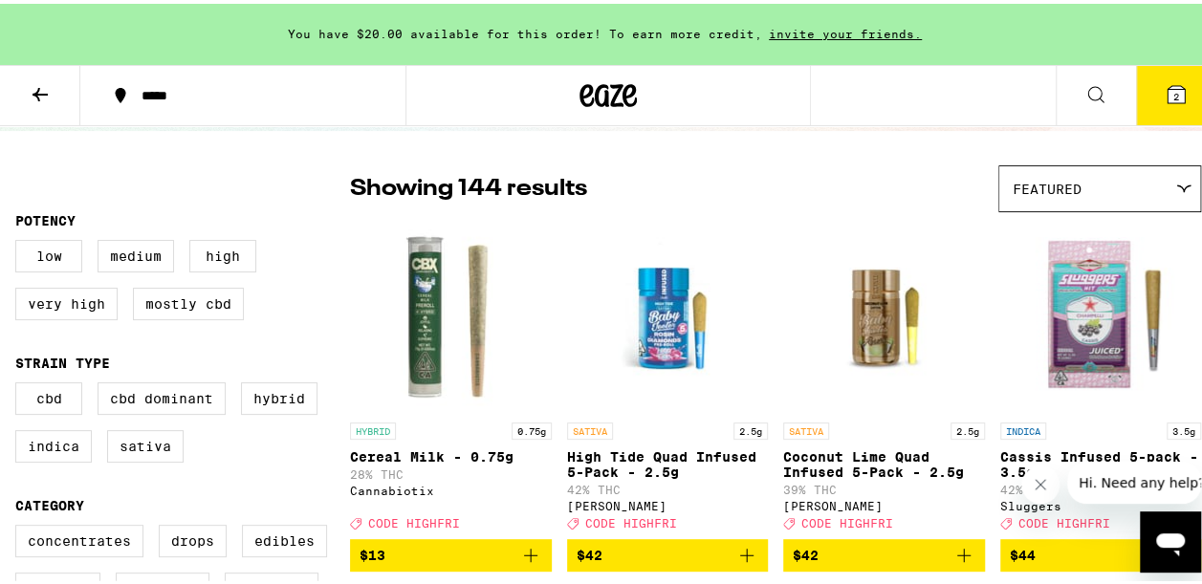
click at [1164, 190] on div "Featured" at bounding box center [1099, 185] width 201 height 45
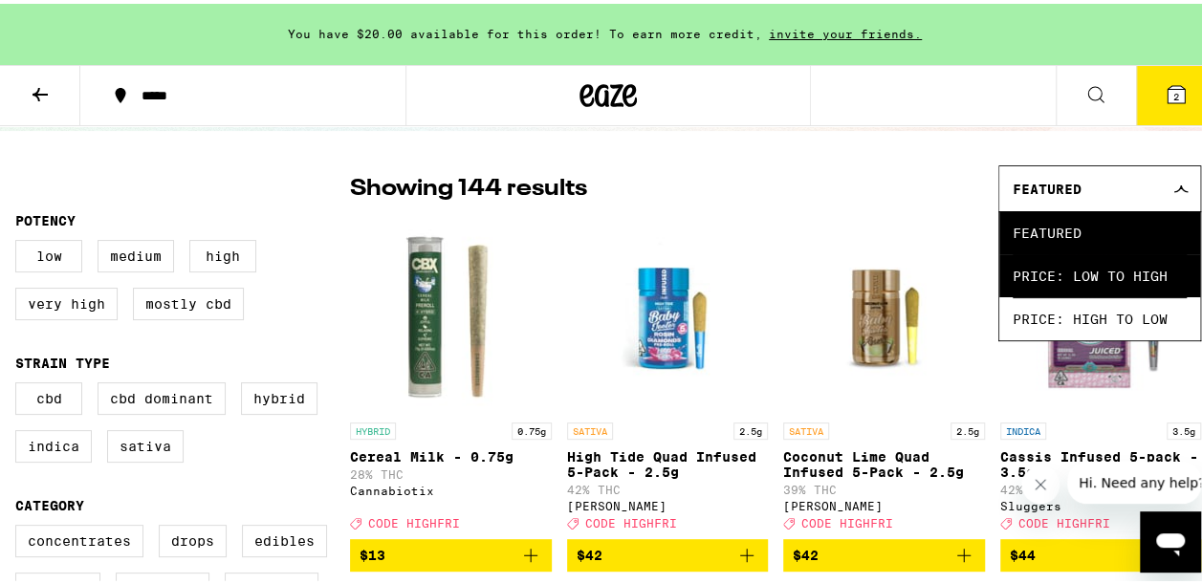
click at [1122, 279] on span "Price: Low to High" at bounding box center [1099, 271] width 174 height 43
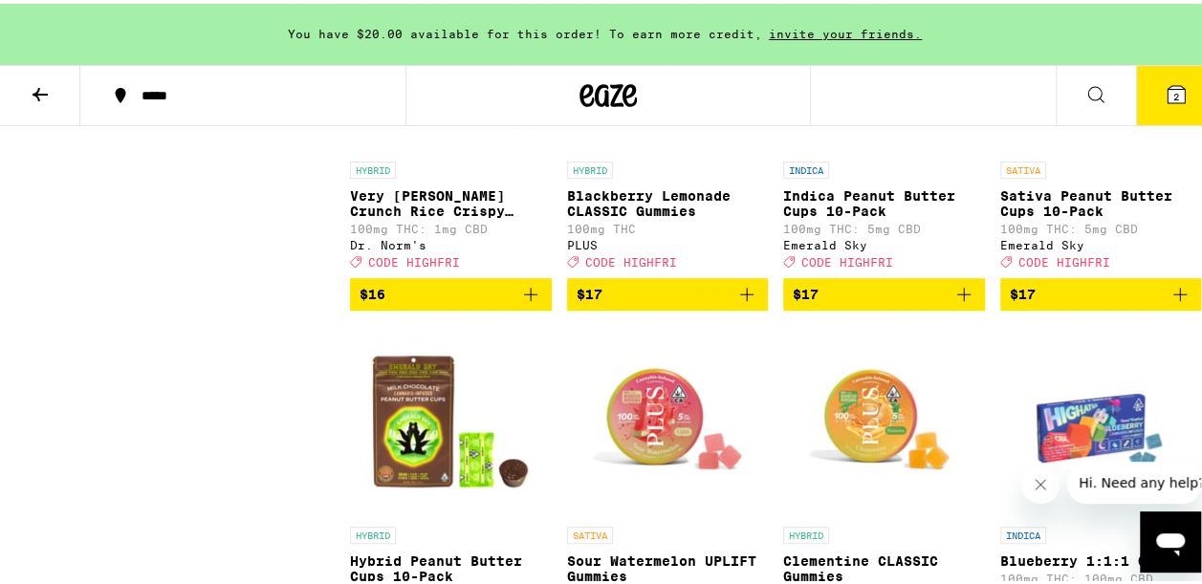
scroll to position [4023, 0]
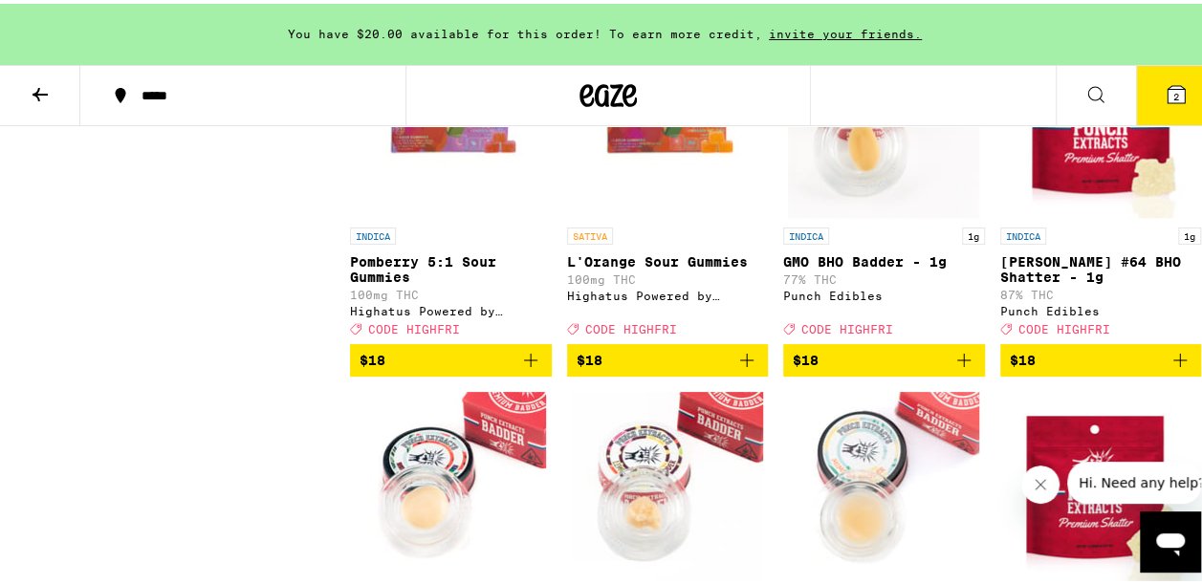
click at [1000, 281] on p "[PERSON_NAME] #64 BHO Shatter - 1g" at bounding box center [1101, 265] width 202 height 31
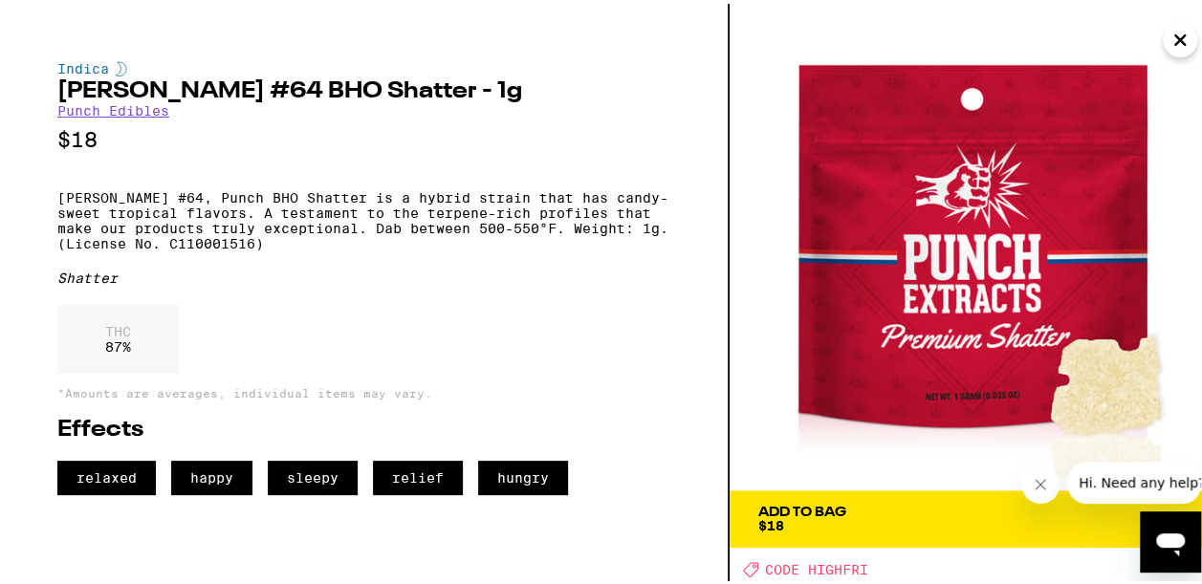
scroll to position [4725, 0]
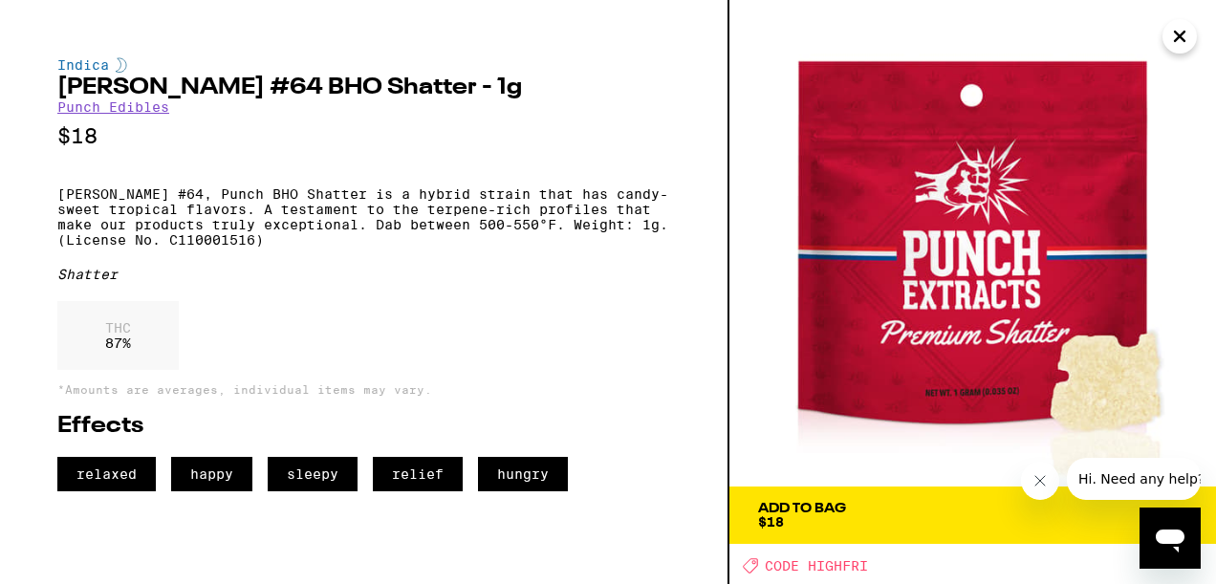
click at [1185, 38] on icon "Close" at bounding box center [1179, 36] width 23 height 29
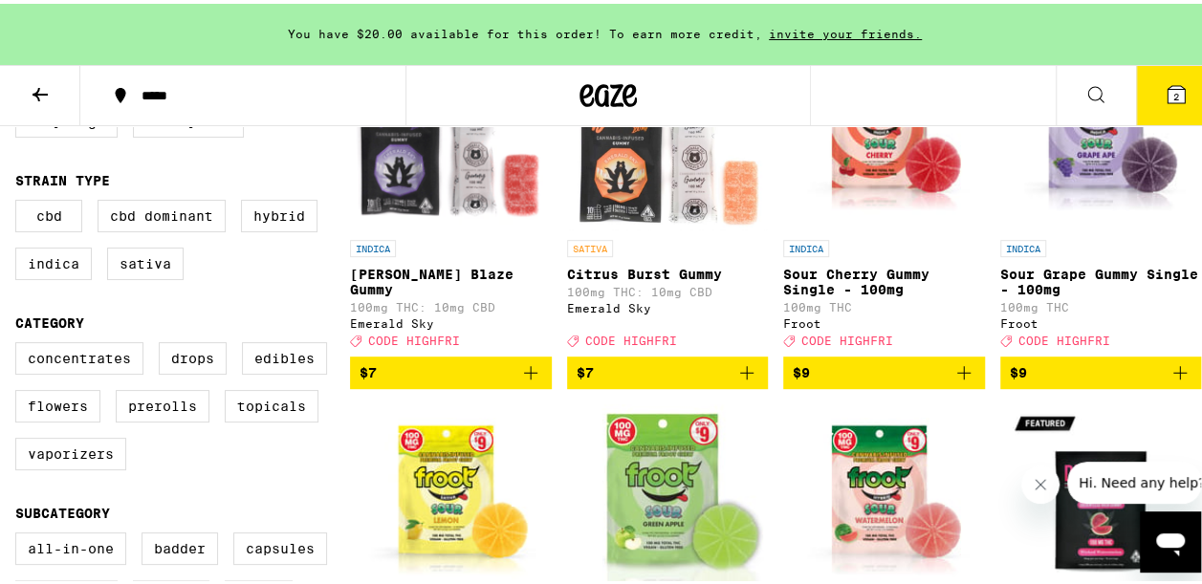
scroll to position [304, 0]
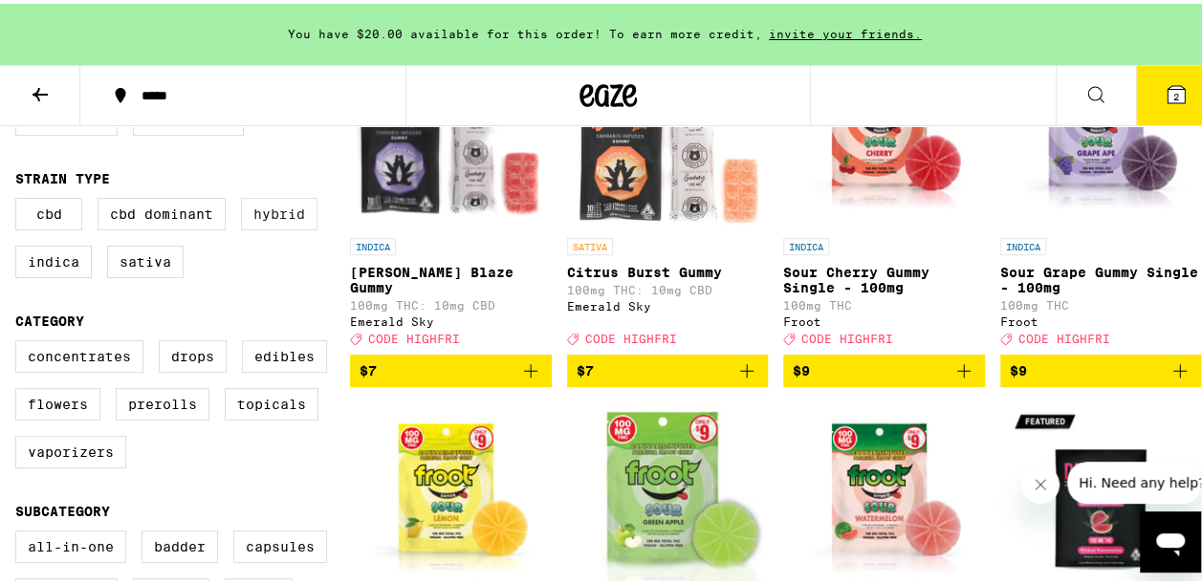
click at [284, 227] on label "Hybrid" at bounding box center [279, 210] width 76 height 33
click at [20, 198] on input "Hybrid" at bounding box center [19, 197] width 1 height 1
checkbox input "true"
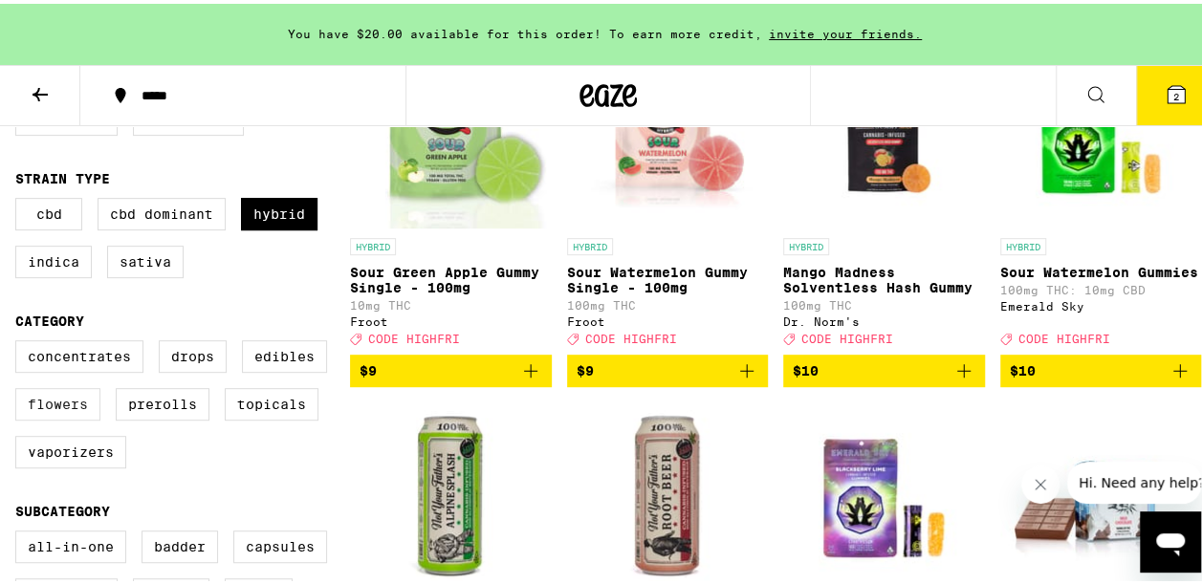
click at [48, 417] on label "Flowers" at bounding box center [57, 400] width 85 height 33
click at [20, 340] on input "Flowers" at bounding box center [19, 339] width 1 height 1
checkbox input "true"
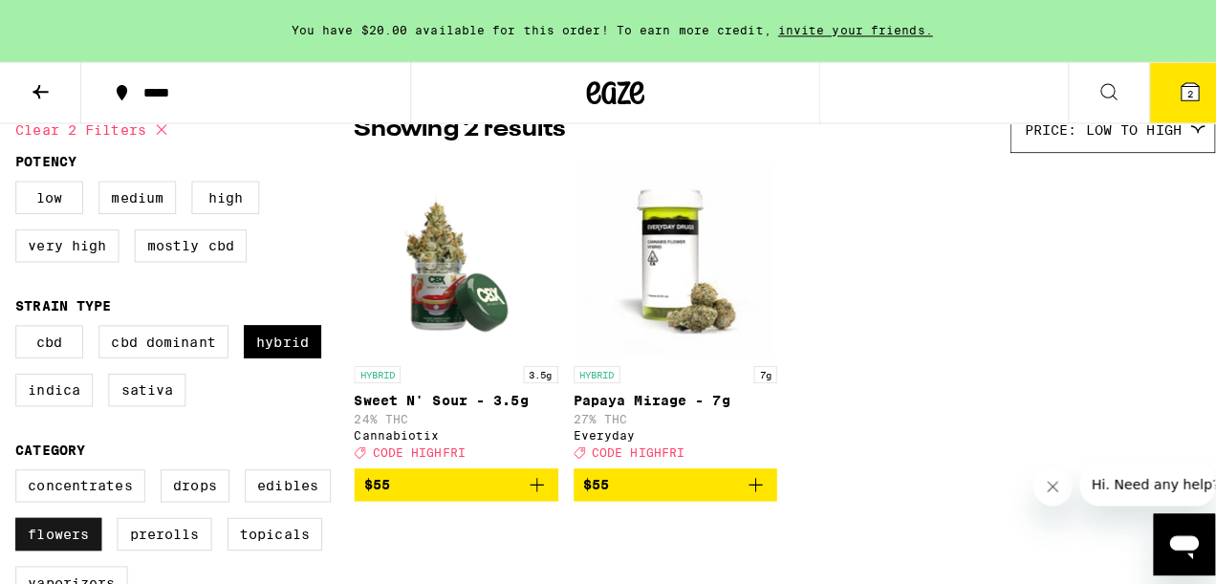
scroll to position [178, 0]
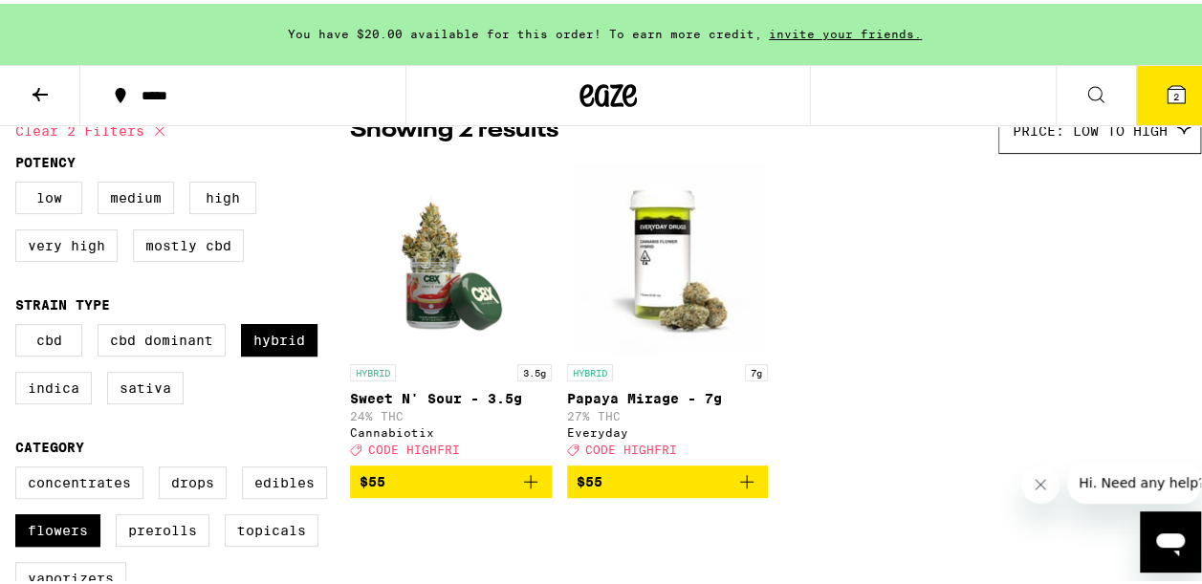
click at [1173, 94] on span "2" at bounding box center [1176, 92] width 6 height 11
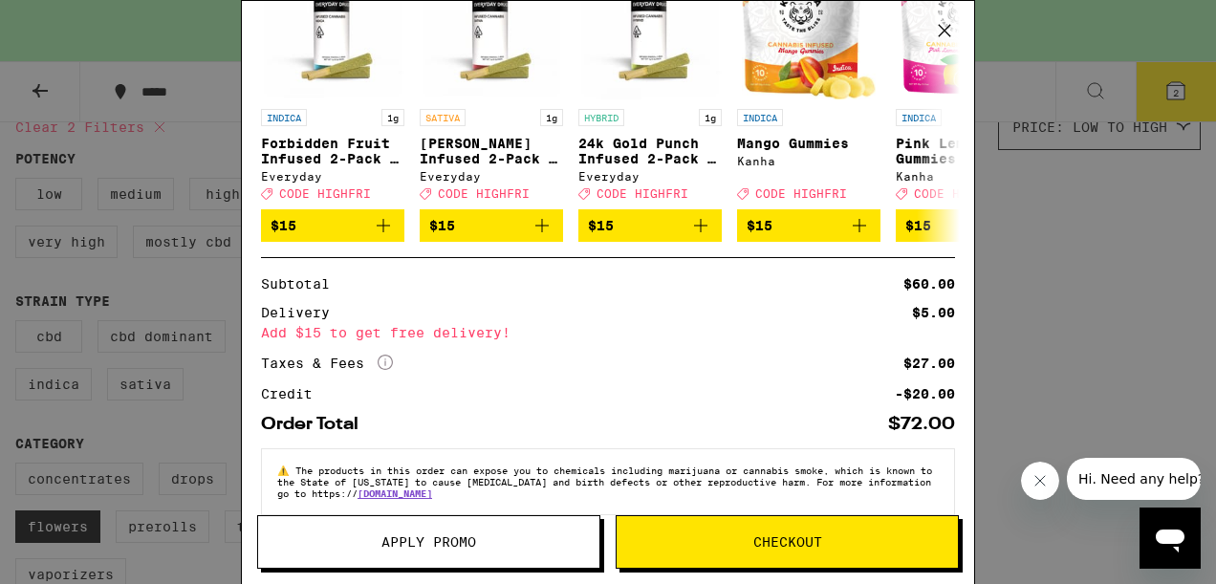
scroll to position [323, 0]
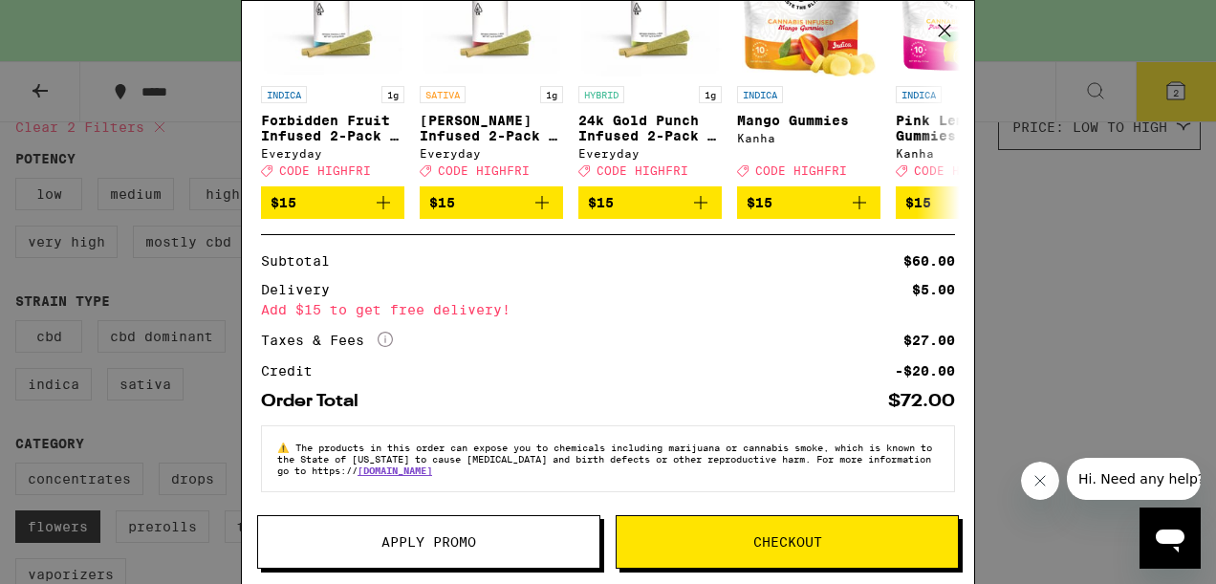
click at [836, 543] on span "Checkout" at bounding box center [787, 541] width 341 height 13
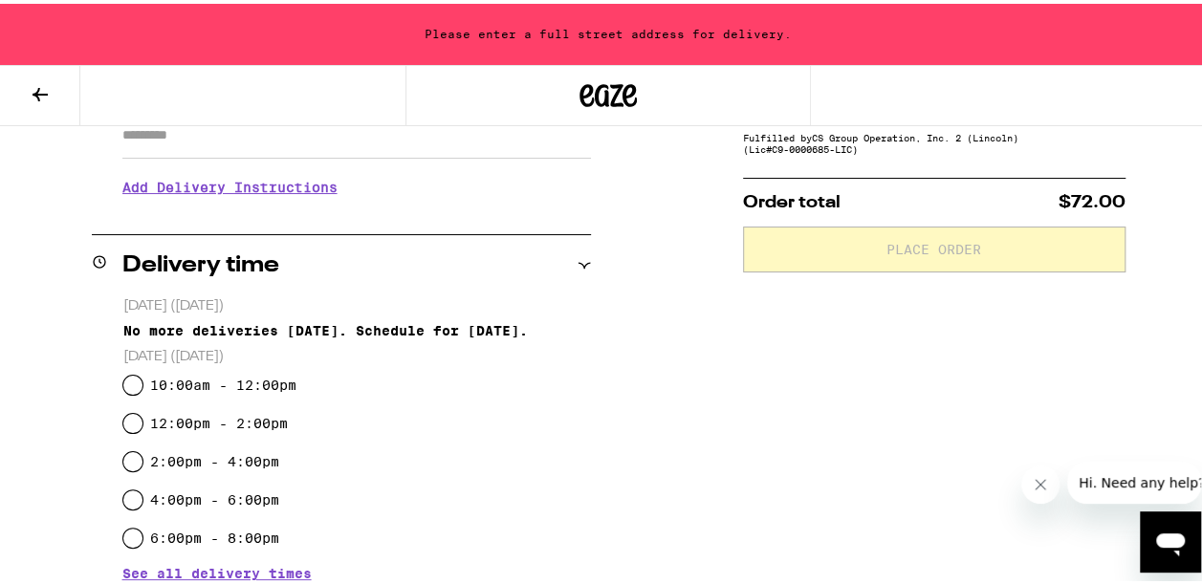
scroll to position [368, 0]
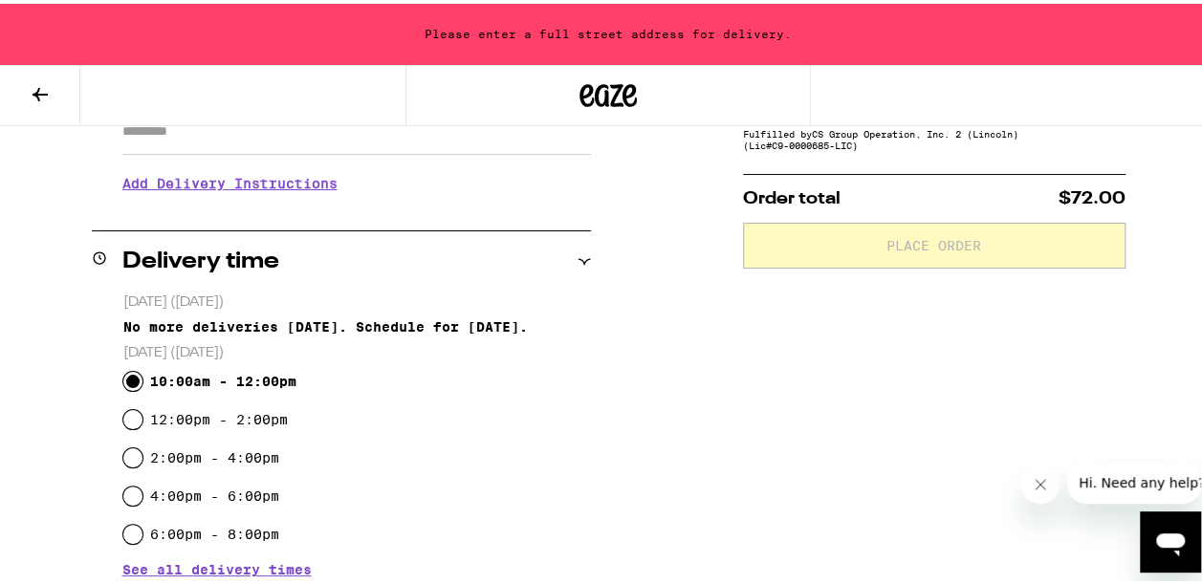
click at [130, 386] on input "10:00am - 12:00pm" at bounding box center [132, 377] width 19 height 19
radio input "true"
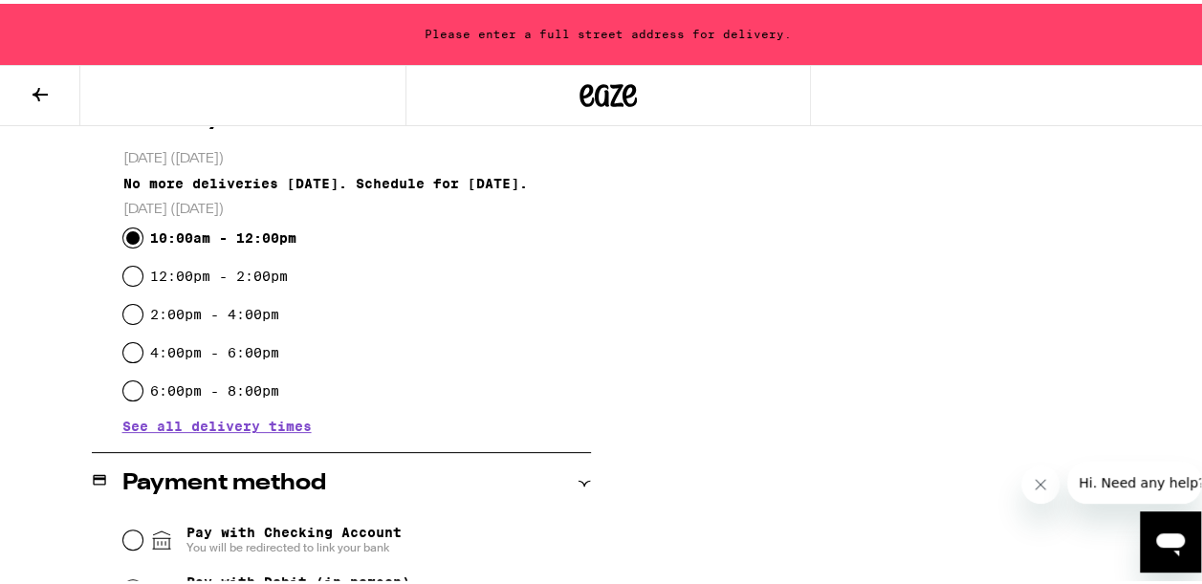
scroll to position [516, 0]
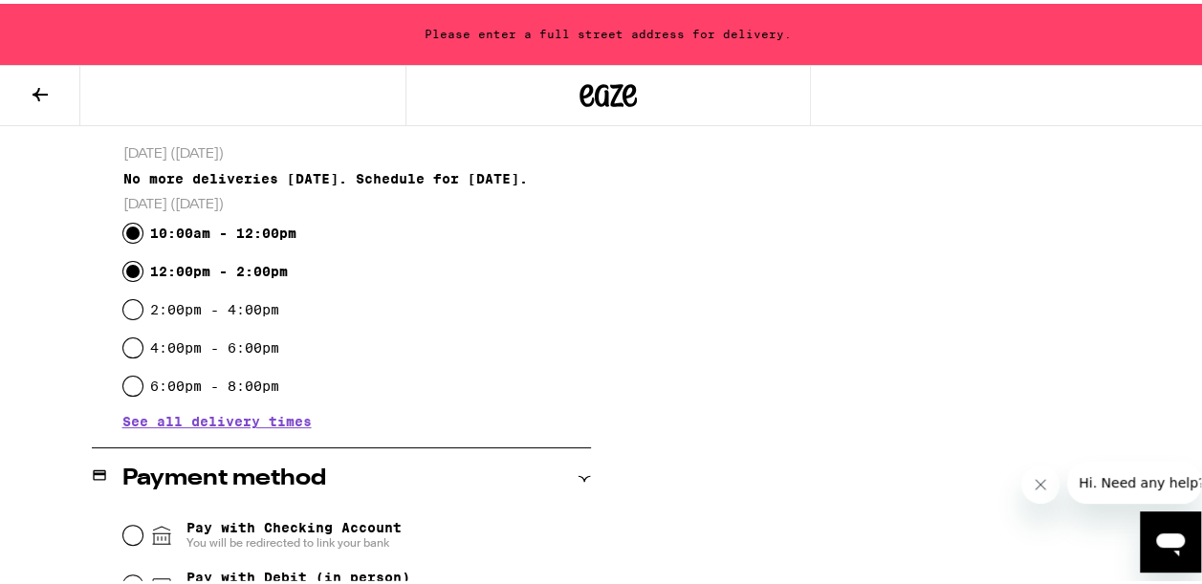
click at [123, 258] on input "12:00pm - 2:00pm" at bounding box center [132, 267] width 19 height 19
radio input "true"
click at [123, 296] on input "2:00pm - 4:00pm" at bounding box center [132, 305] width 19 height 19
radio input "true"
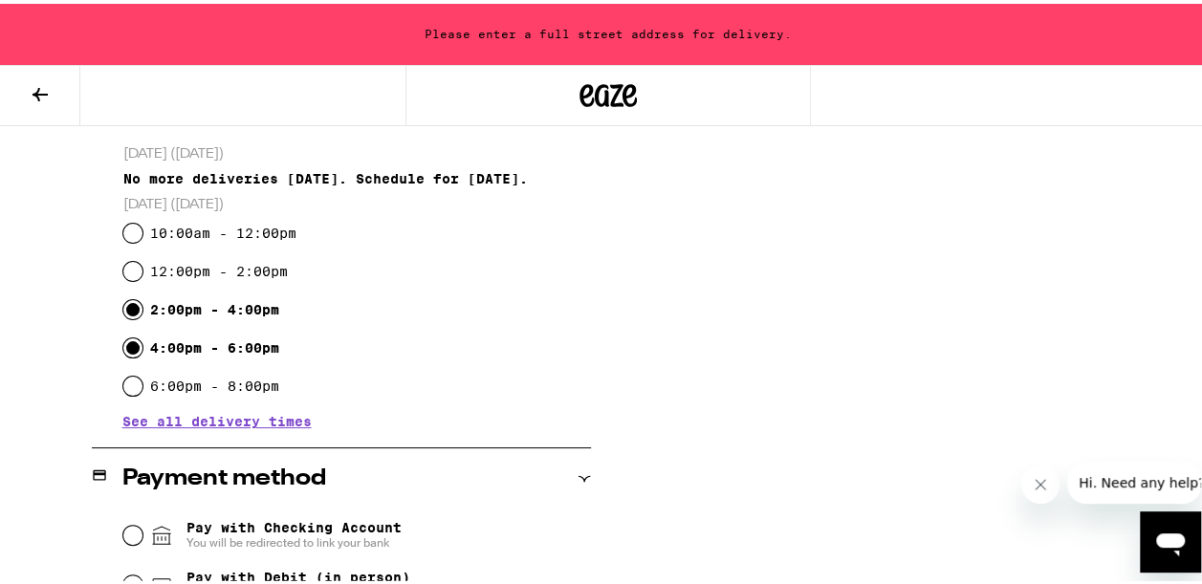
click at [123, 335] on input "4:00pm - 6:00pm" at bounding box center [132, 344] width 19 height 19
radio input "true"
click at [123, 296] on input "2:00pm - 4:00pm" at bounding box center [132, 305] width 19 height 19
radio input "true"
click at [123, 258] on input "12:00pm - 2:00pm" at bounding box center [132, 267] width 19 height 19
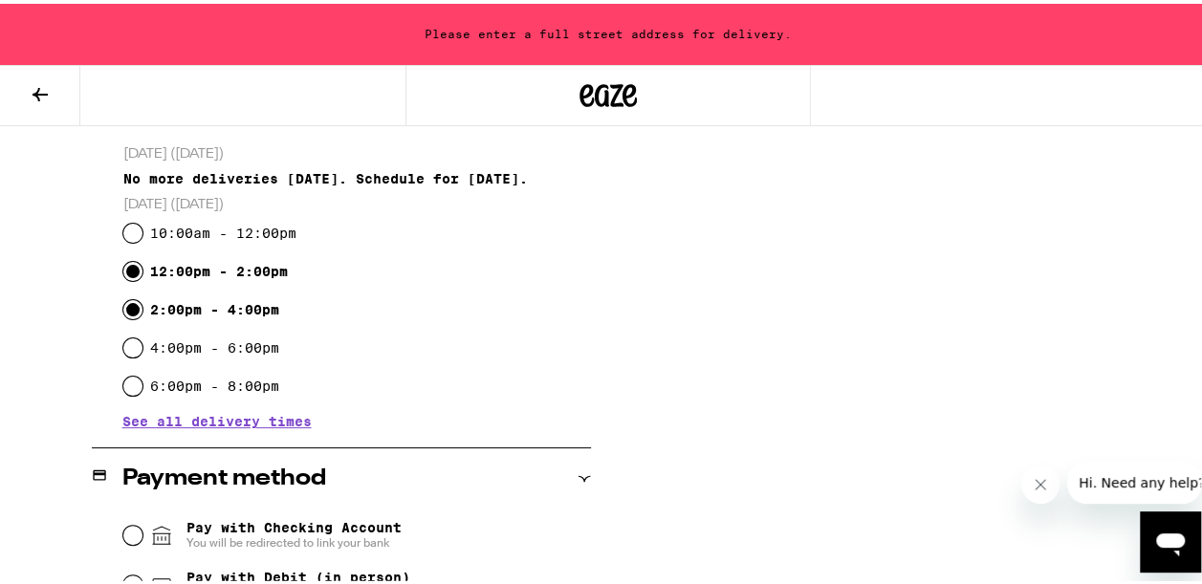
radio input "true"
click at [123, 220] on input "10:00am - 12:00pm" at bounding box center [132, 229] width 19 height 19
radio input "true"
click at [446, 367] on div "6:00pm - 8:00pm" at bounding box center [357, 382] width 468 height 38
click at [134, 525] on input "Pay with Checking Account You will be redirected to link your bank" at bounding box center [132, 531] width 19 height 19
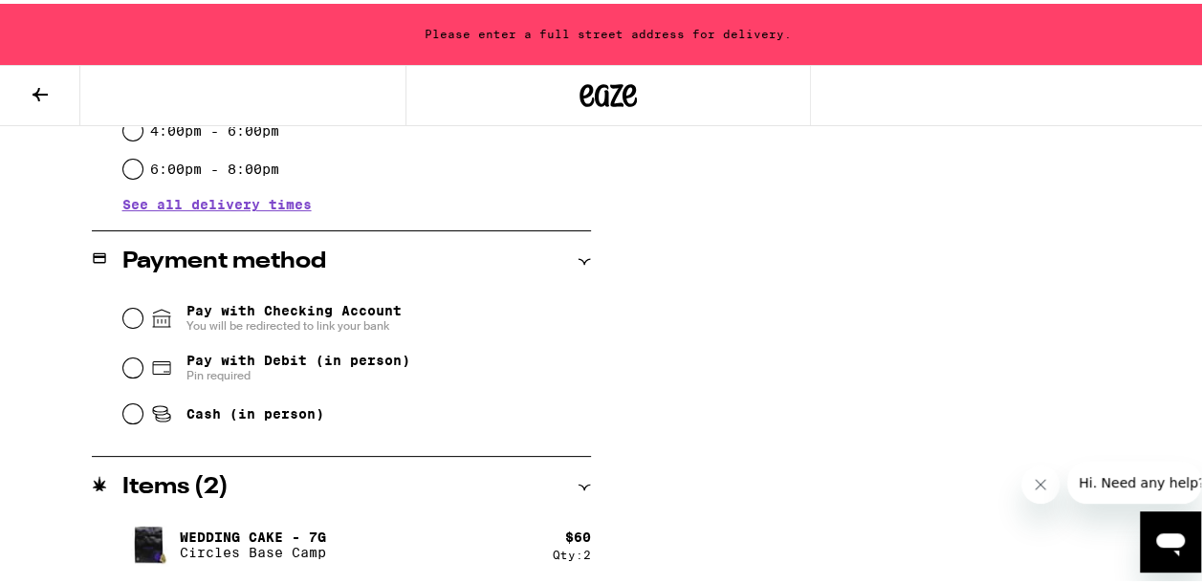
scroll to position [731, 0]
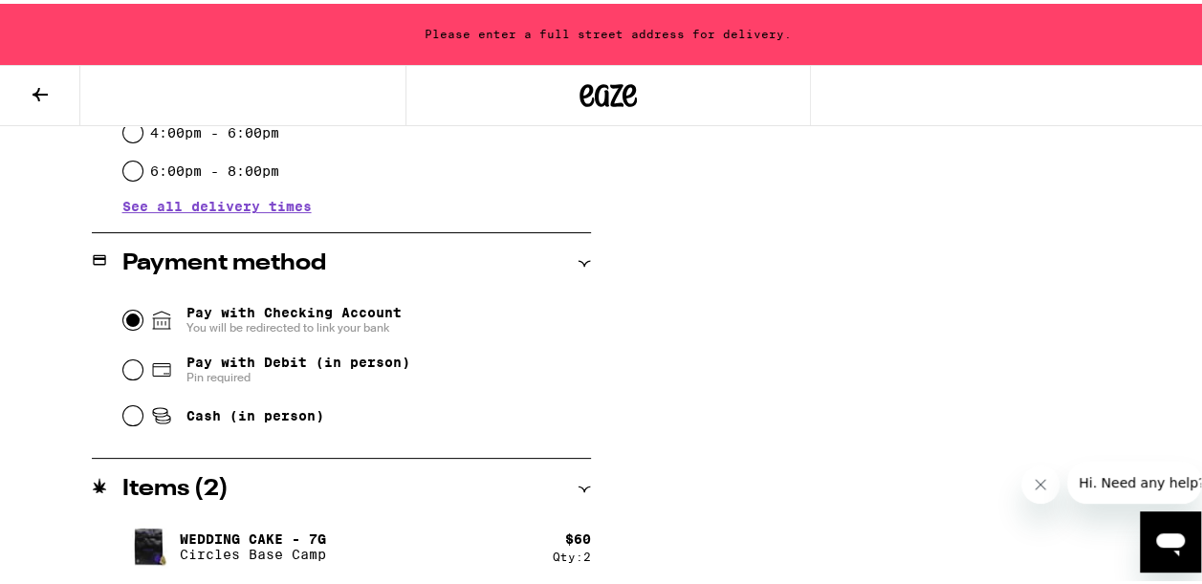
click at [124, 314] on input "Pay with Checking Account You will be redirected to link your bank" at bounding box center [132, 316] width 19 height 19
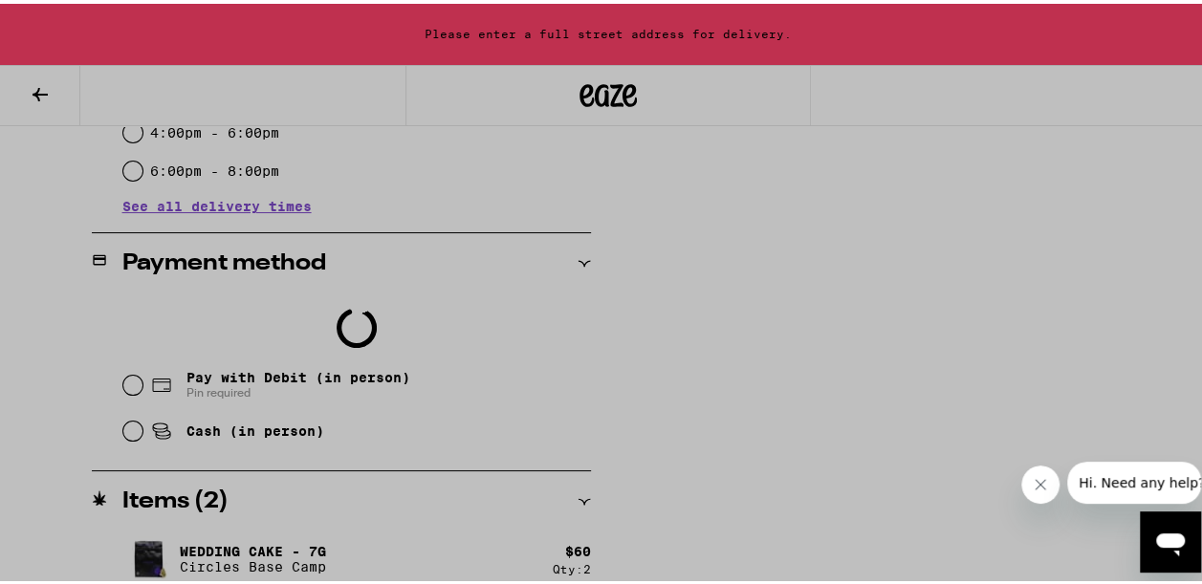
click at [389, 554] on div at bounding box center [608, 292] width 1216 height 584
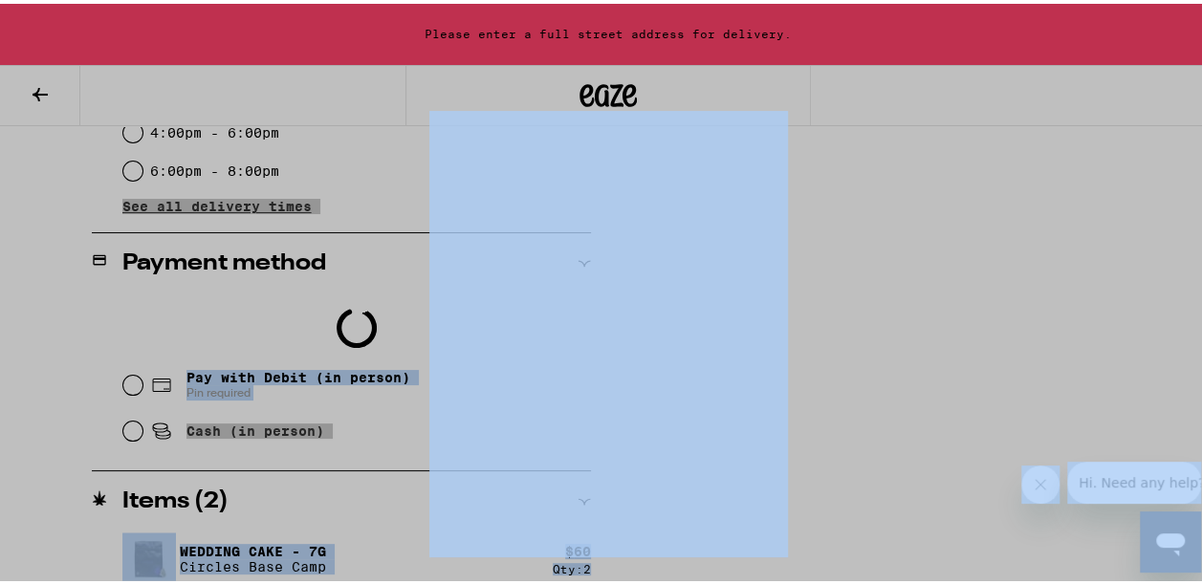
click at [417, 559] on div at bounding box center [608, 330] width 382 height 469
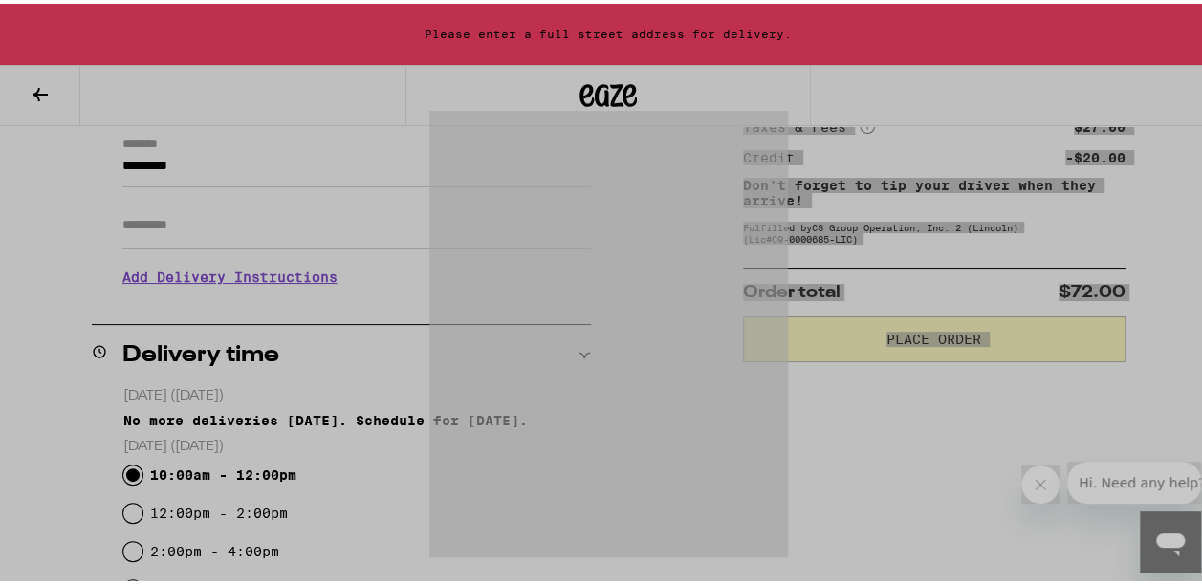
scroll to position [275, 0]
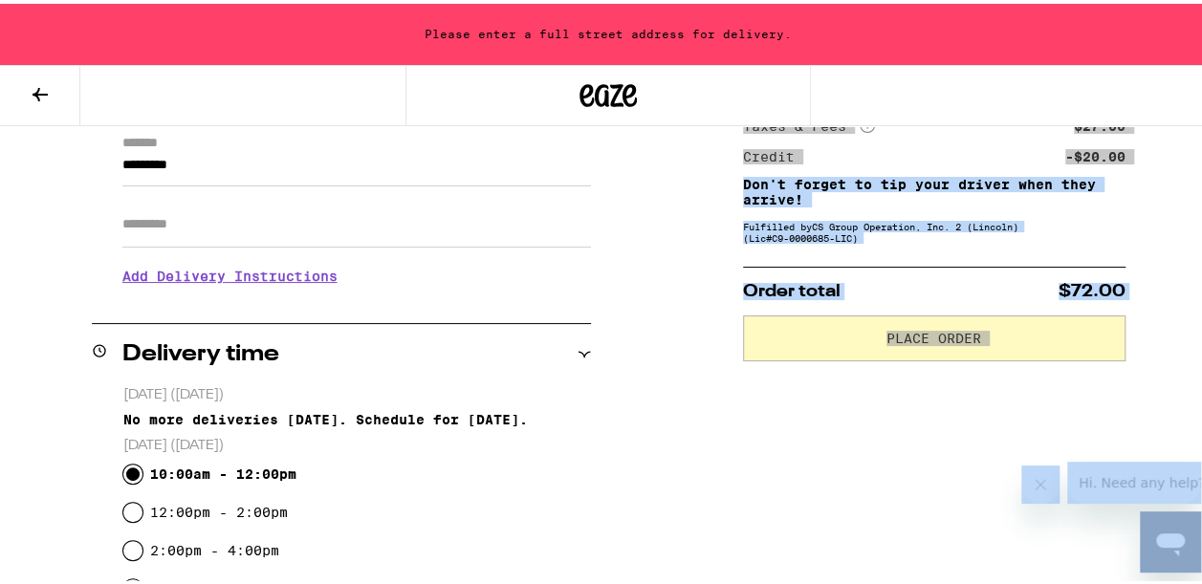
click at [822, 407] on div "Subtotal $60.00 Delivery $5.00 Add $15 to get free delivery! Taxes & Fees More …" at bounding box center [934, 529] width 382 height 1025
